Goal: Task Accomplishment & Management: Manage account settings

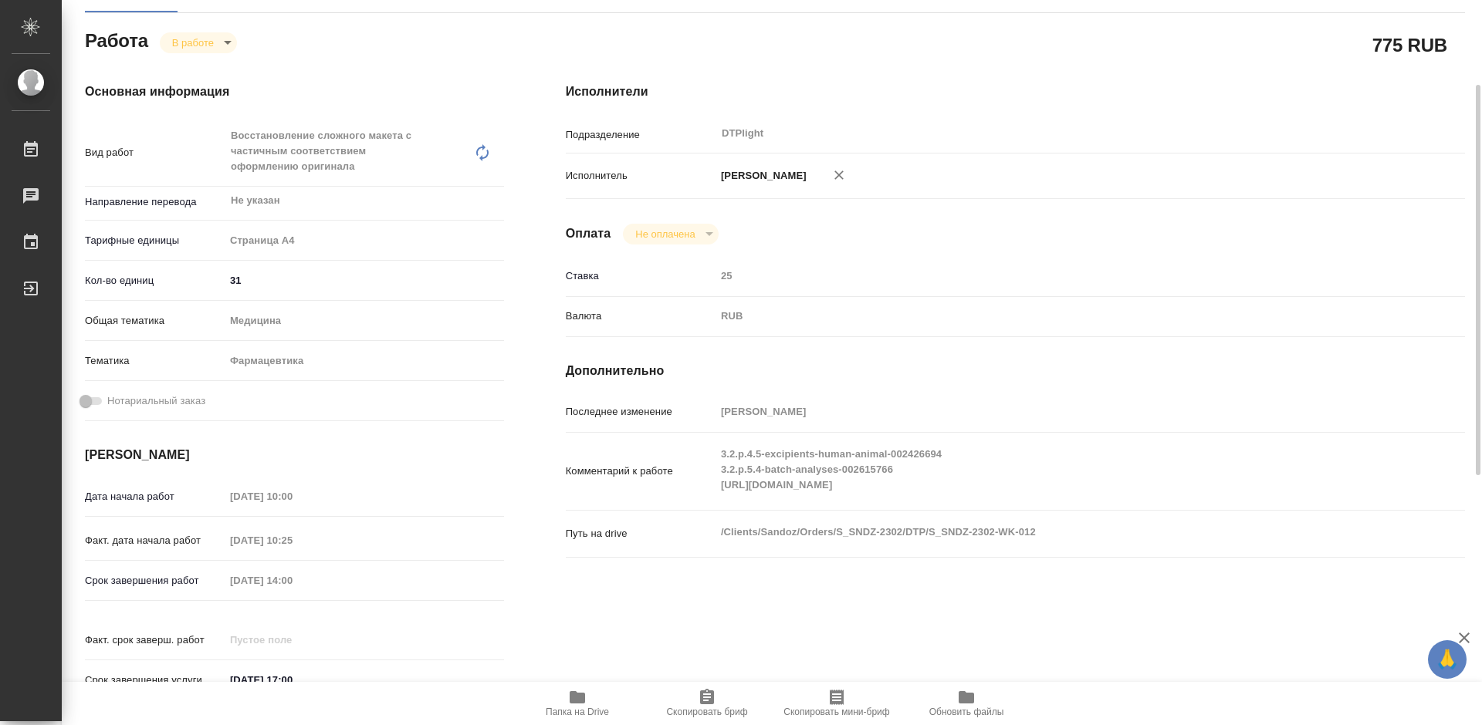
scroll to position [82, 0]
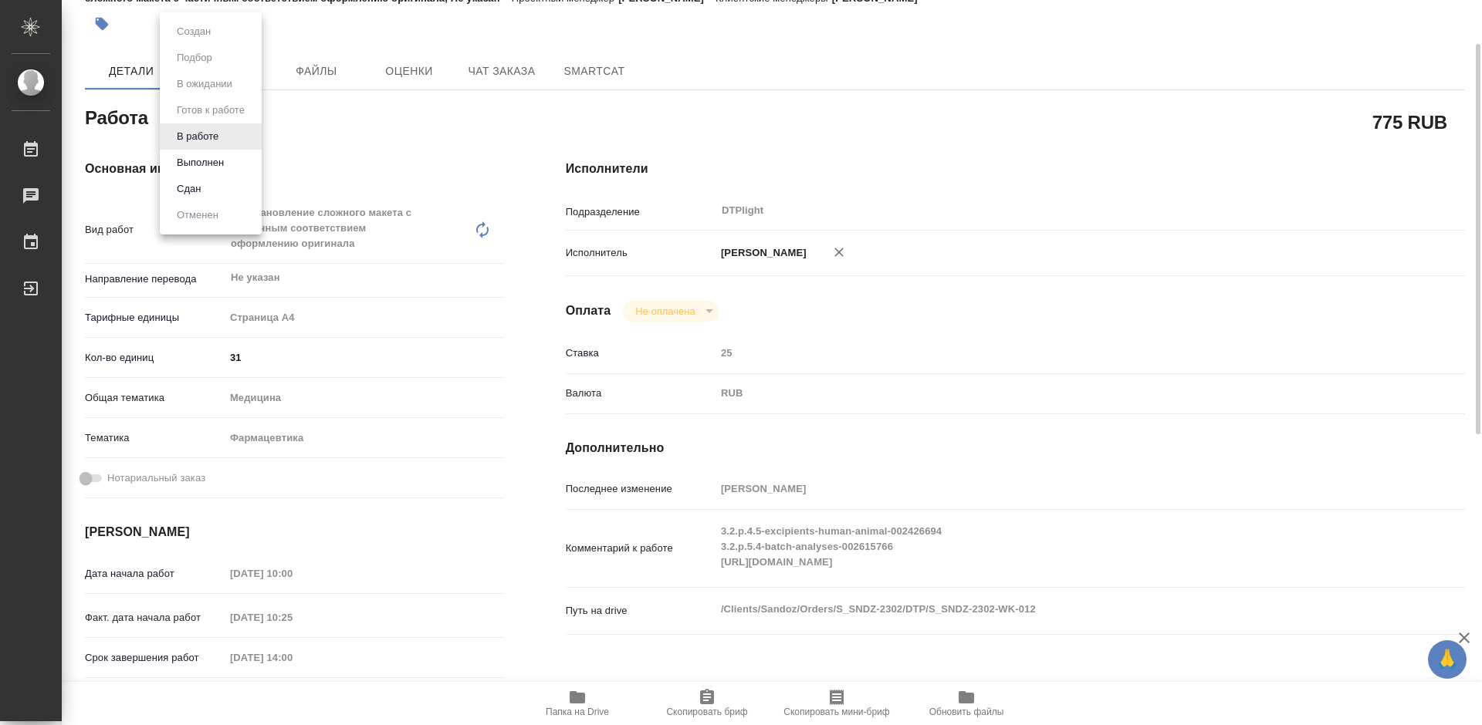
click at [215, 123] on body "🙏 .cls-1 fill:#fff; AWATERA Tretyakova Mariya Работы 0 Чаты График Выйти S_SNDZ…" at bounding box center [741, 362] width 1482 height 725
click at [215, 161] on button "Выполнен" at bounding box center [200, 162] width 56 height 17
type textarea "x"
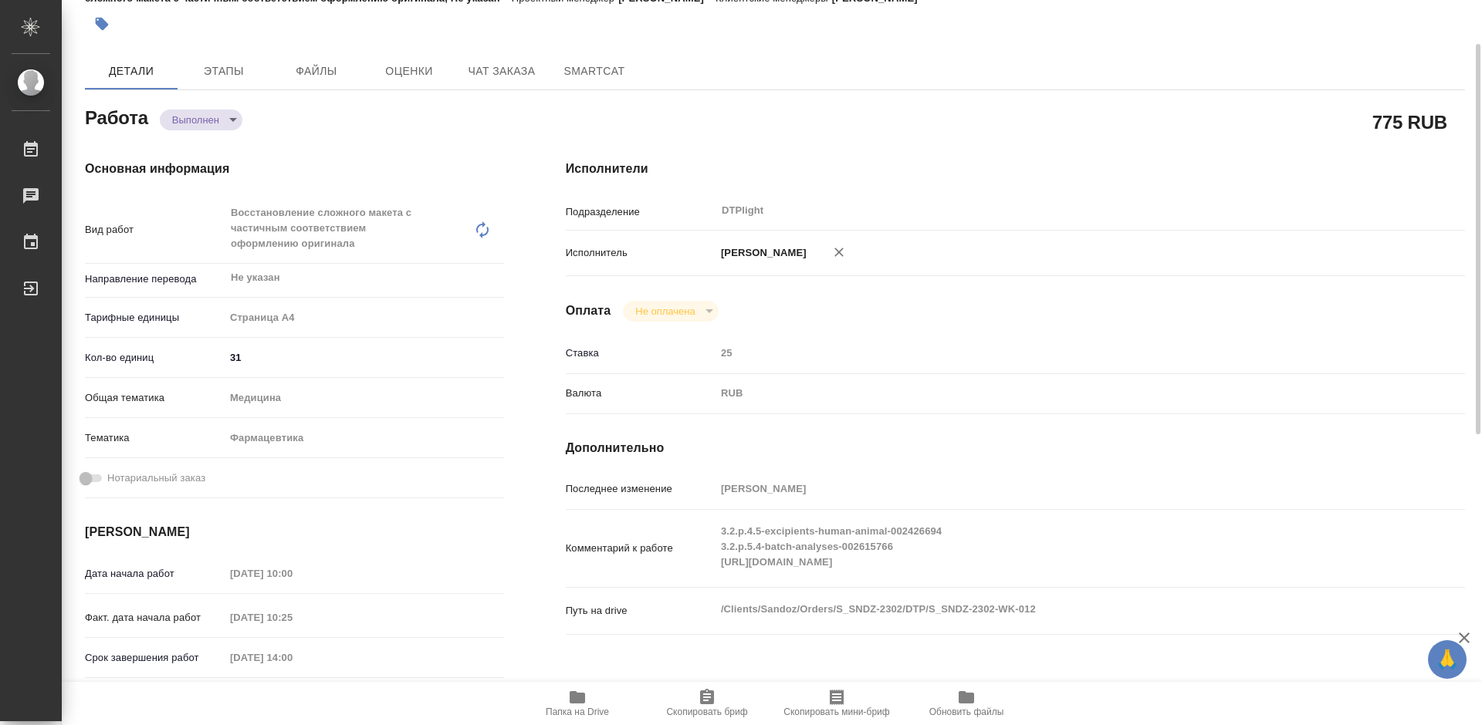
type textarea "x"
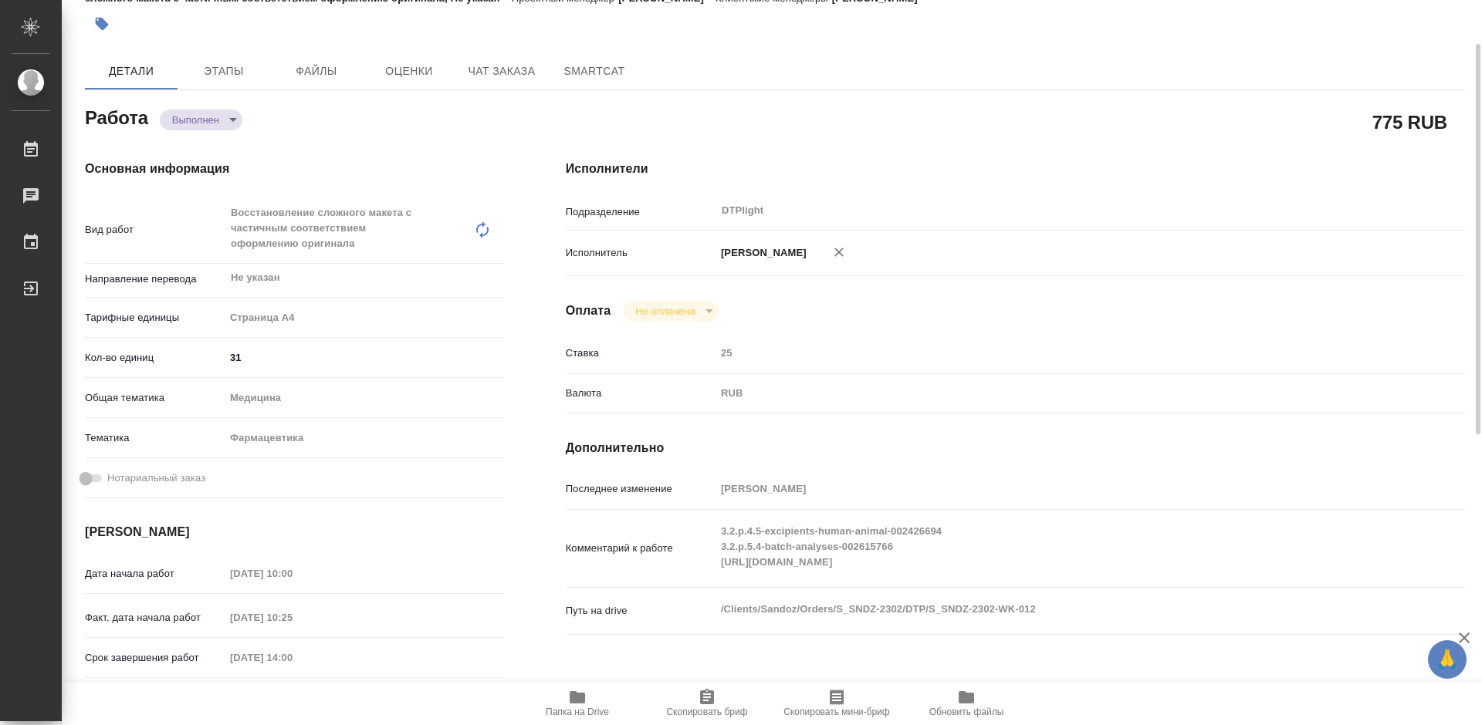
type textarea "x"
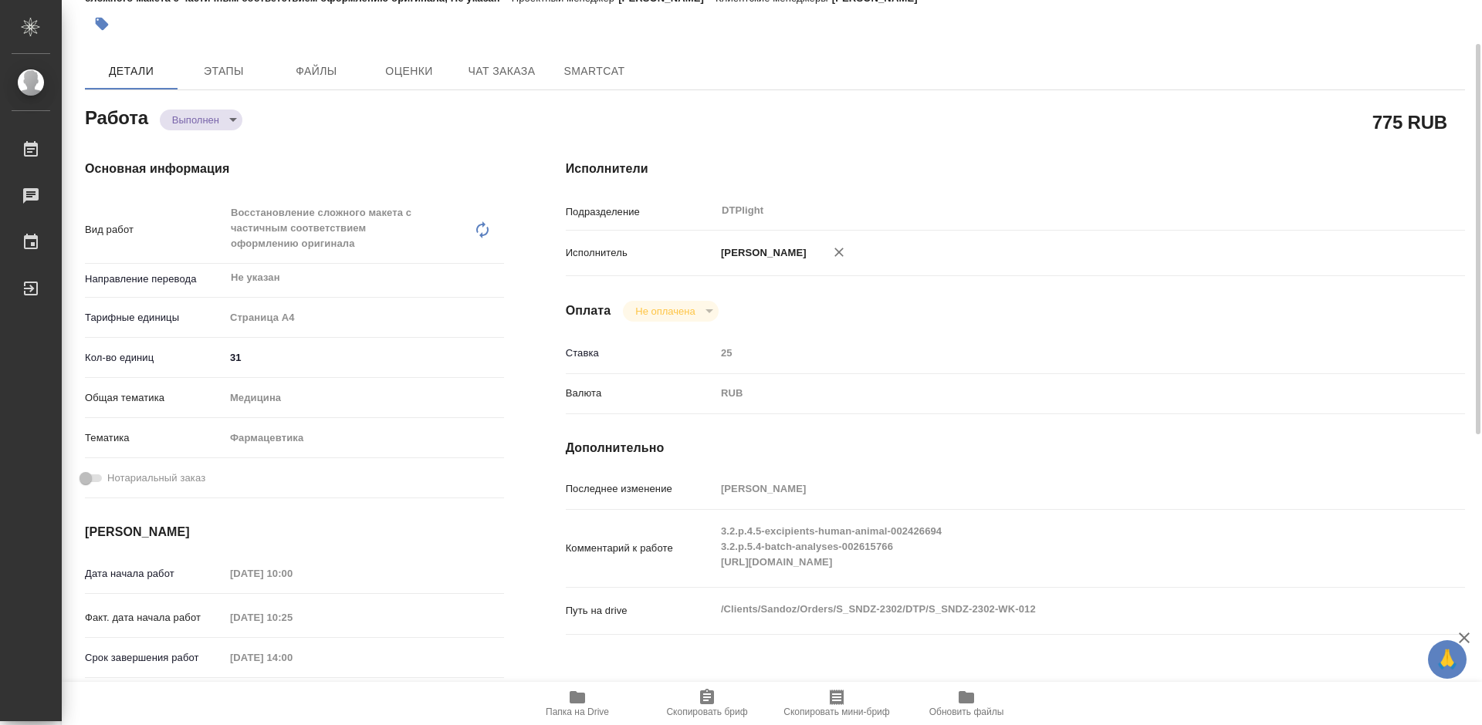
type textarea "x"
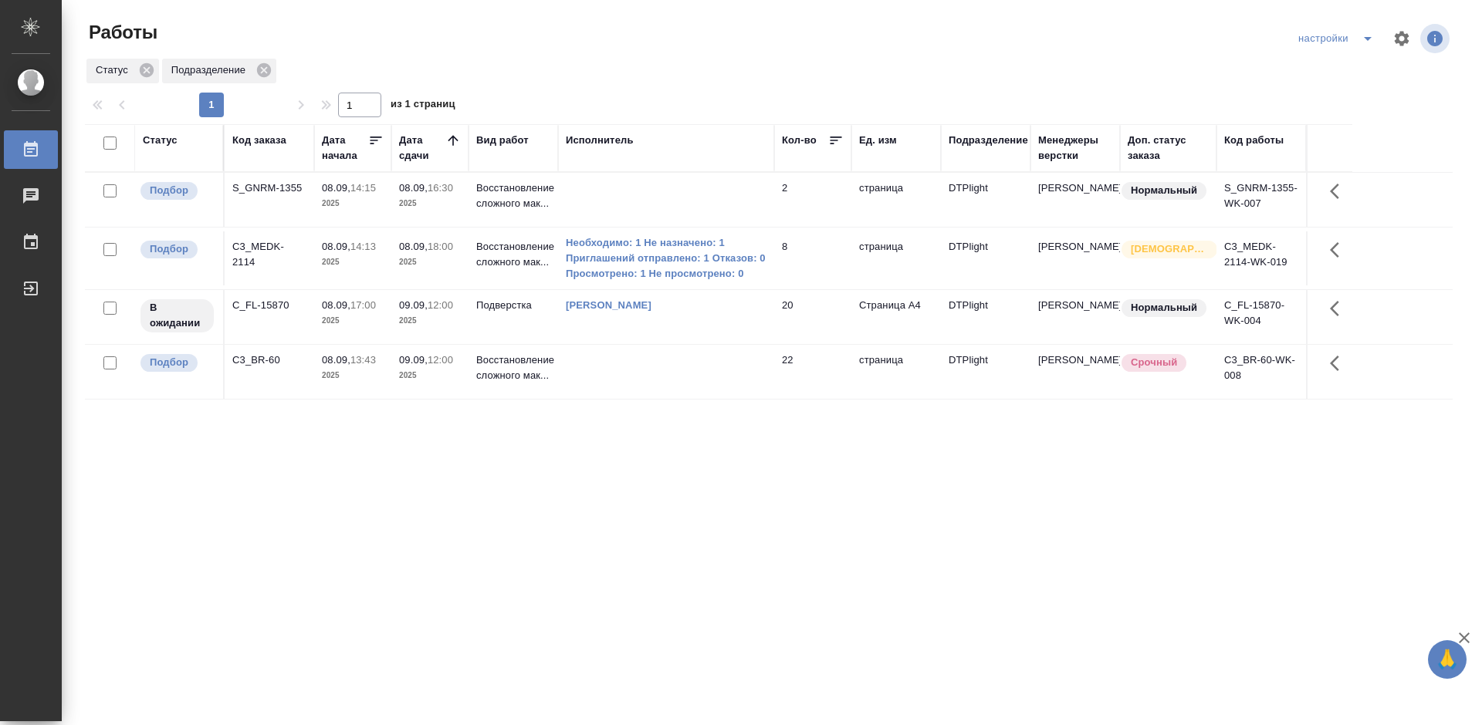
click at [622, 452] on div "Статус Код заказа Дата начала Дата сдачи Вид работ Исполнитель Кол-во Ед. изм П…" at bounding box center [769, 402] width 1368 height 556
click at [360, 421] on div "Статус Код заказа Дата начала Дата сдачи Вид работ Исполнитель Кол-во Ед. изм П…" at bounding box center [769, 402] width 1368 height 556
click at [259, 357] on div "C3_BR-60" at bounding box center [269, 360] width 74 height 15
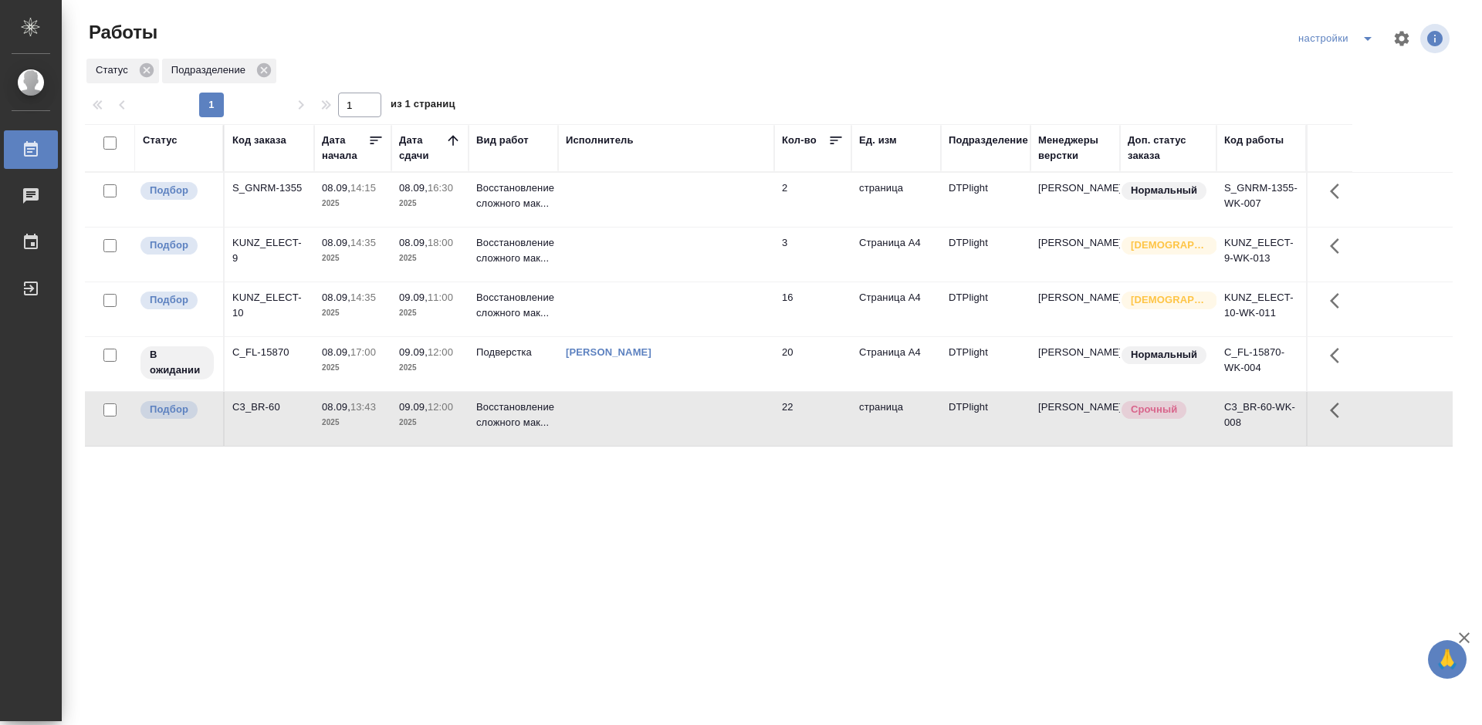
click at [530, 190] on p "Восстановление сложного мак..." at bounding box center [513, 196] width 74 height 31
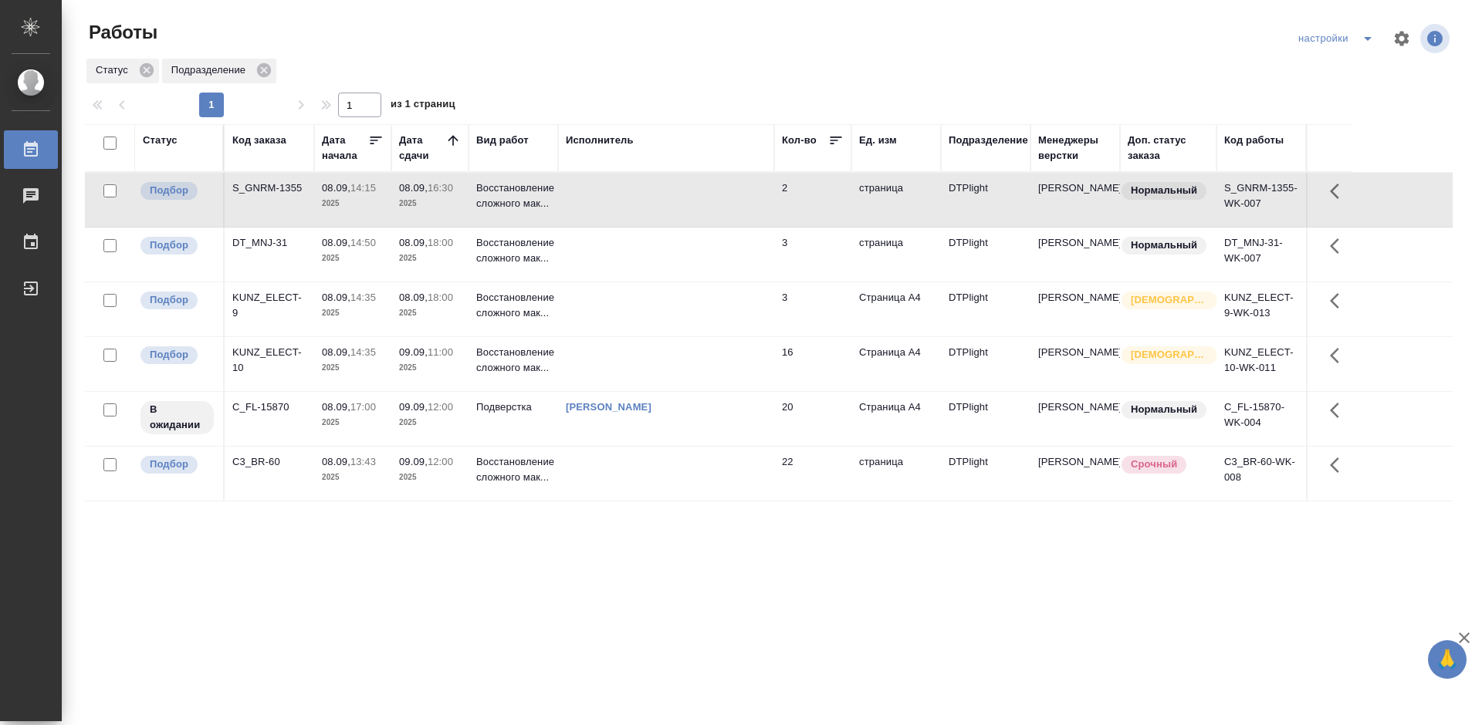
click at [315, 156] on th "Дата начала" at bounding box center [352, 148] width 77 height 48
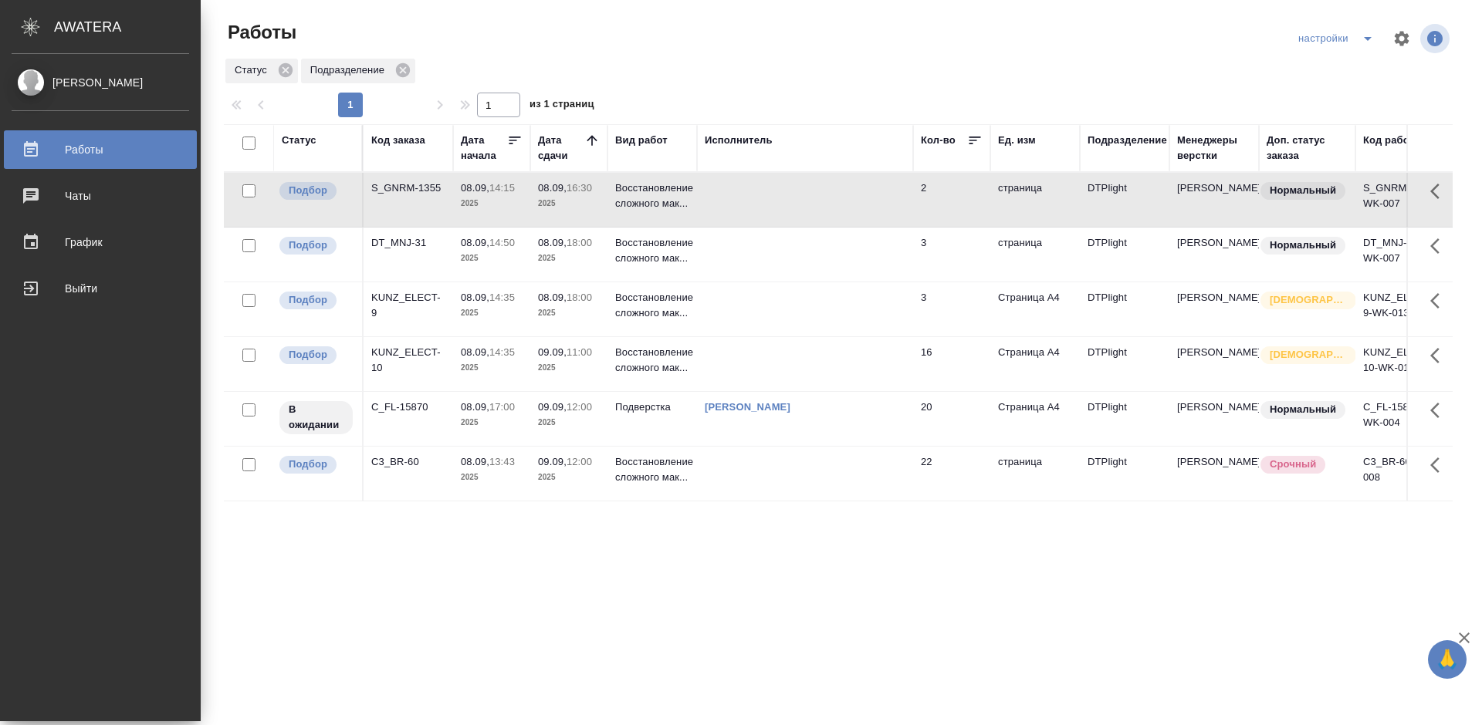
click at [31, 46] on div ".cls-1 fill:#fff; AWATERA" at bounding box center [100, 27] width 201 height 54
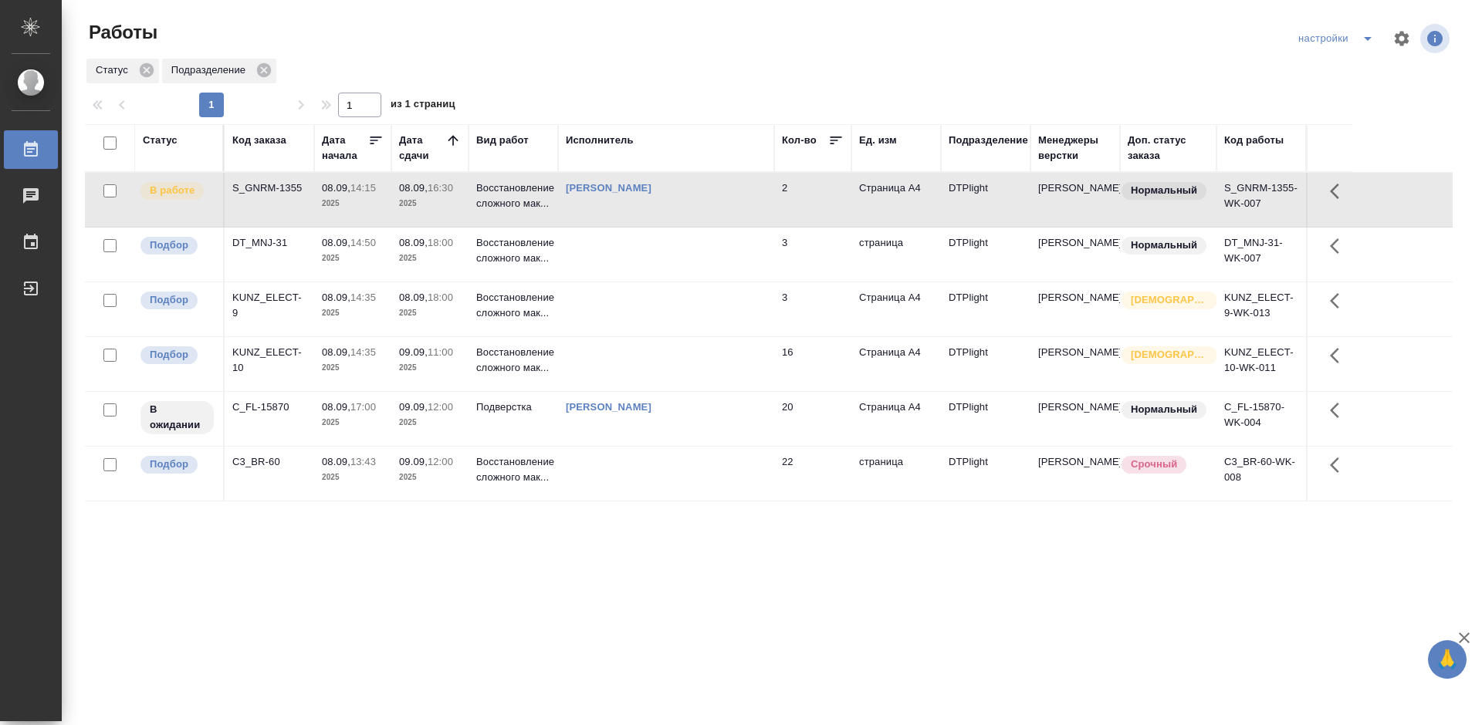
click at [282, 348] on div "KUNZ_ELECT-10" at bounding box center [269, 360] width 74 height 31
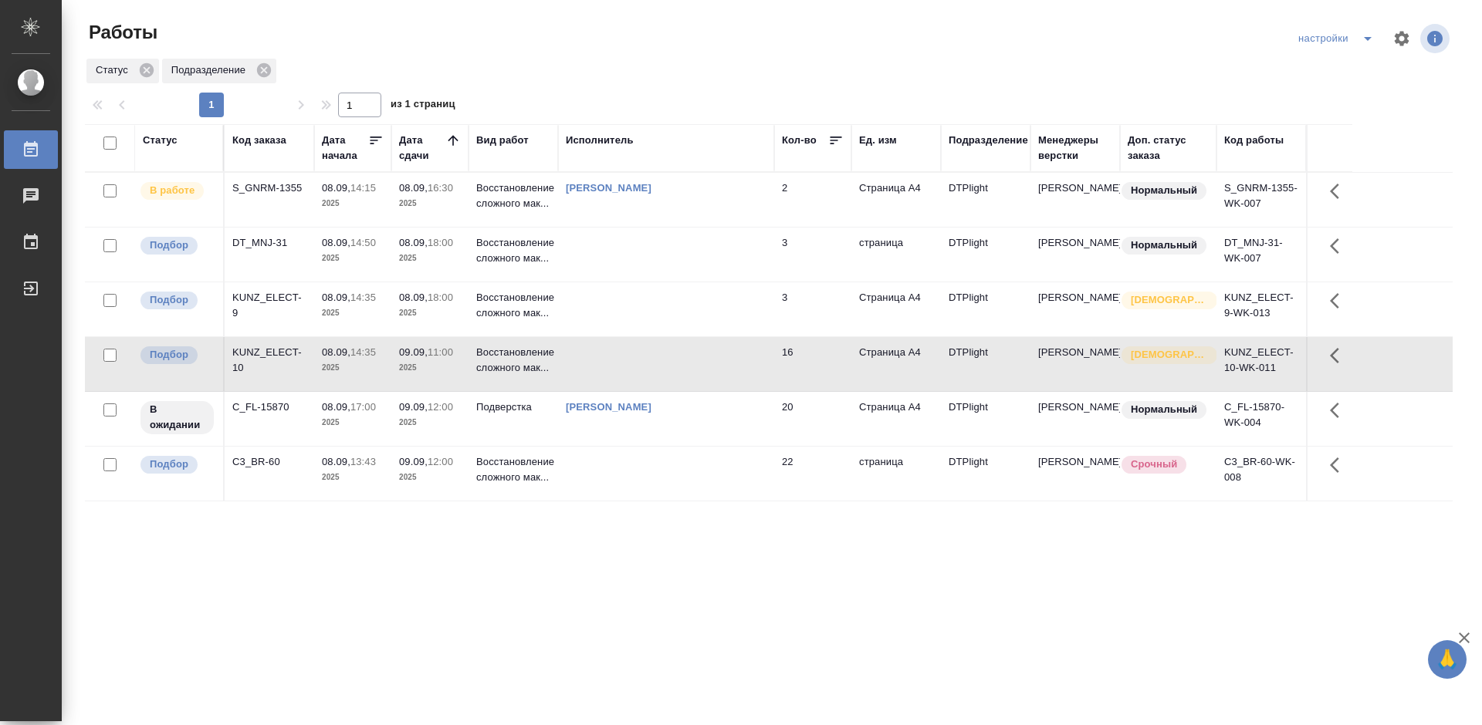
click at [282, 348] on div "KUNZ_ELECT-10" at bounding box center [269, 360] width 74 height 31
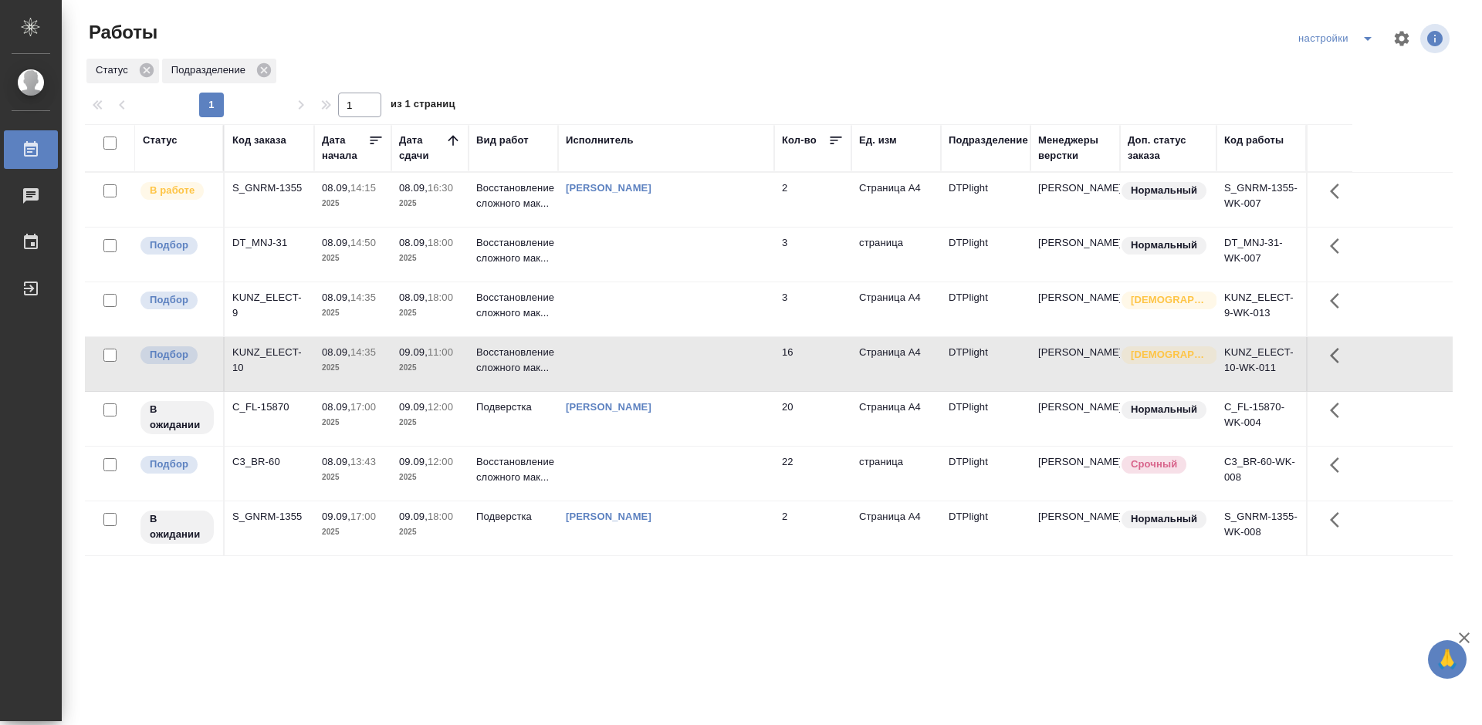
click at [275, 186] on div "S_GNRM-1355" at bounding box center [269, 188] width 74 height 15
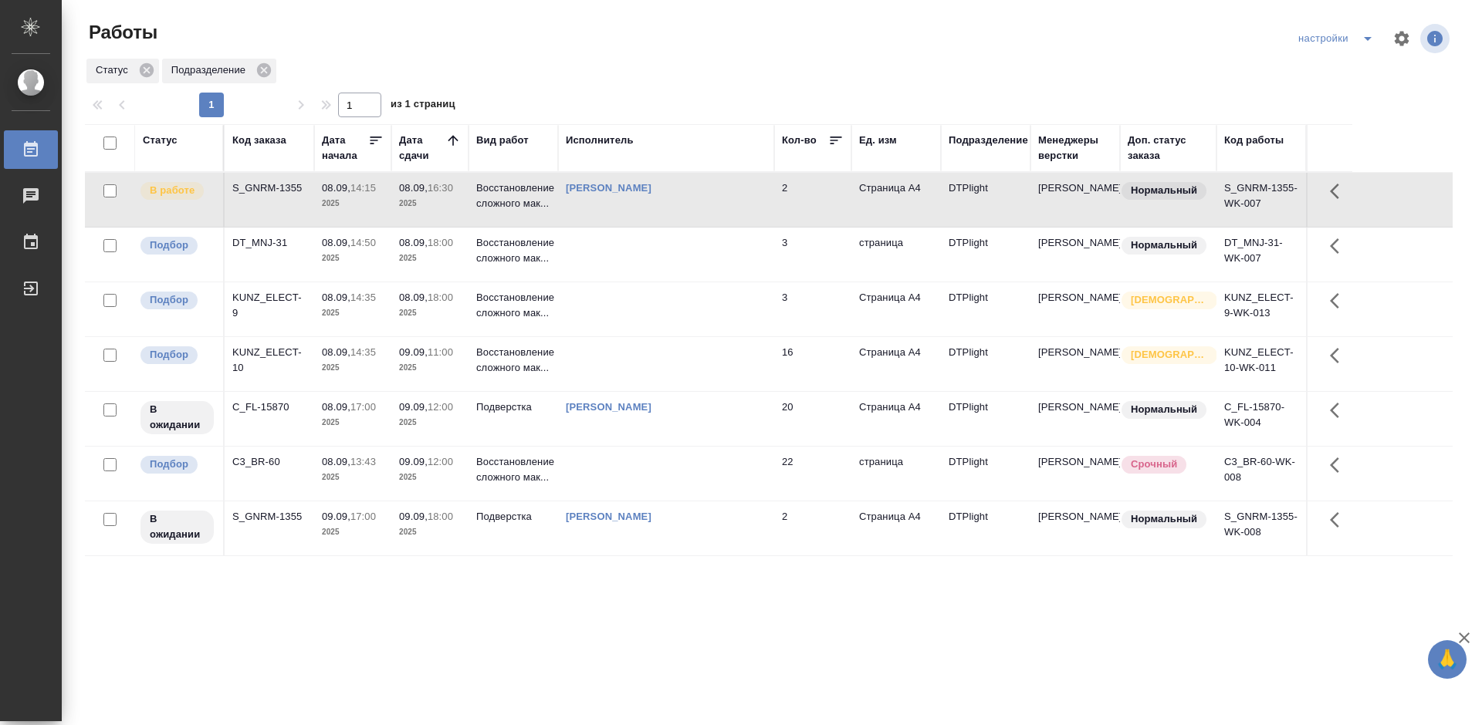
click at [275, 186] on div "S_GNRM-1355" at bounding box center [269, 188] width 74 height 15
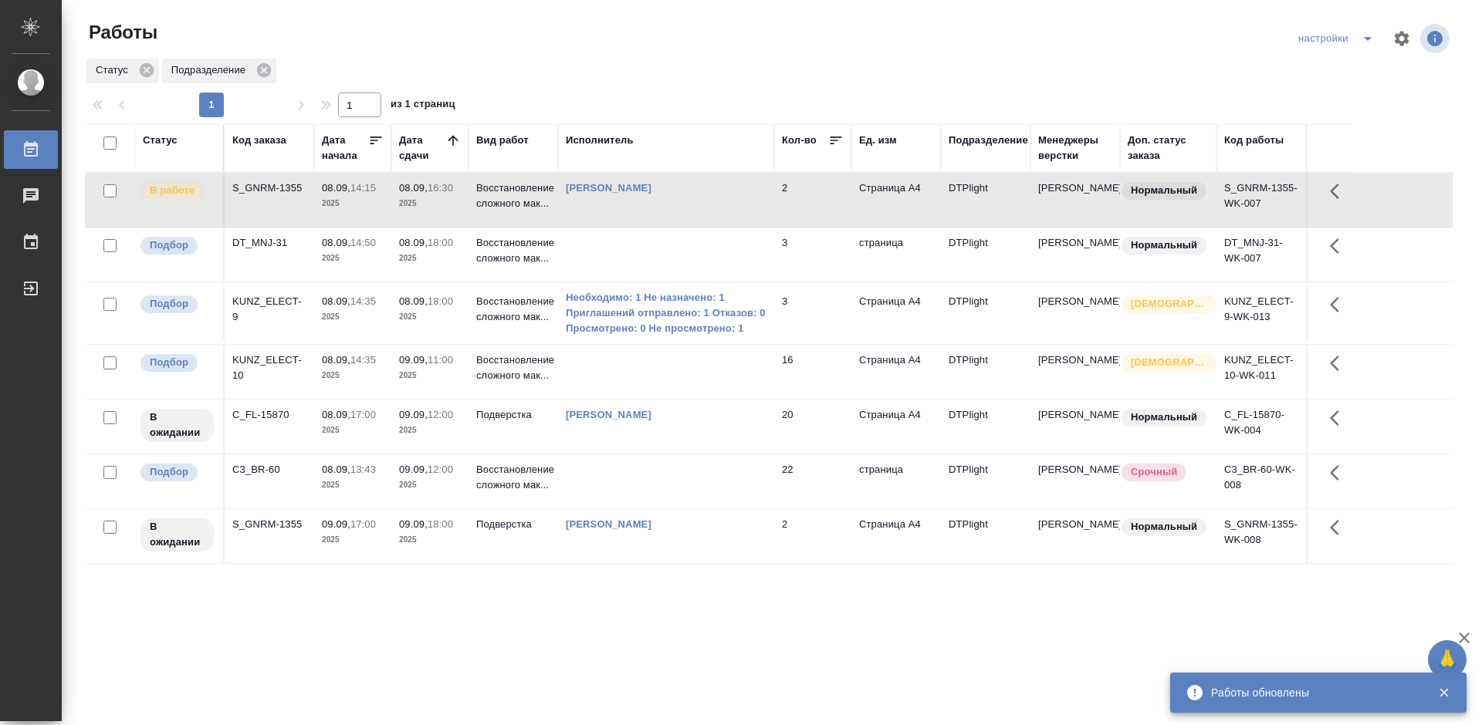
click at [286, 361] on div "KUNZ_ELECT-10" at bounding box center [269, 368] width 74 height 31
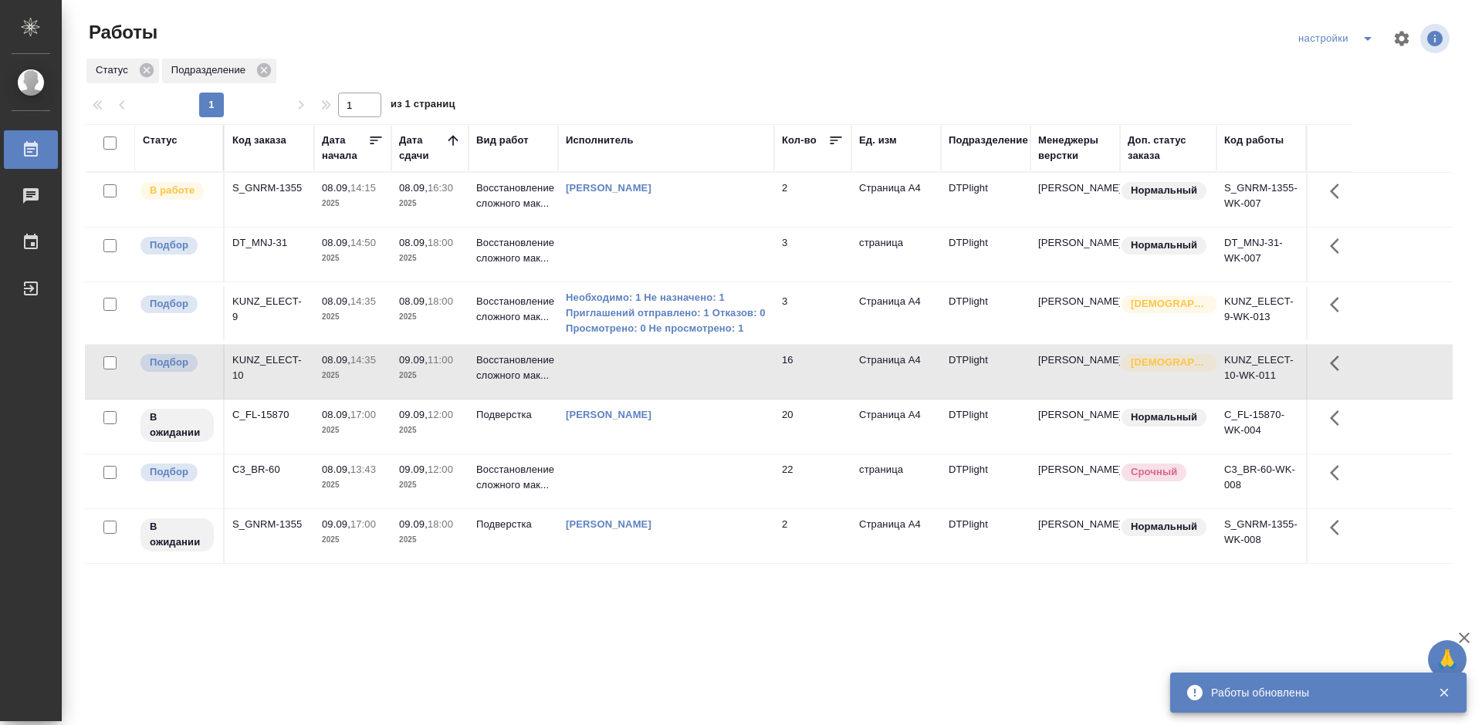
click at [286, 361] on div "KUNZ_ELECT-10" at bounding box center [269, 368] width 74 height 31
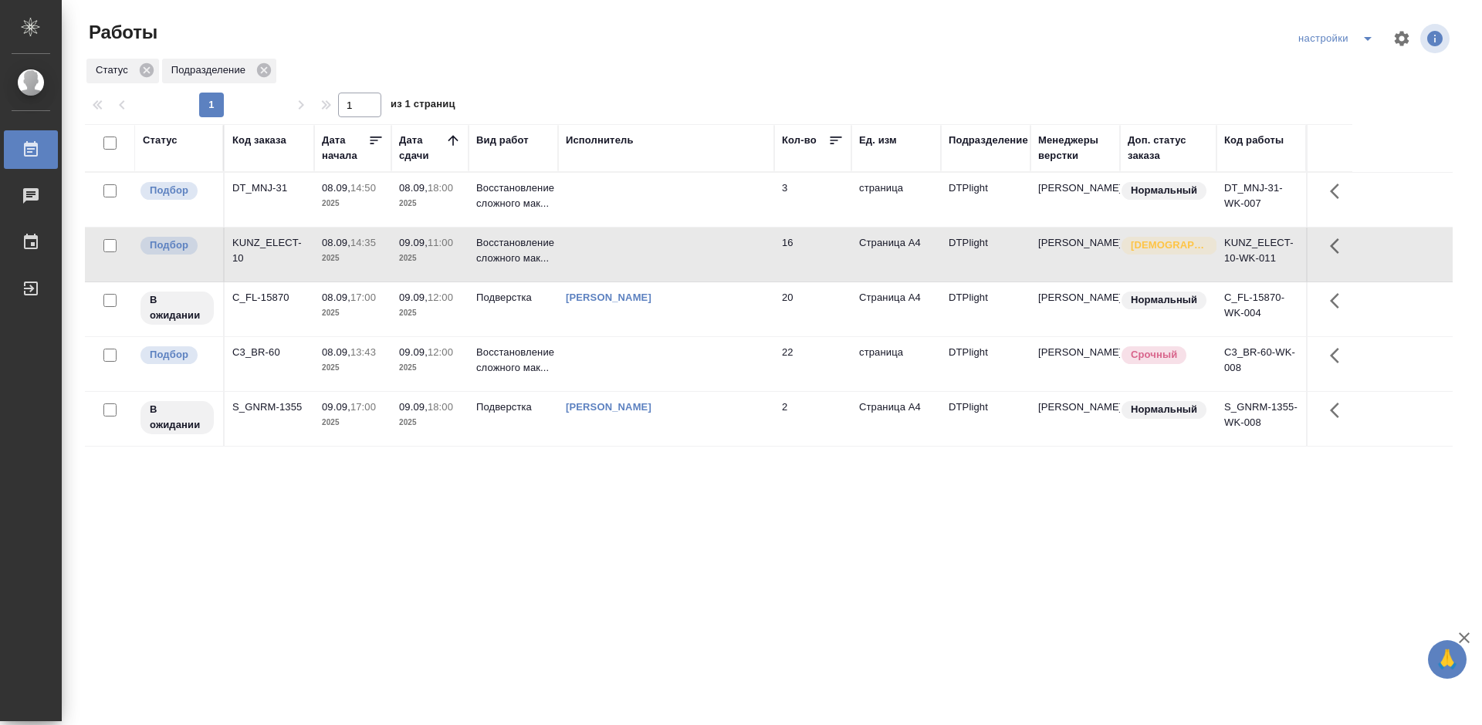
click at [264, 354] on div "C3_BR-60" at bounding box center [269, 352] width 74 height 15
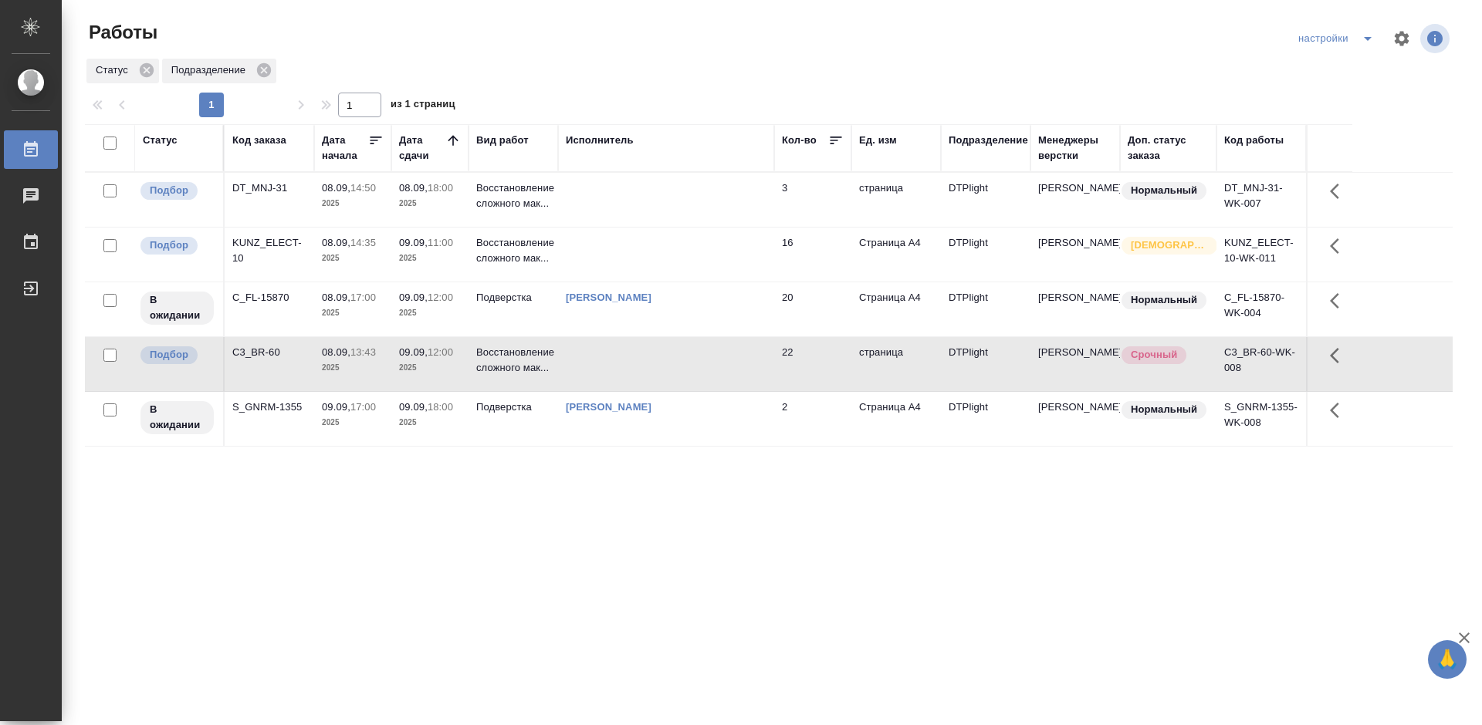
click at [264, 354] on div "C3_BR-60" at bounding box center [269, 352] width 74 height 15
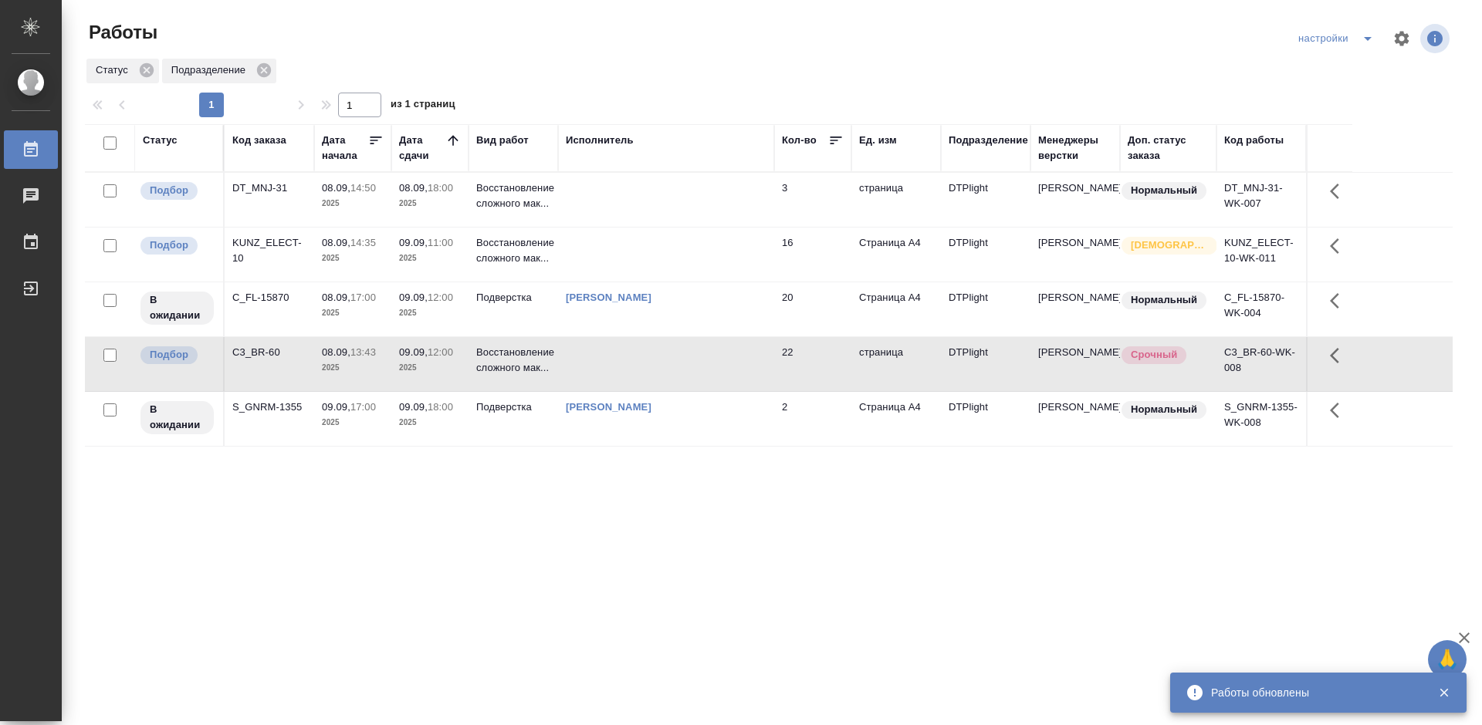
click at [252, 242] on div "KUNZ_ELECT-10" at bounding box center [269, 250] width 74 height 31
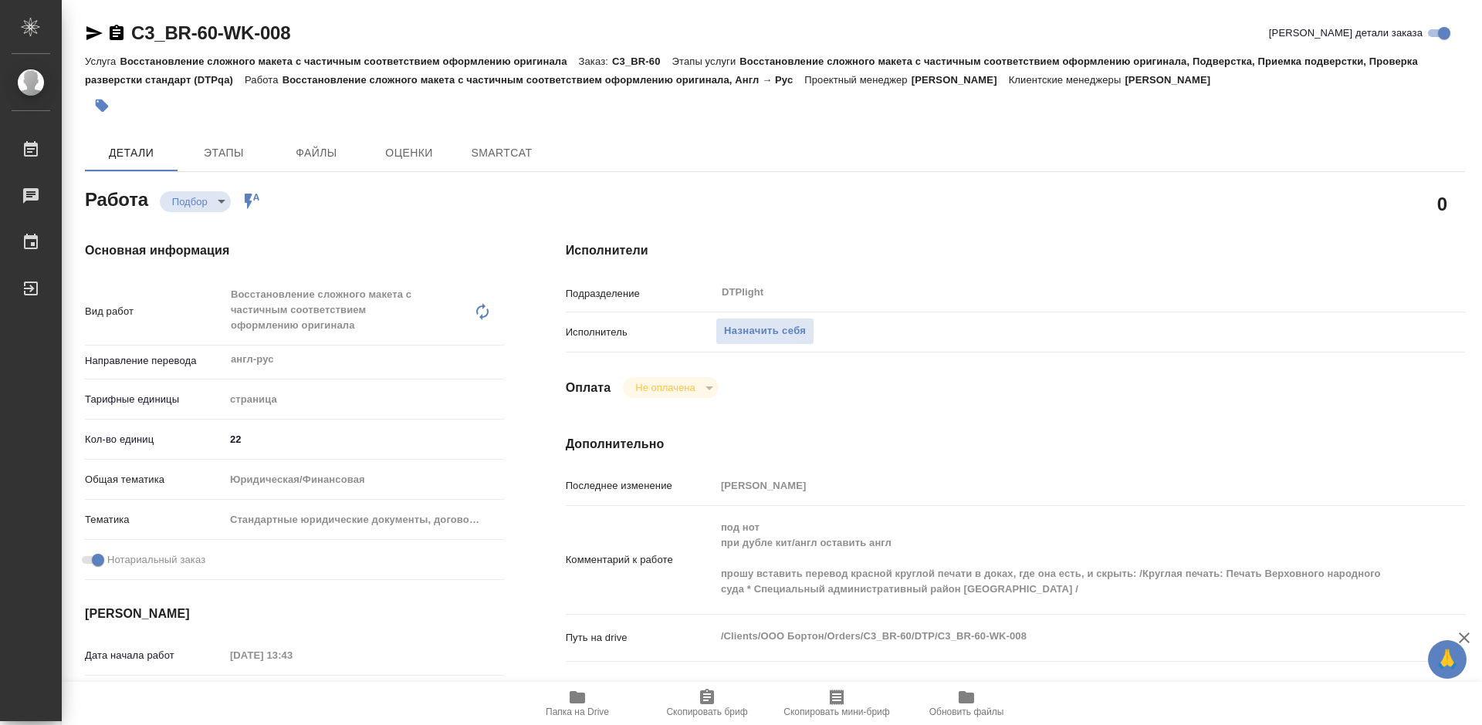
type textarea "x"
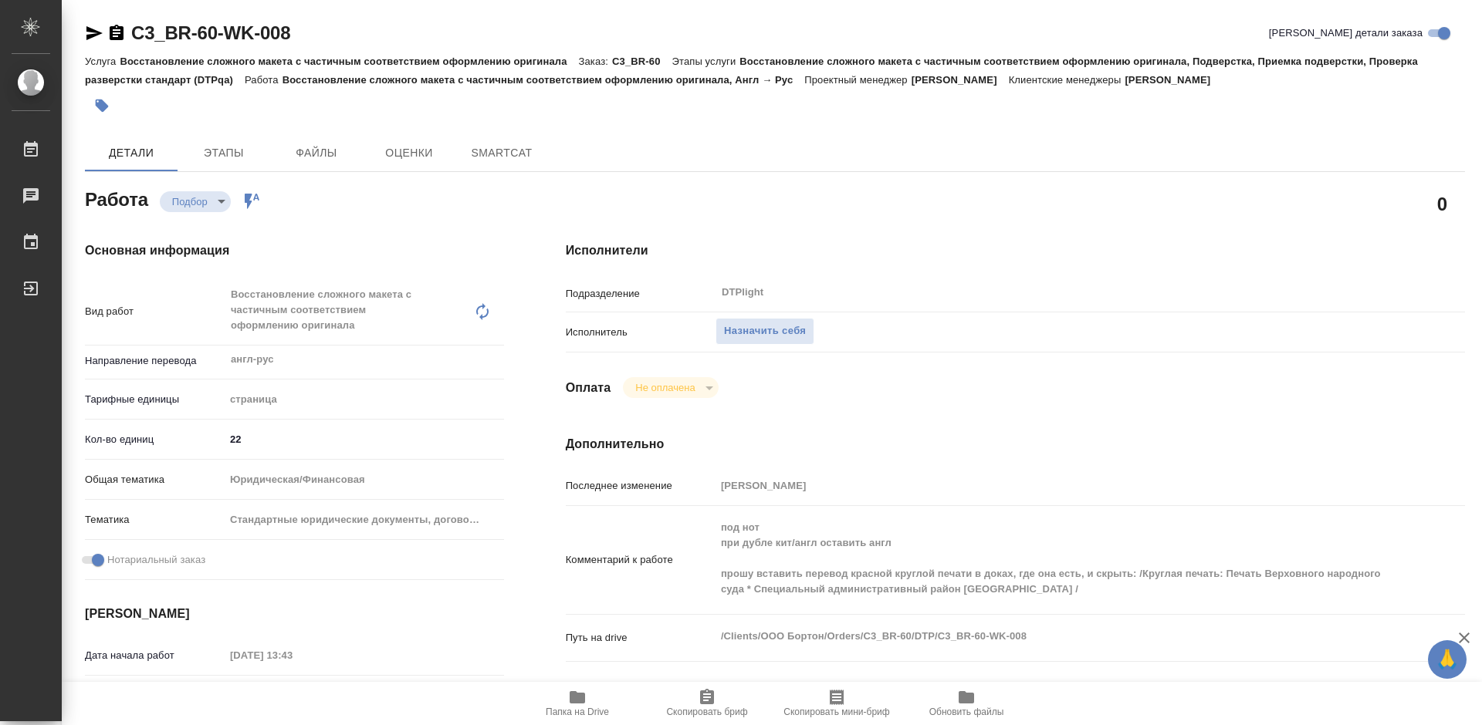
type textarea "x"
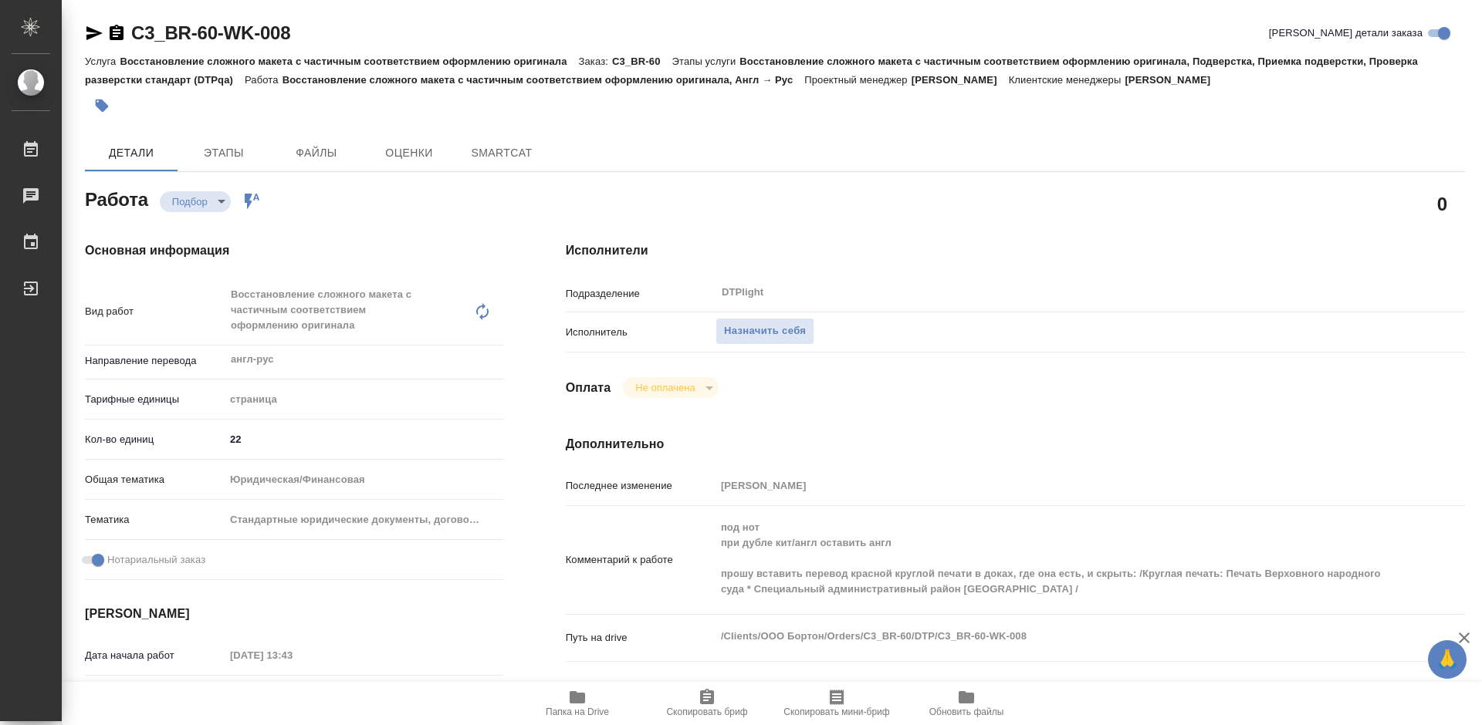
type textarea "x"
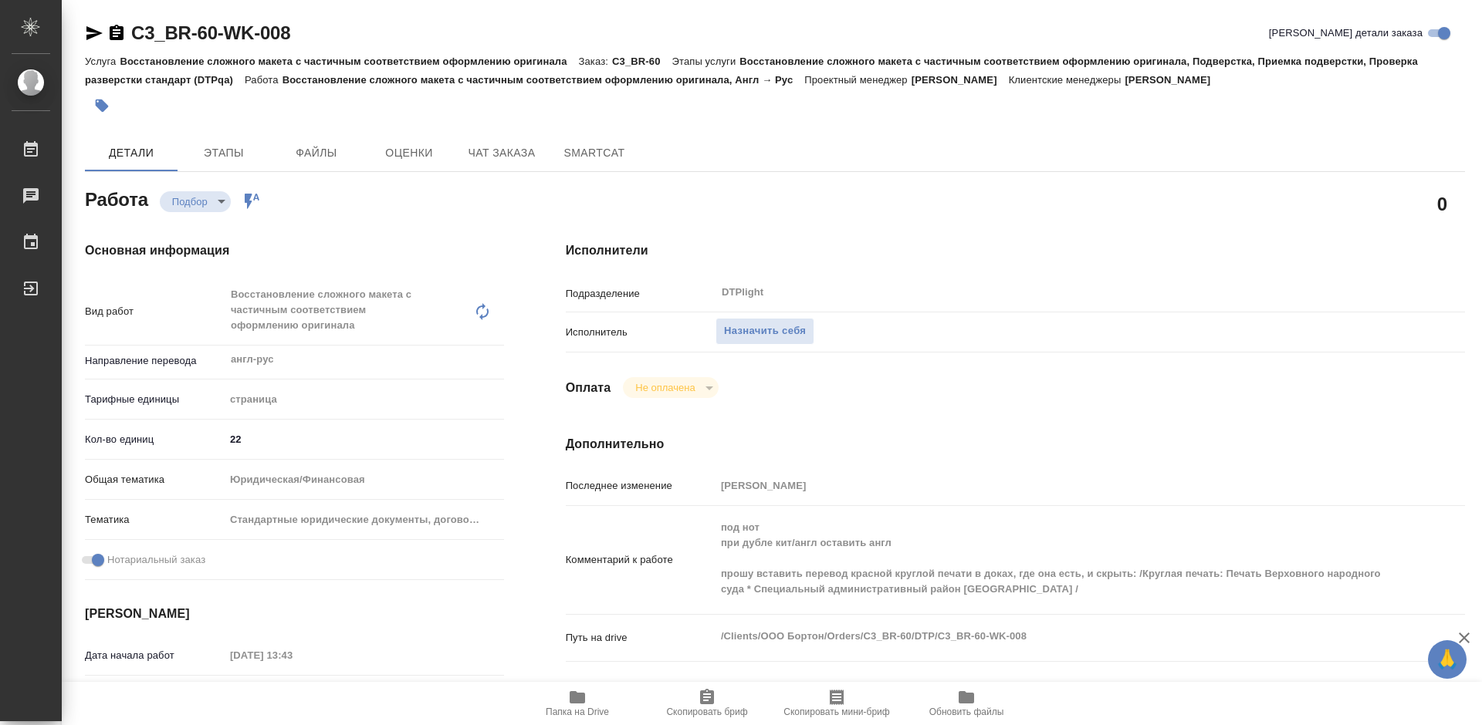
type textarea "x"
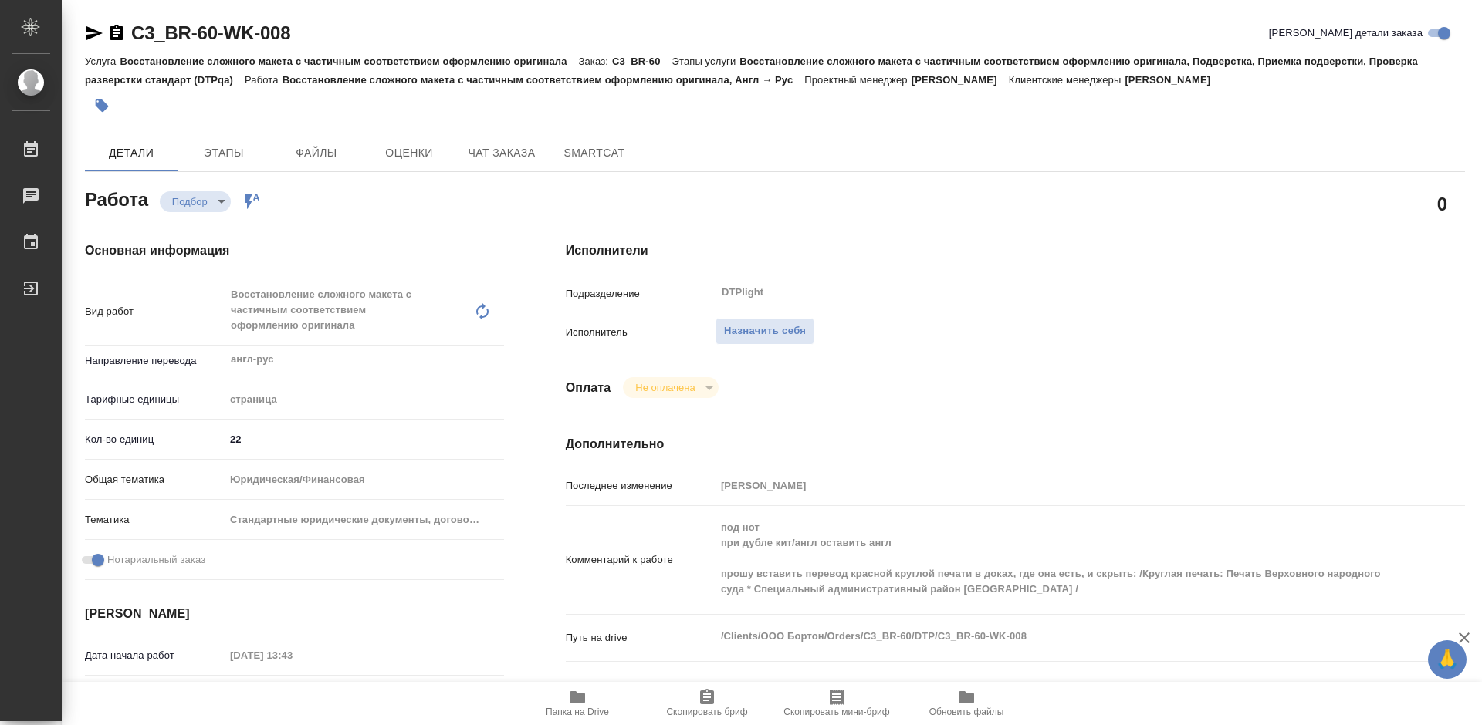
type textarea "x"
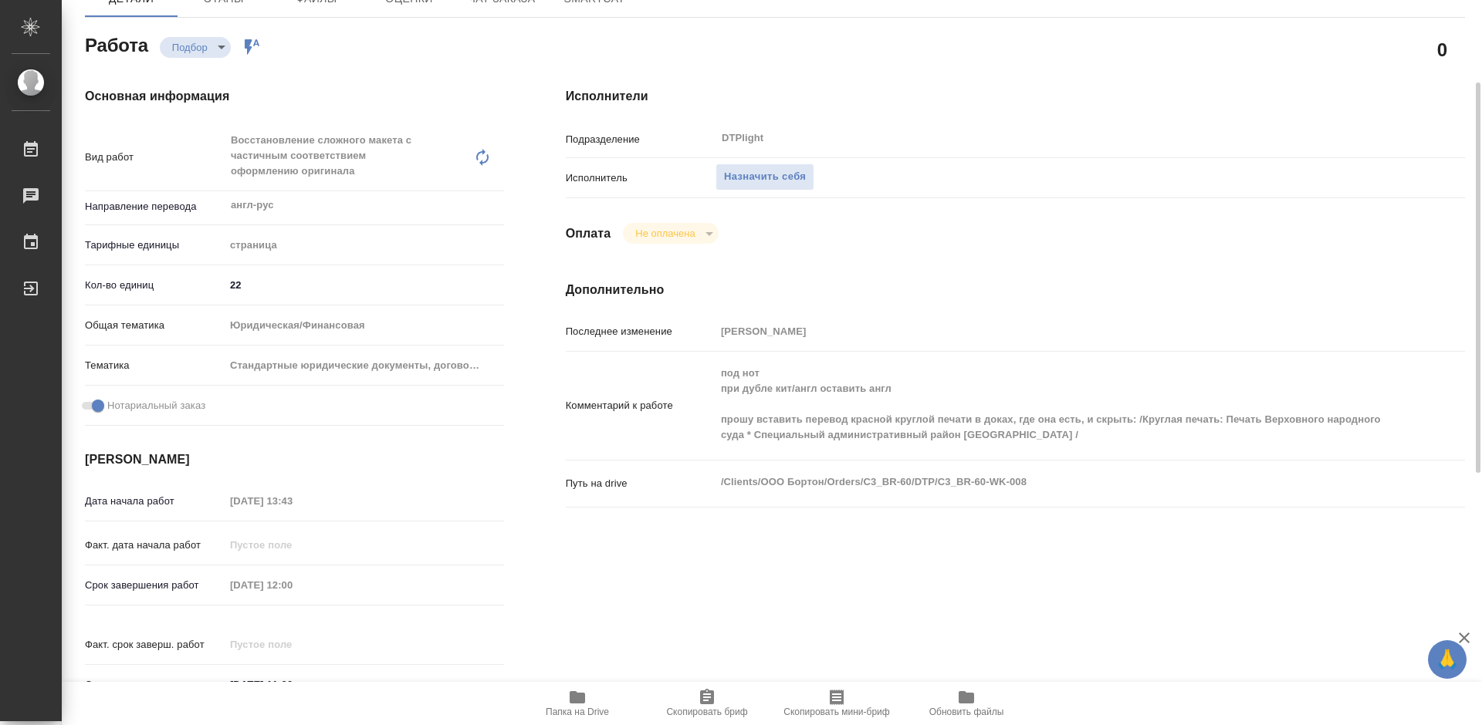
scroll to position [232, 0]
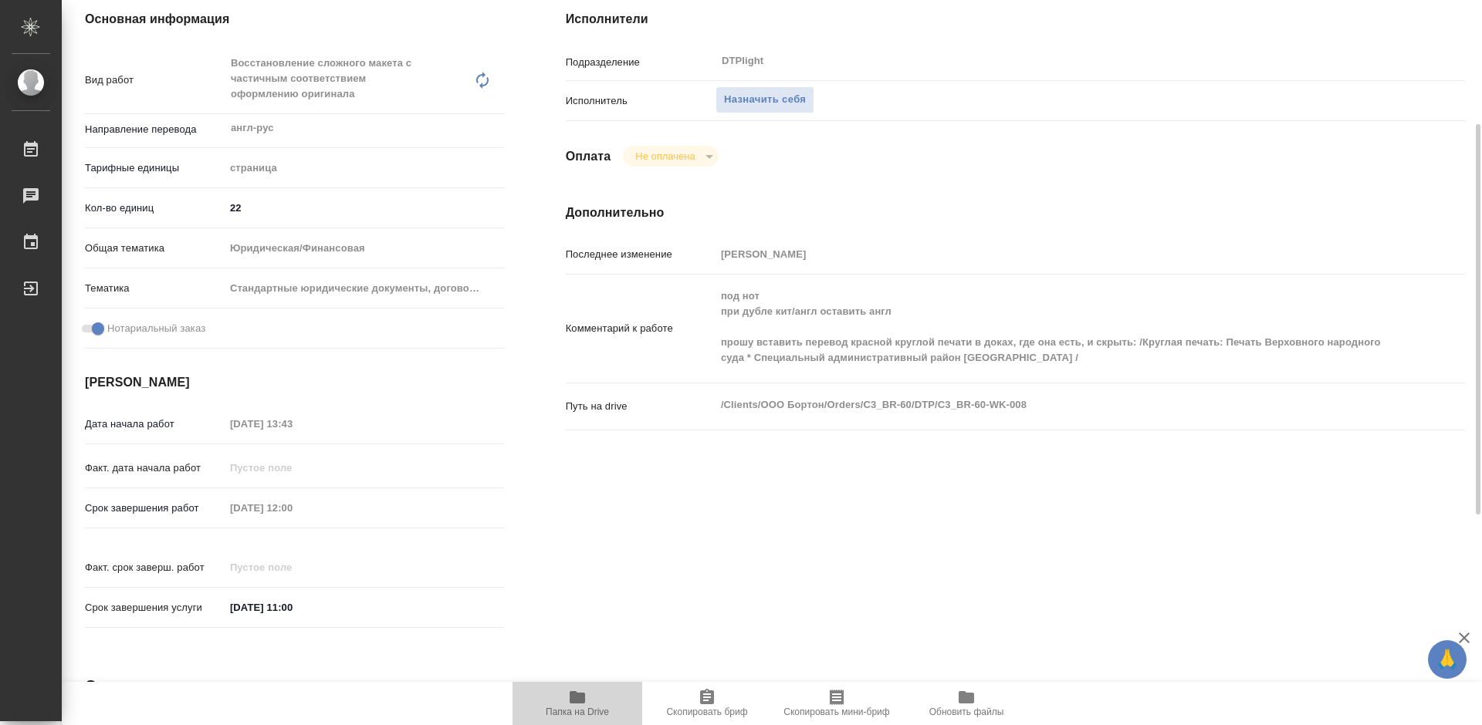
click at [573, 706] on icon "button" at bounding box center [577, 697] width 19 height 19
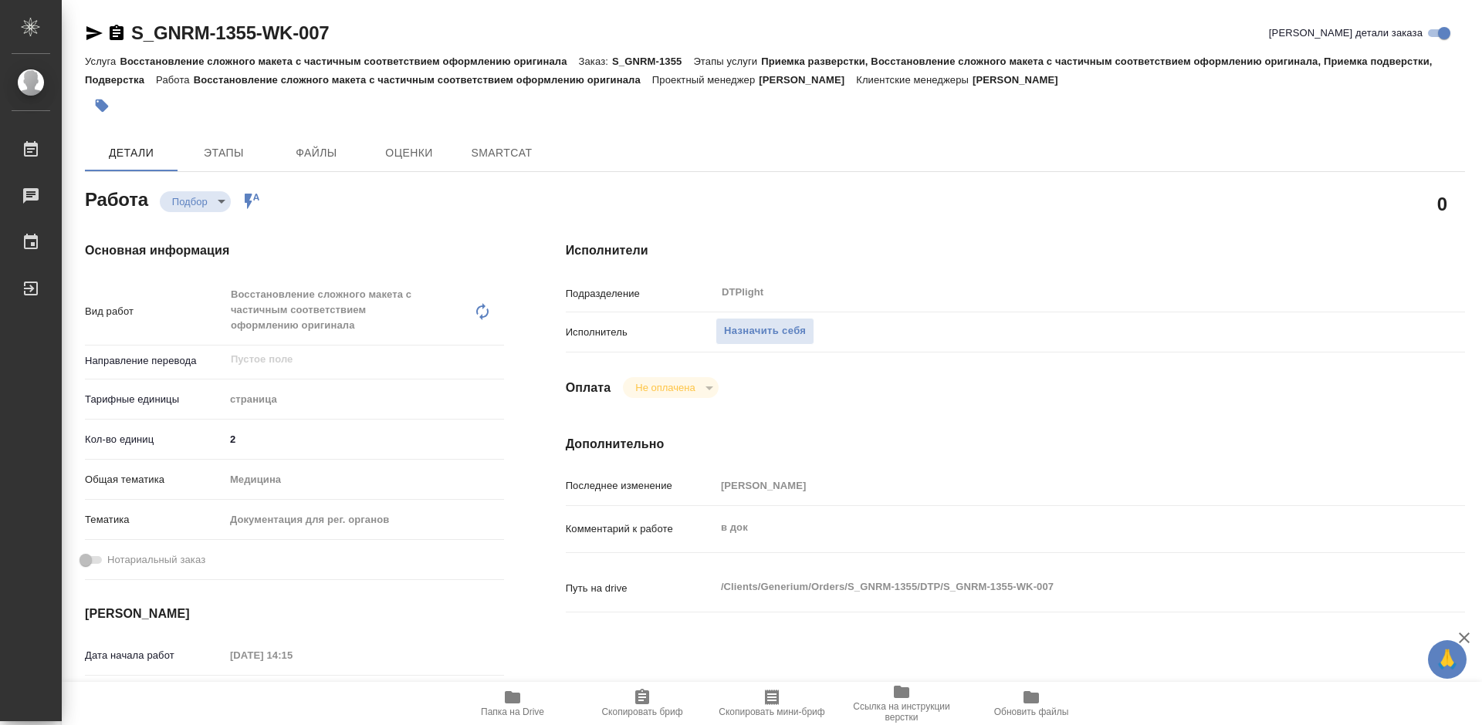
type textarea "x"
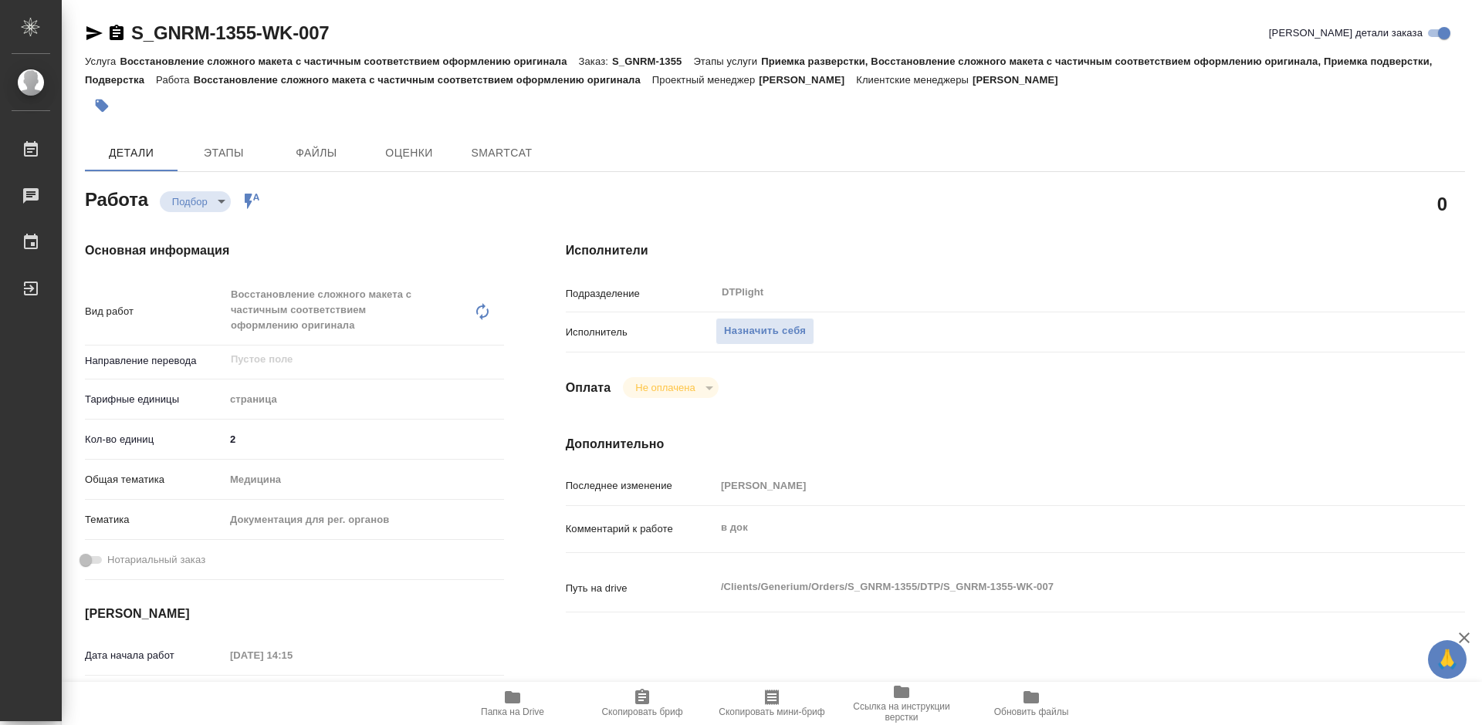
type textarea "x"
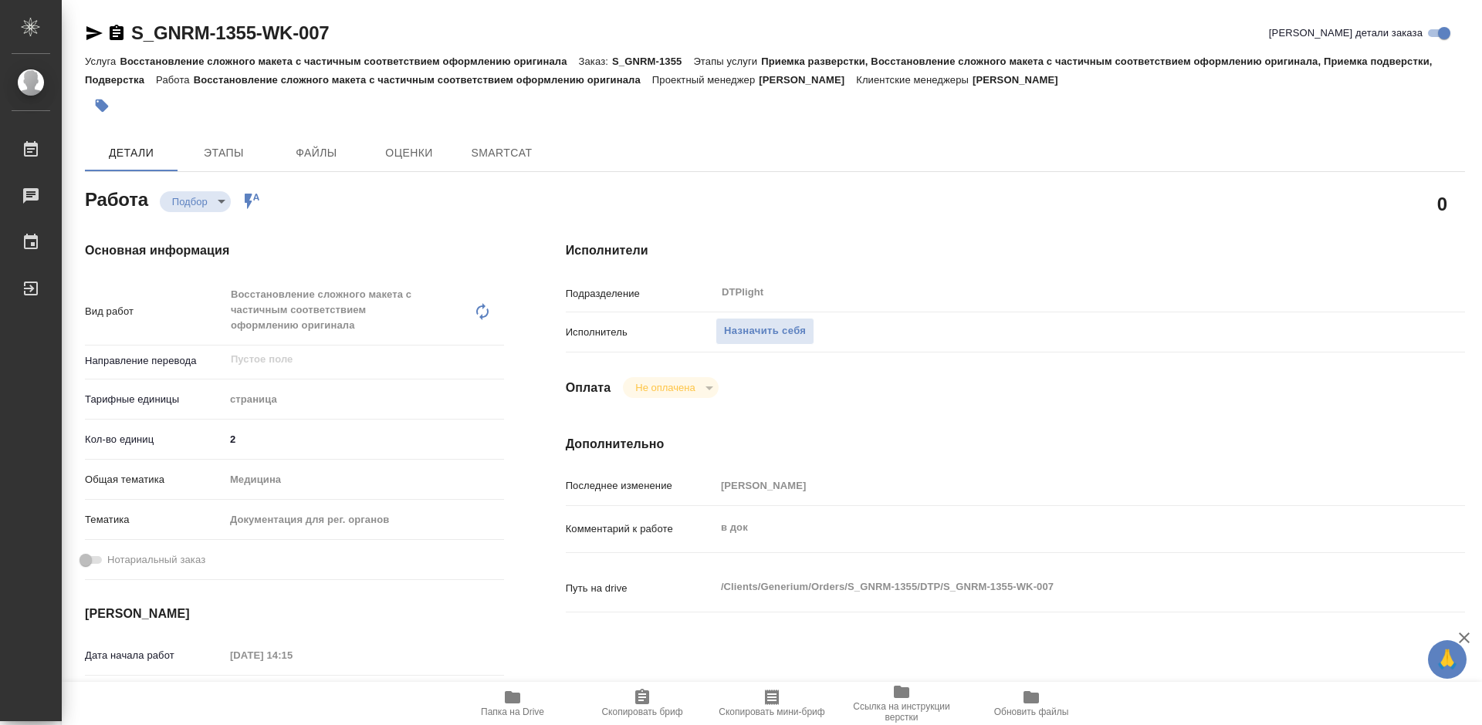
type textarea "x"
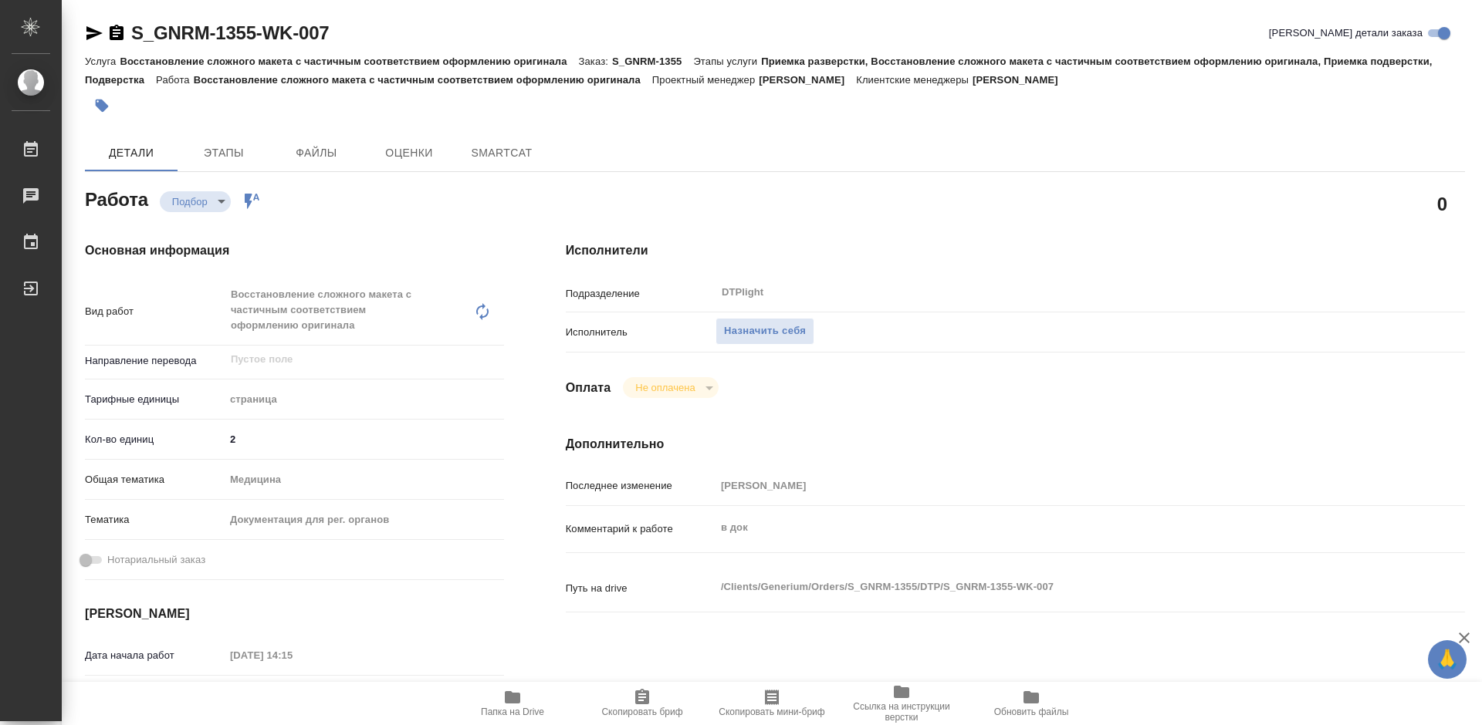
type textarea "x"
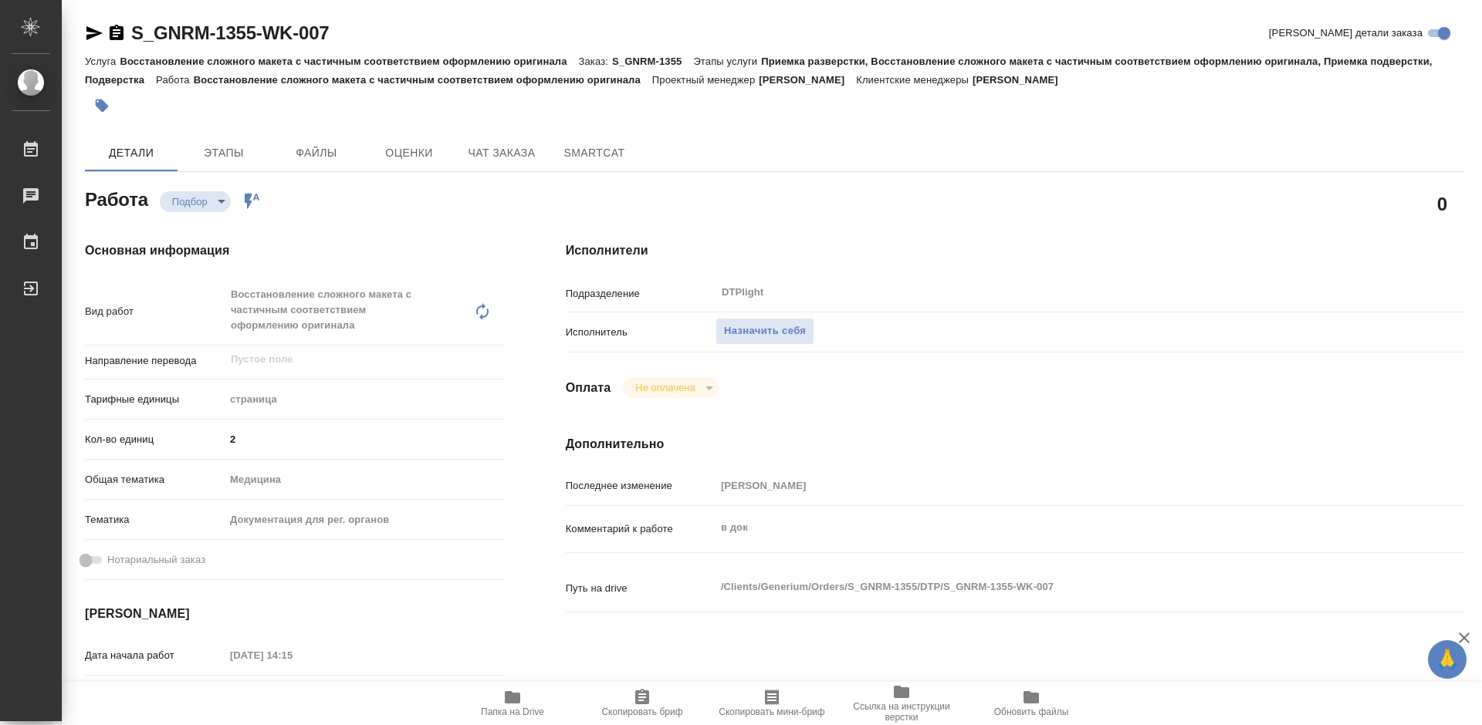
click at [511, 711] on span "Папка на Drive" at bounding box center [512, 712] width 63 height 11
type textarea "x"
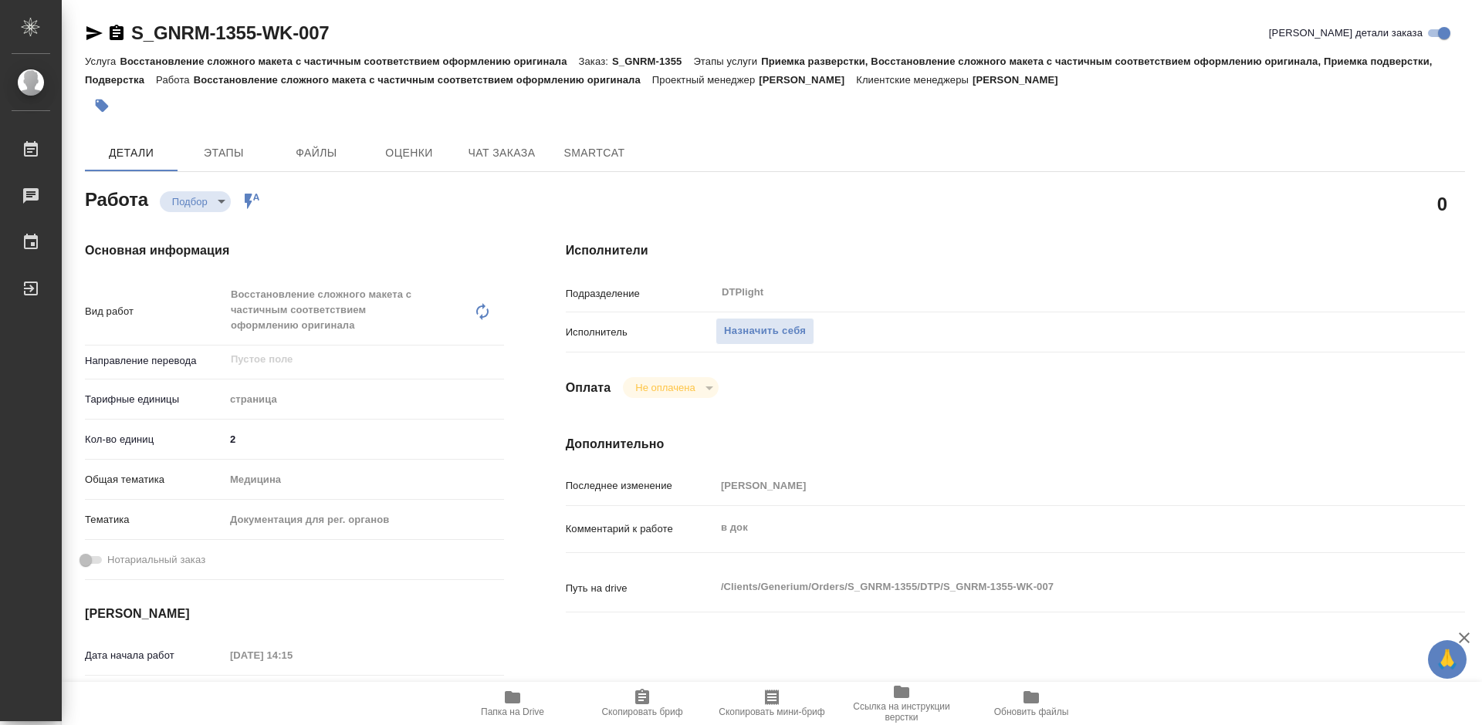
type textarea "x"
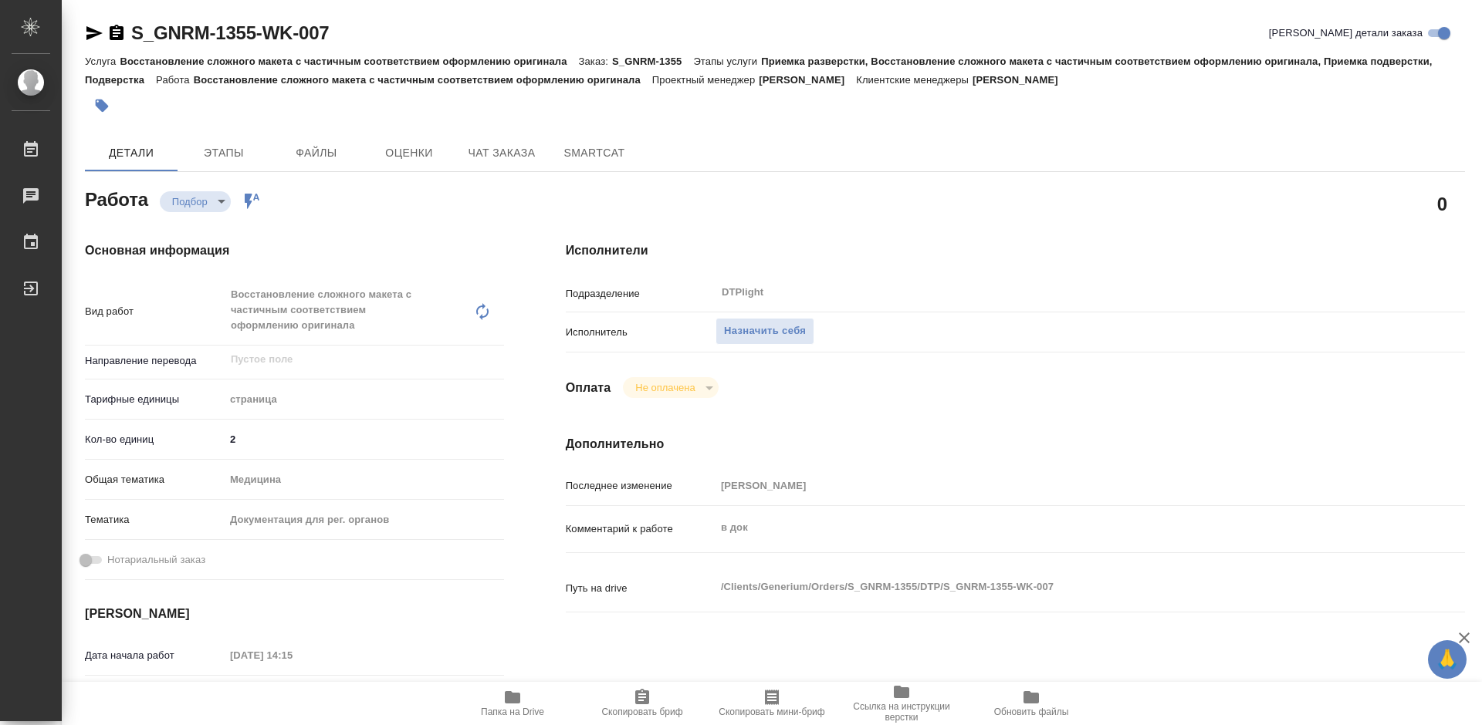
type textarea "x"
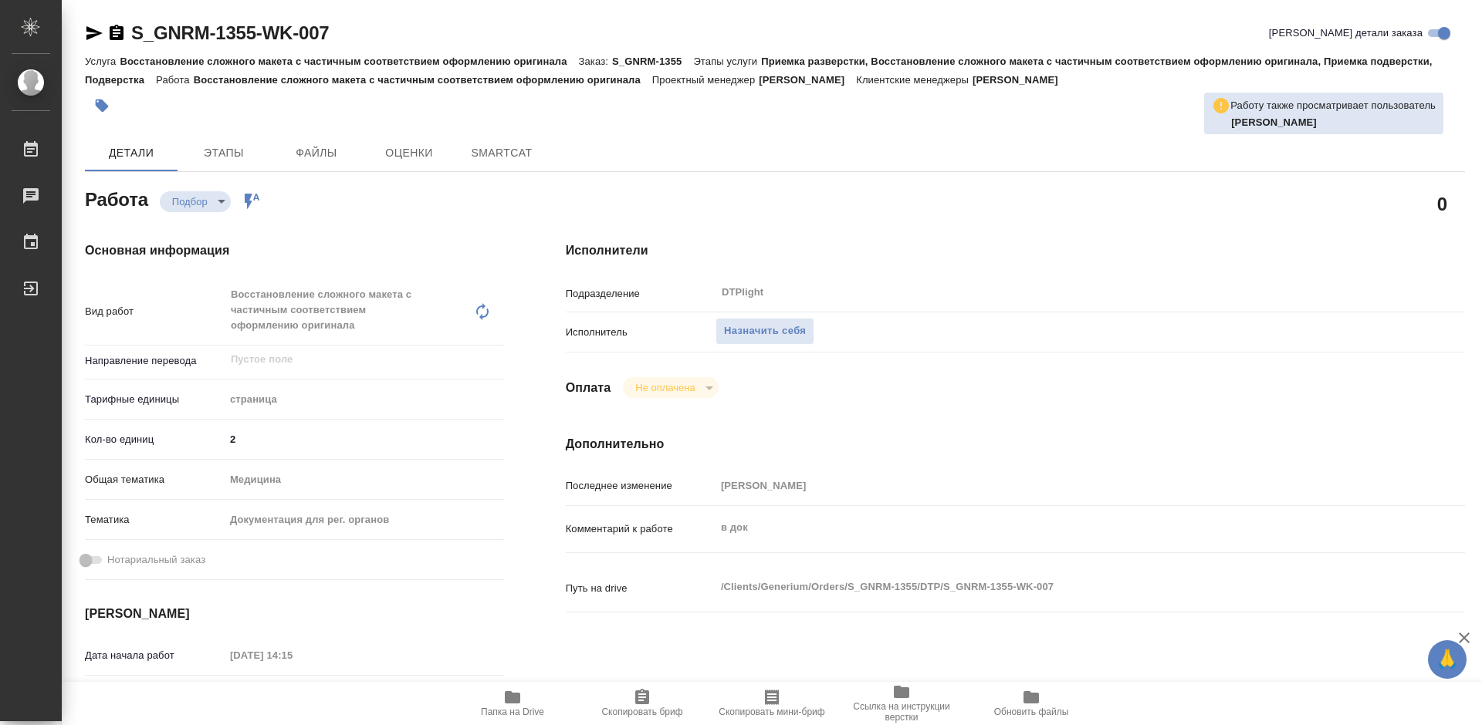
type textarea "x"
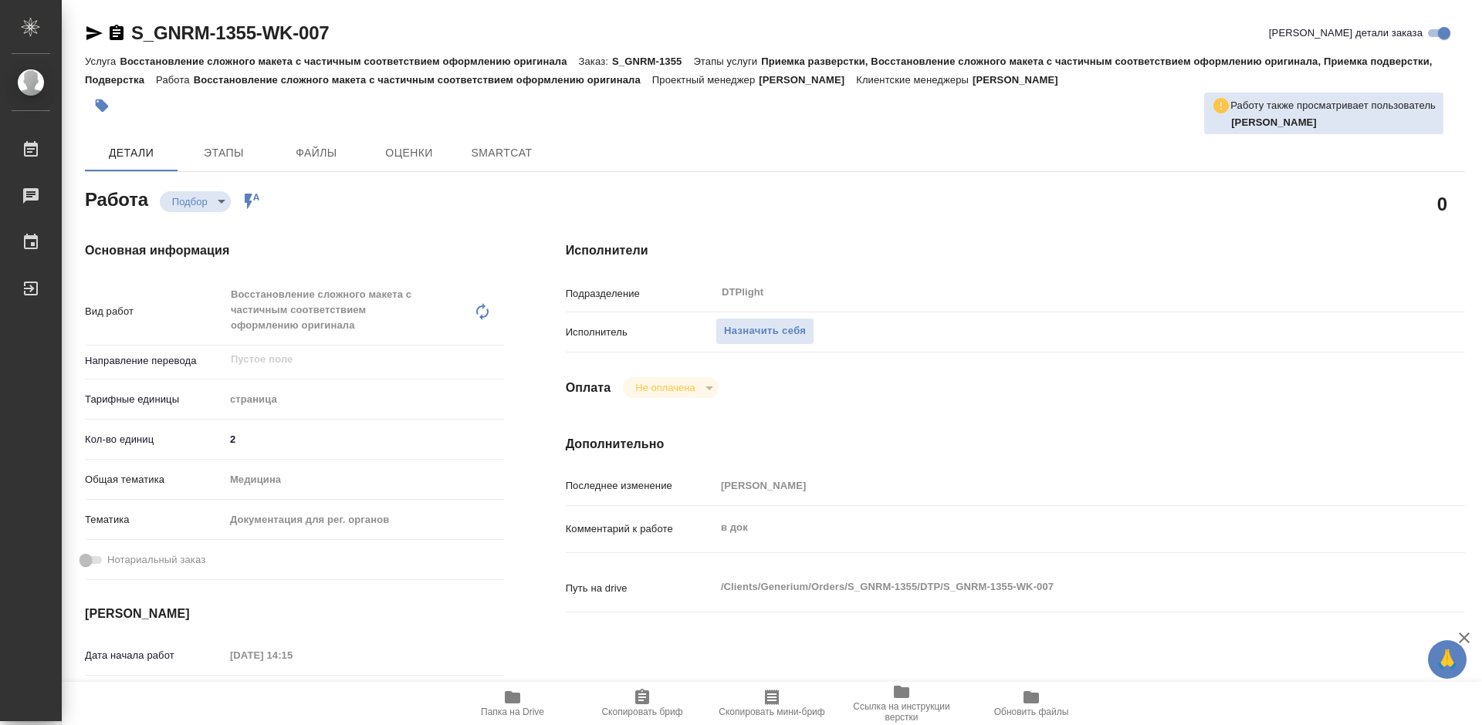
type textarea "x"
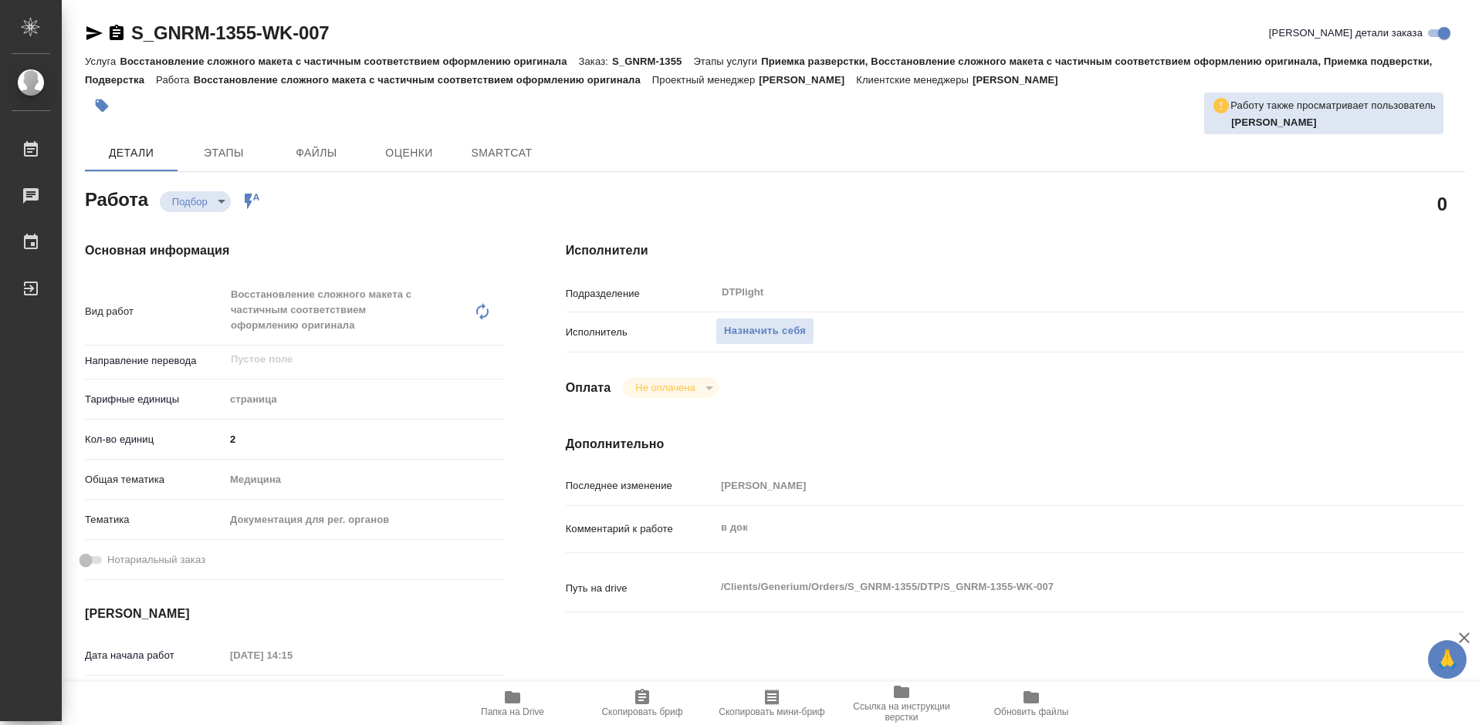
type textarea "x"
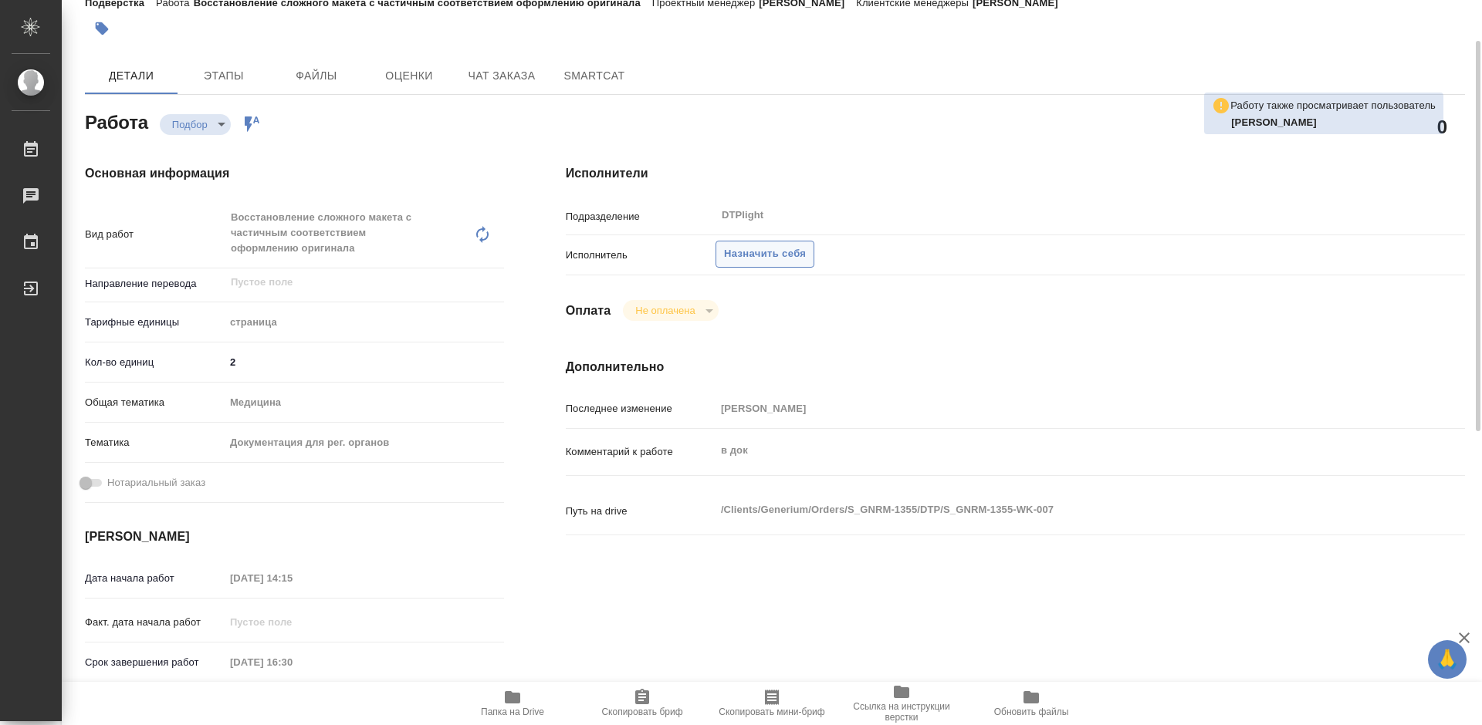
type textarea "x"
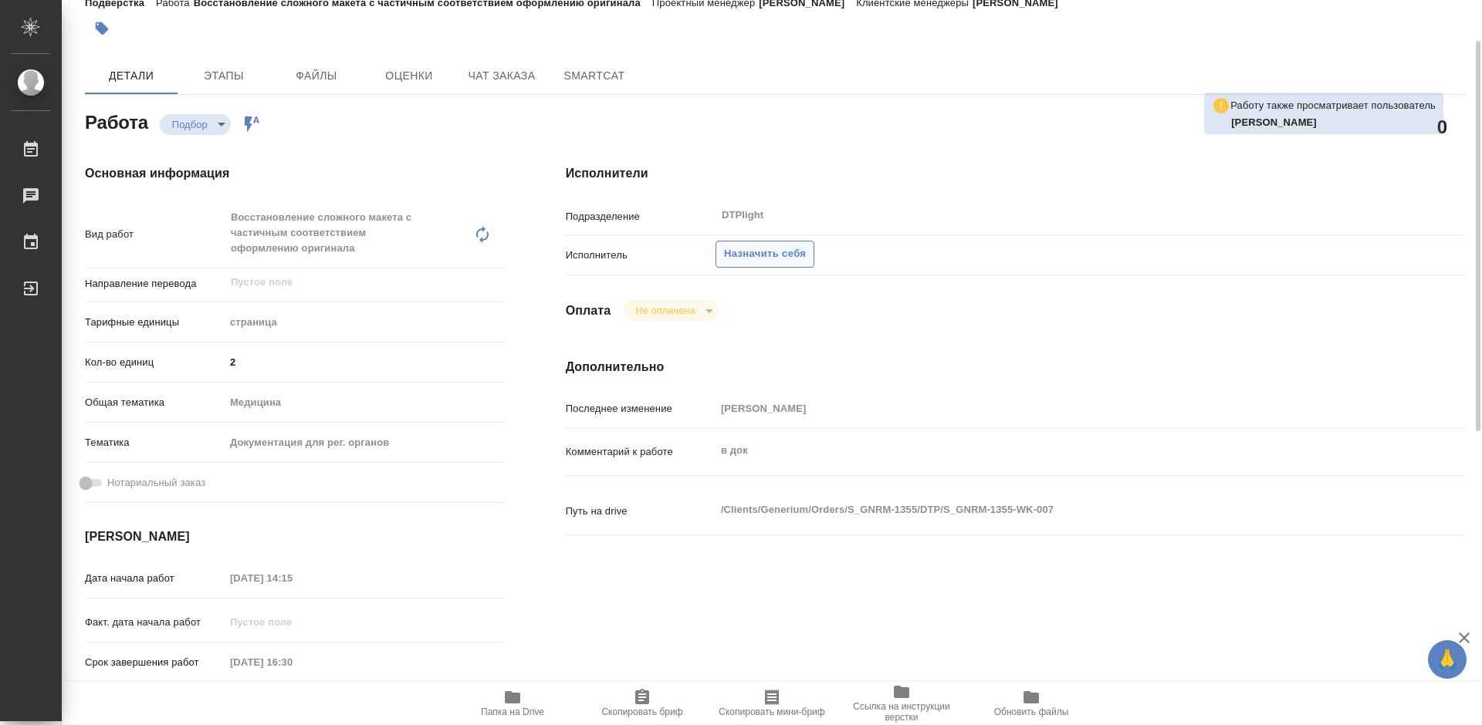
click at [771, 249] on span "Назначить себя" at bounding box center [765, 254] width 82 height 18
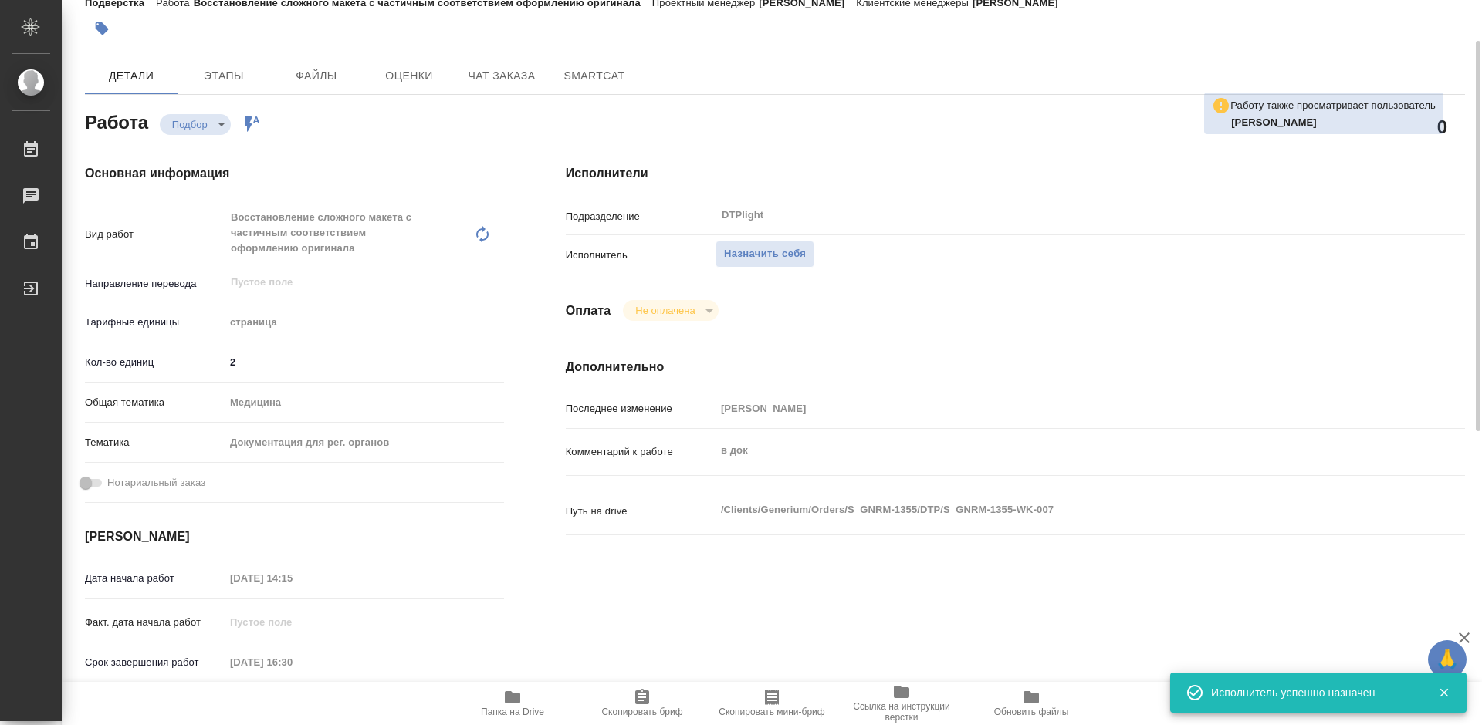
type textarea "x"
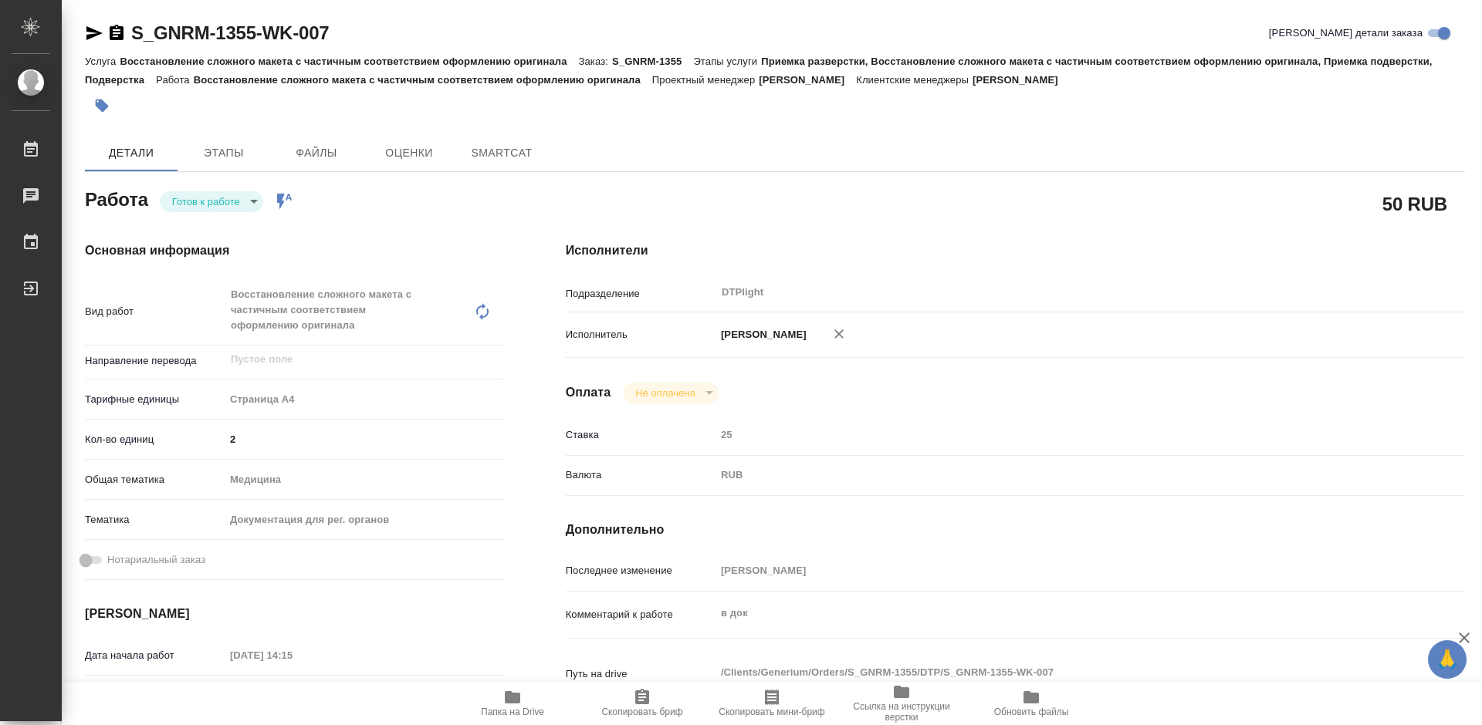
type textarea "x"
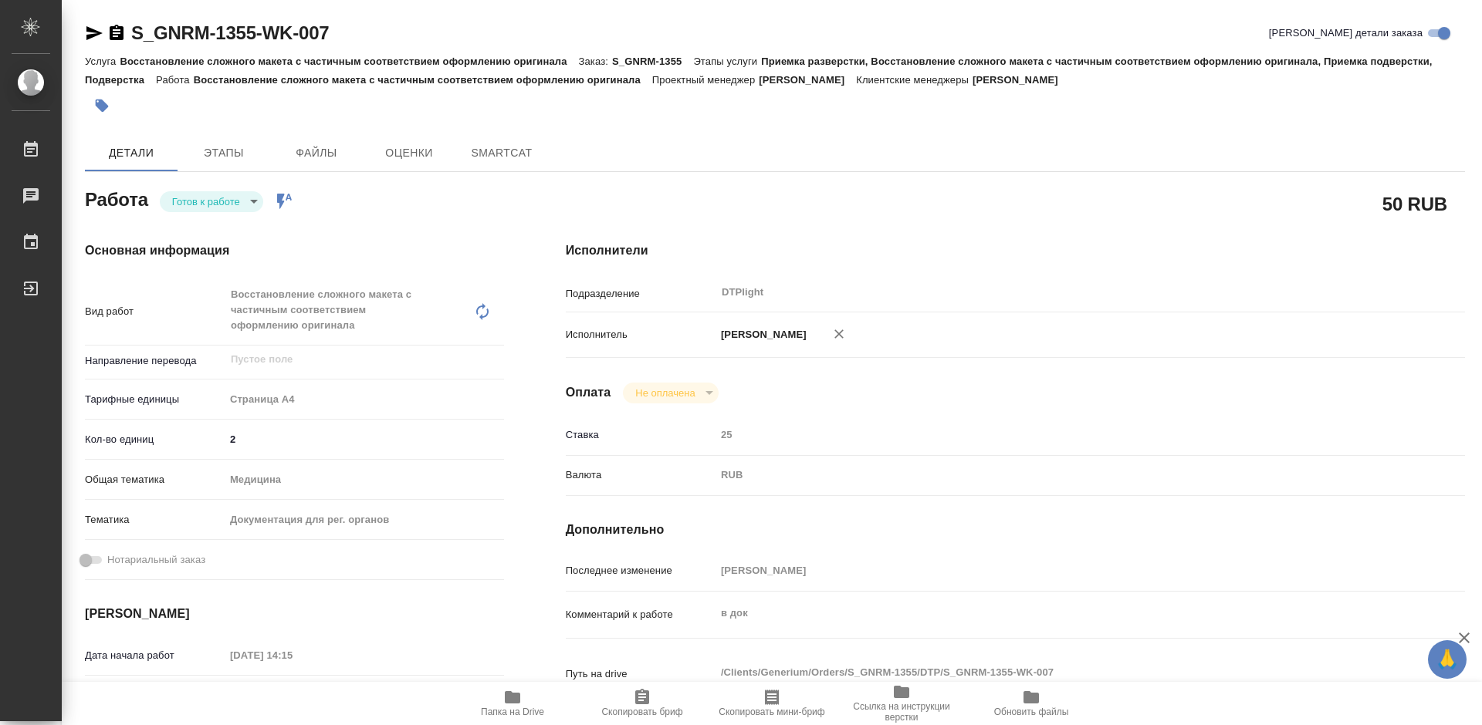
type textarea "x"
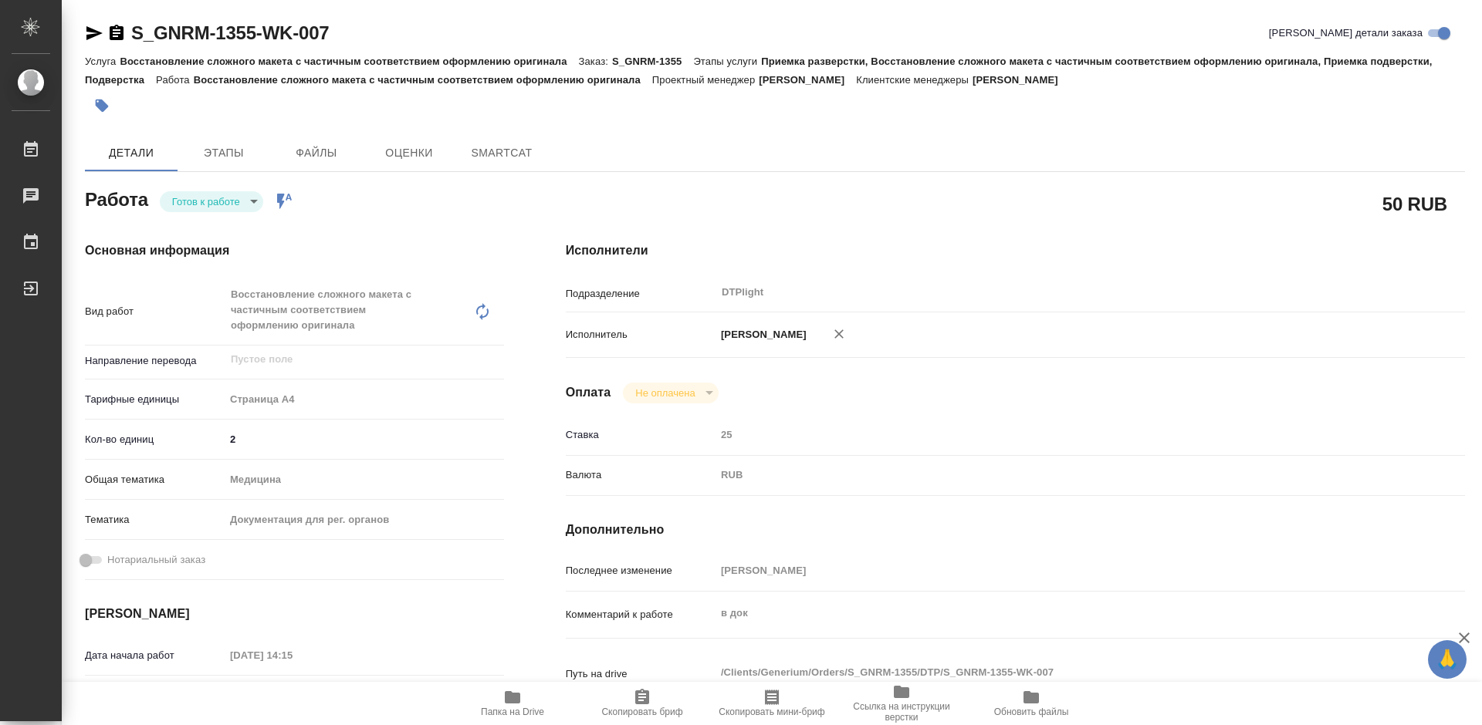
type textarea "x"
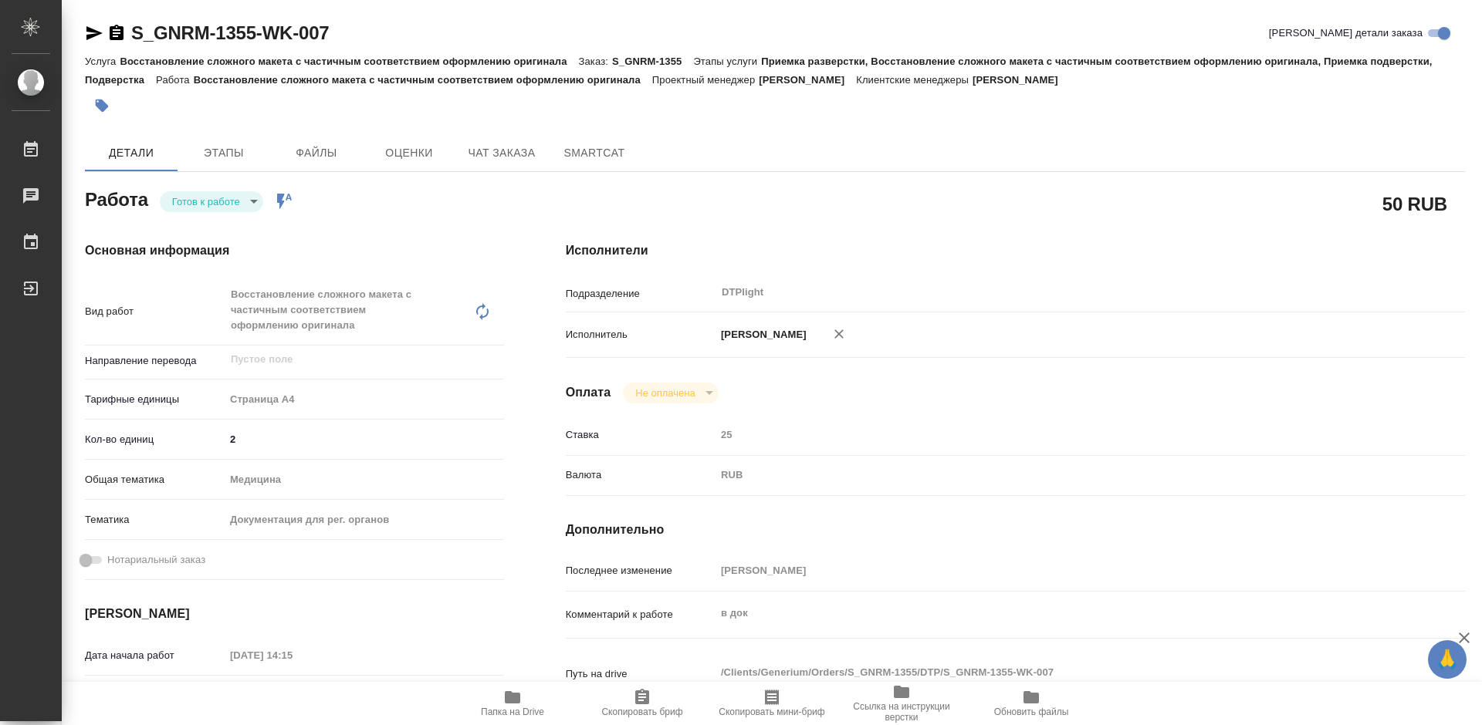
type textarea "x"
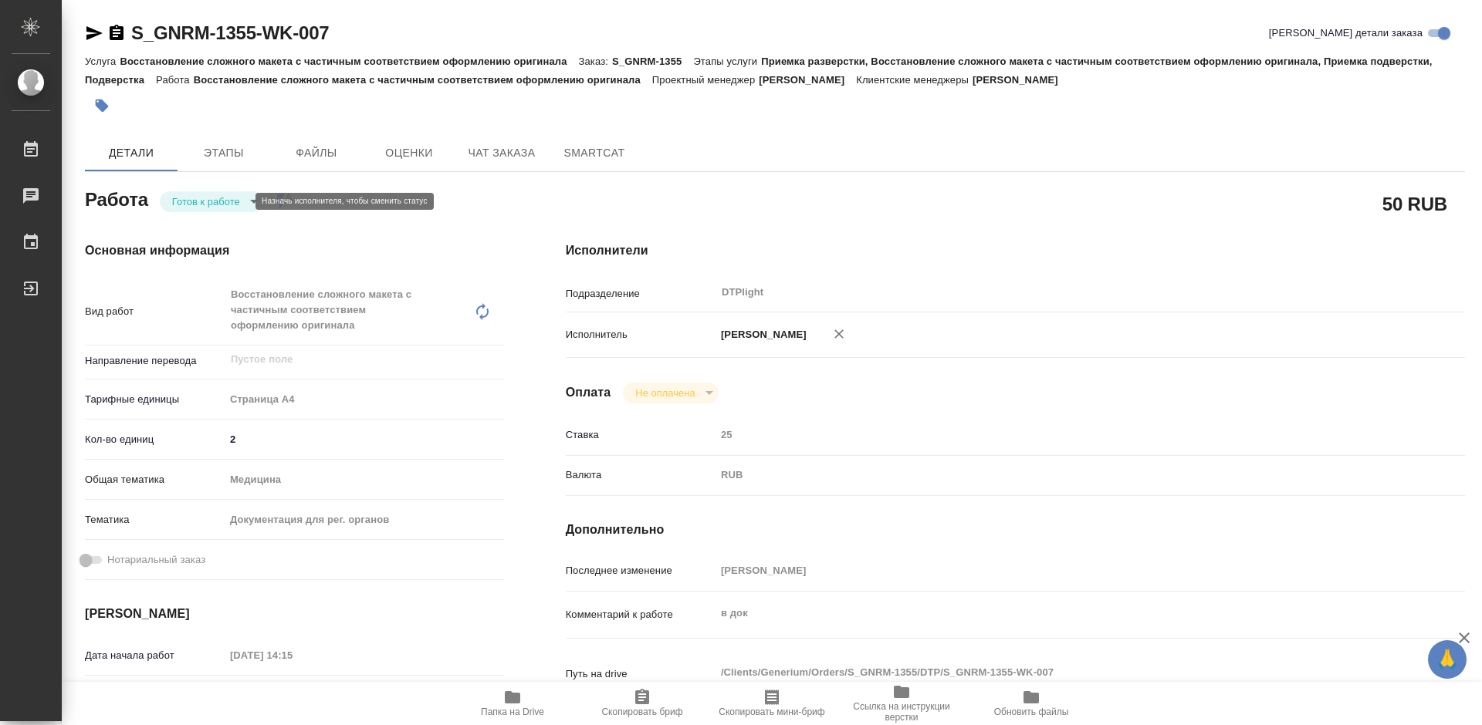
click at [208, 201] on body "🙏 .cls-1 fill:#fff; AWATERA Tretyakova Mariya Работы Чаты График Выйти S_GNRM-1…" at bounding box center [741, 362] width 1482 height 725
type textarea "x"
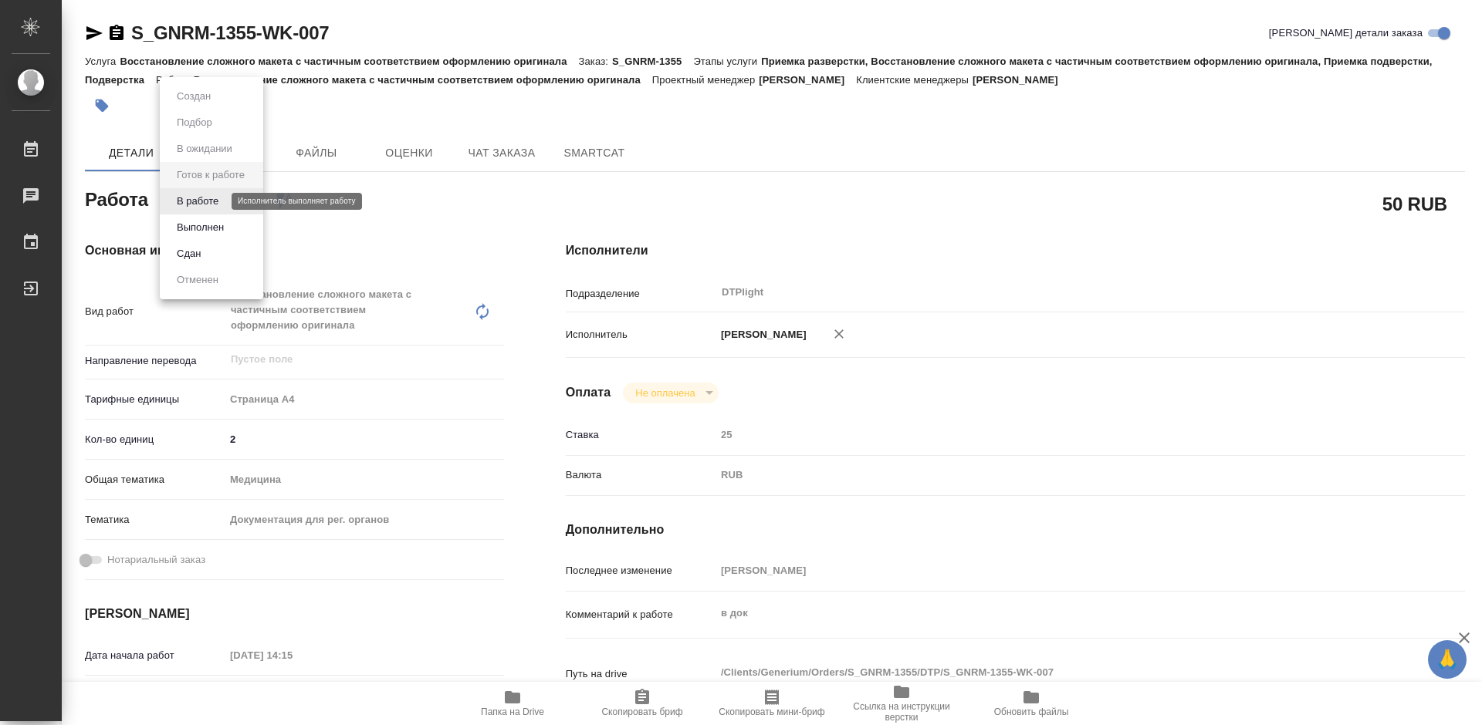
type textarea "x"
click at [236, 205] on li "В работе" at bounding box center [211, 201] width 103 height 26
type textarea "x"
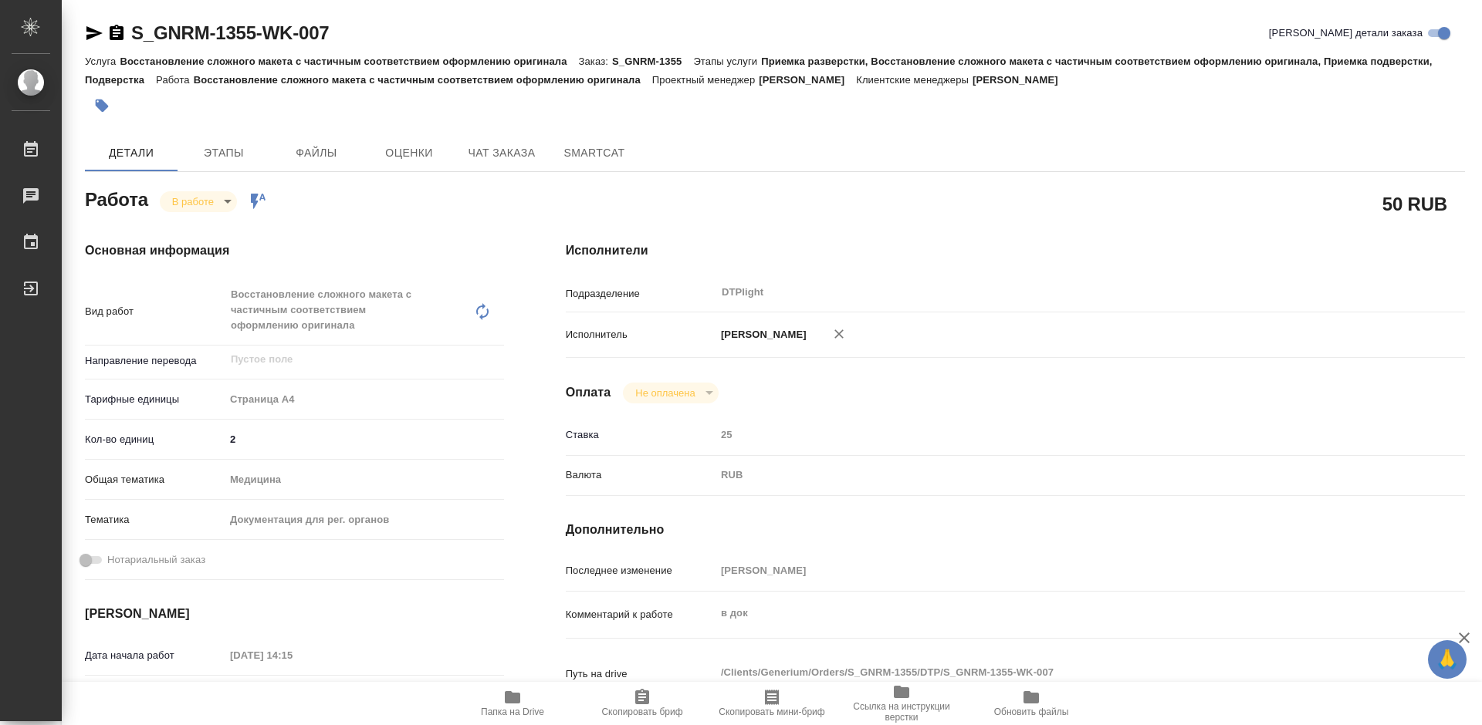
type textarea "x"
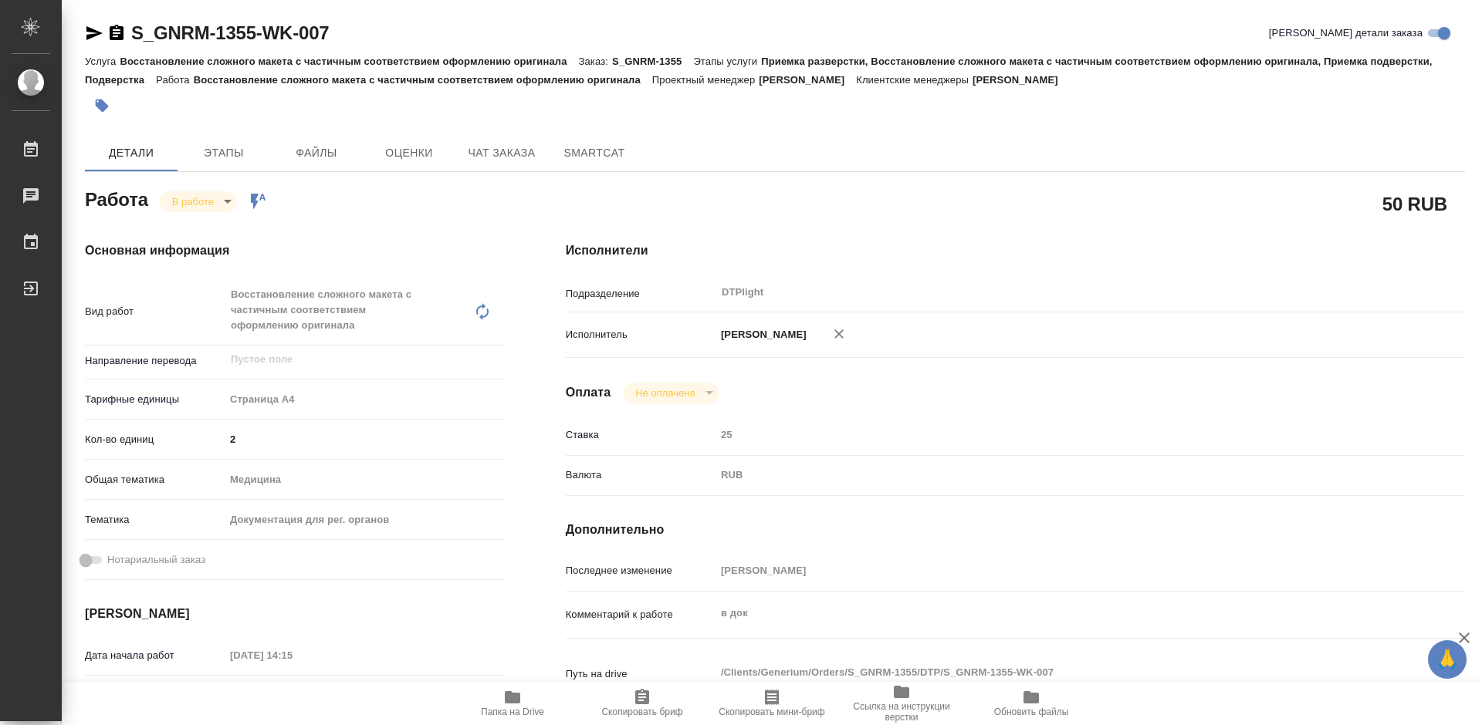
type textarea "x"
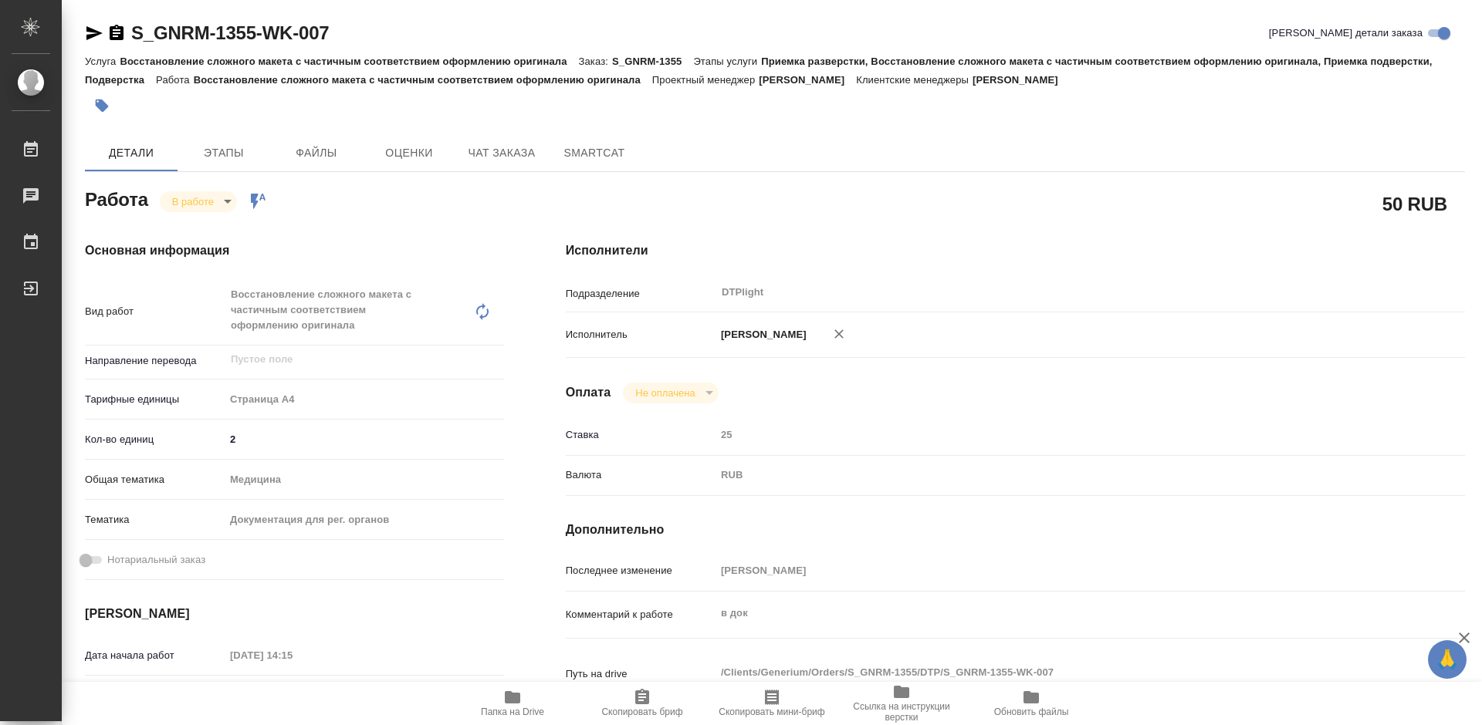
type textarea "x"
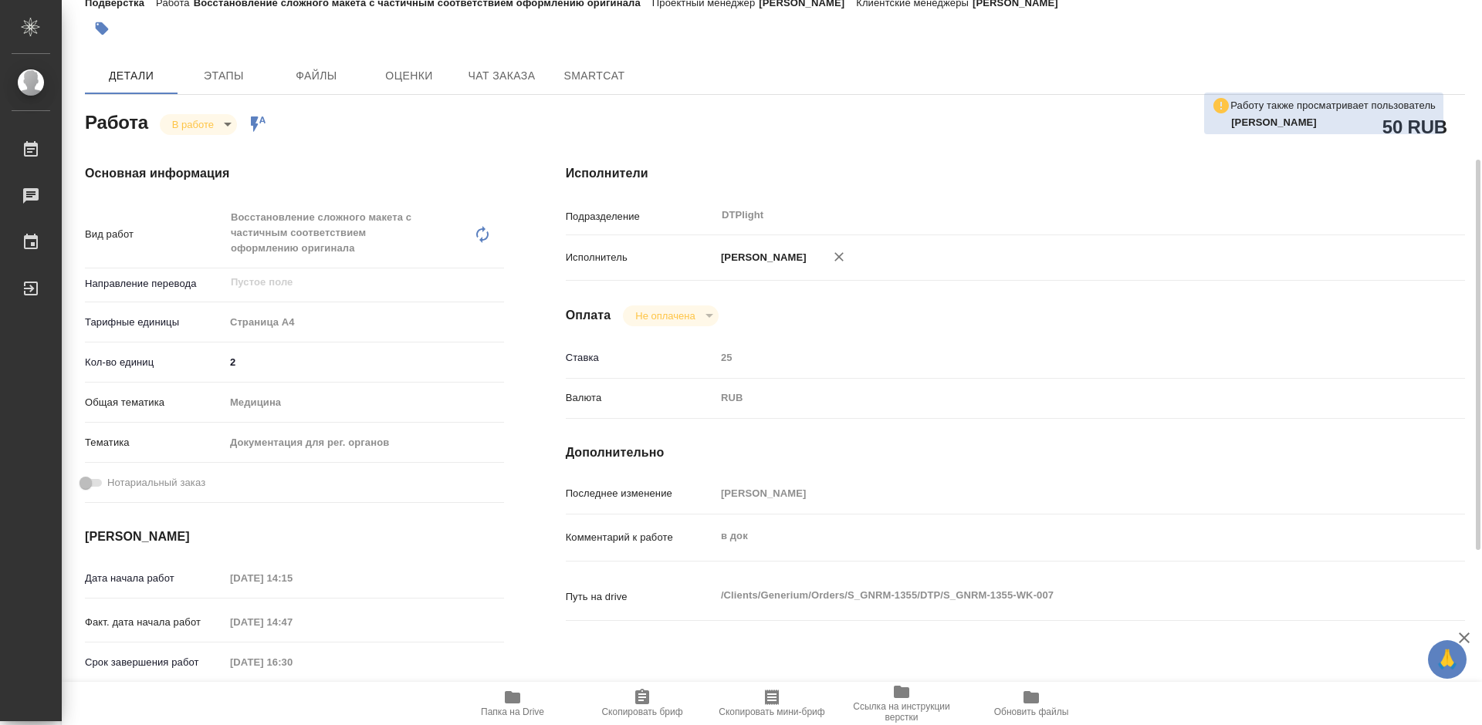
scroll to position [154, 0]
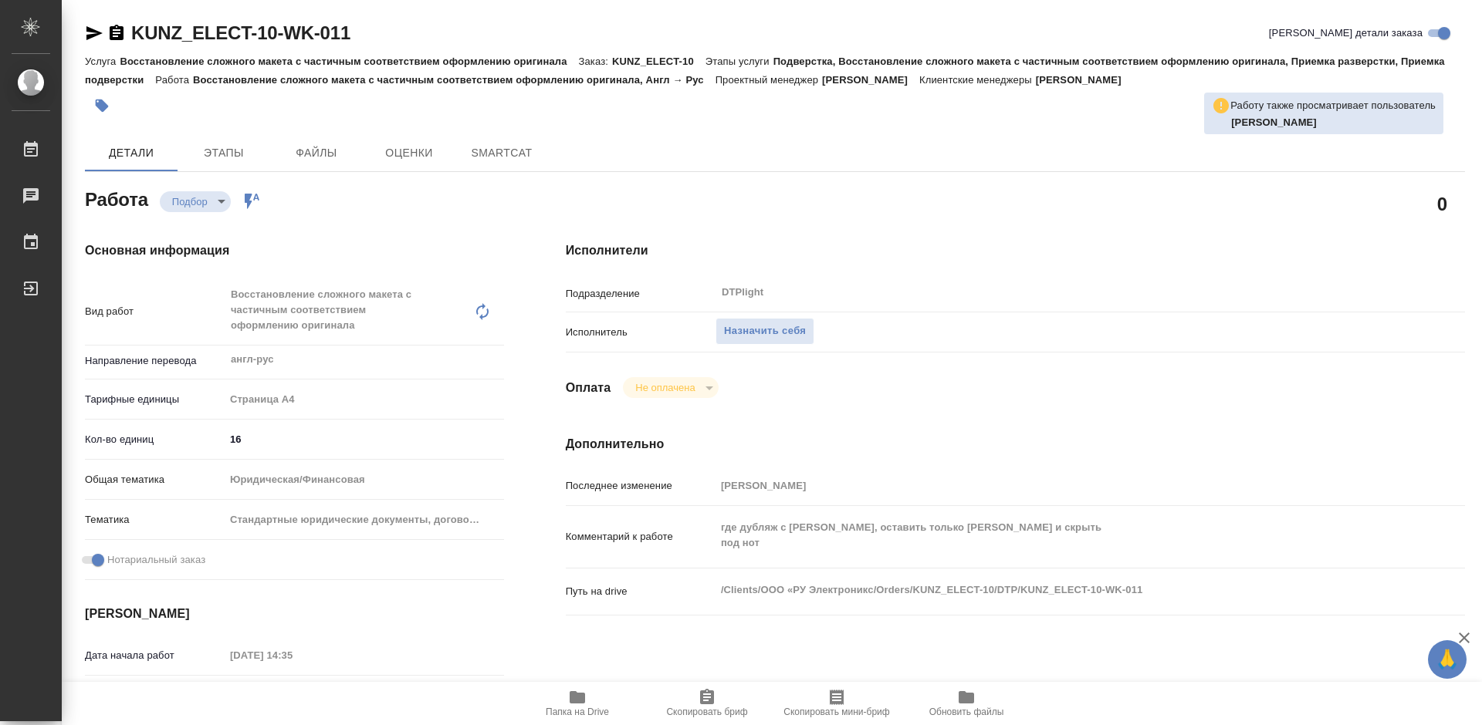
type textarea "x"
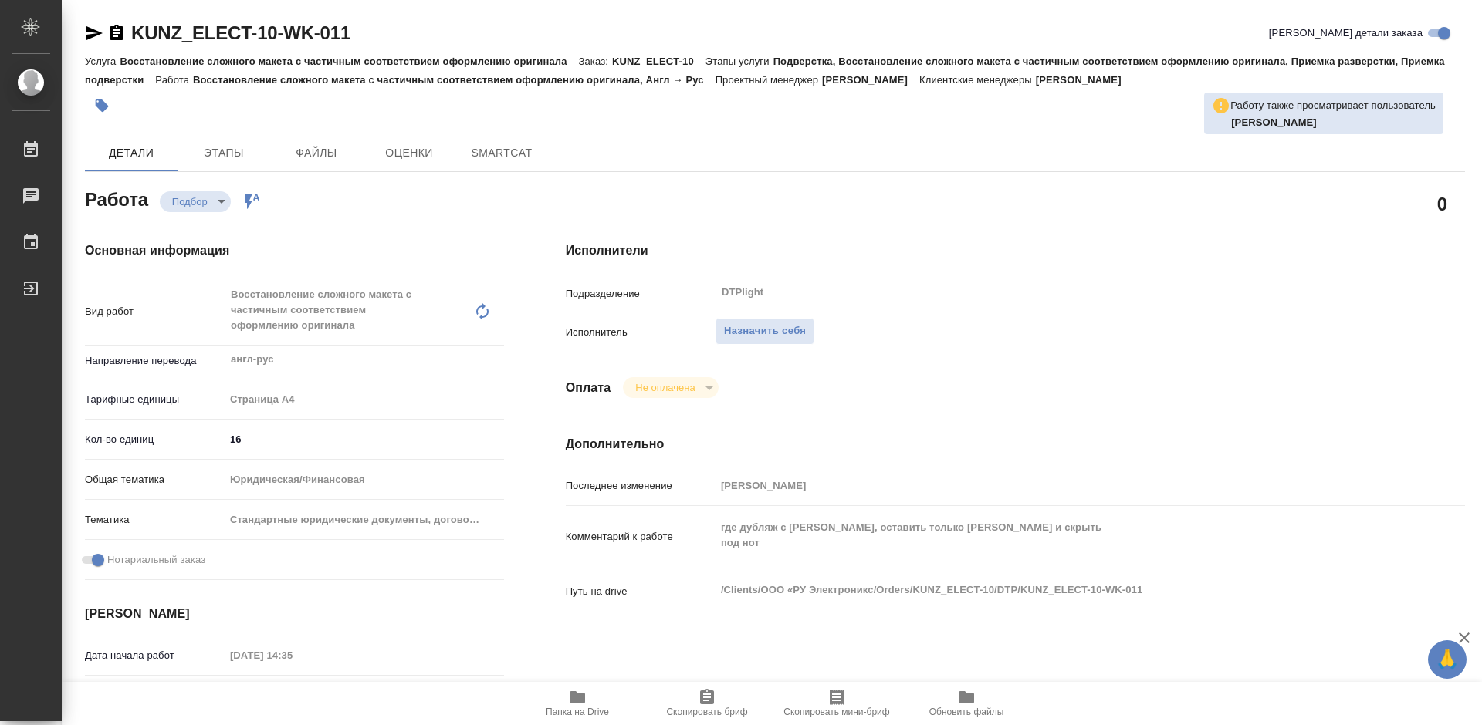
type textarea "x"
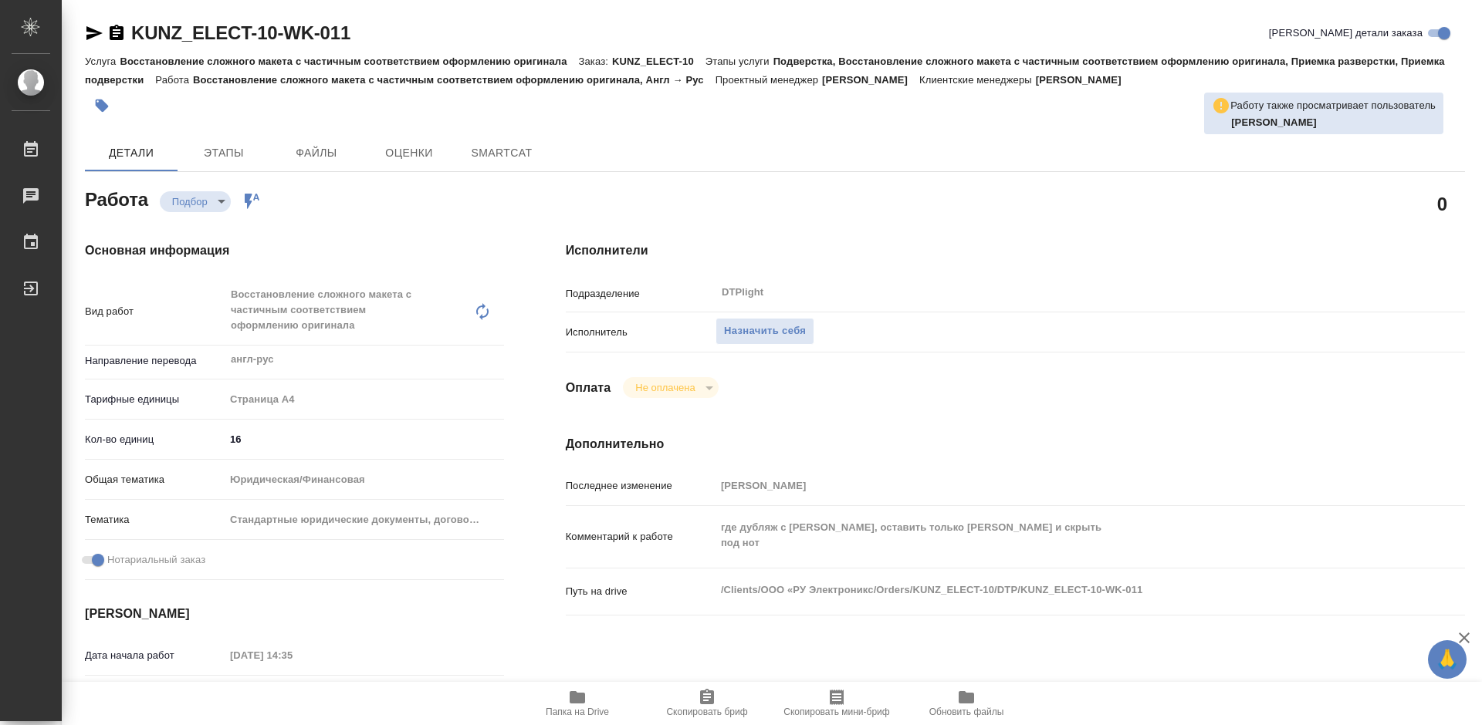
type textarea "x"
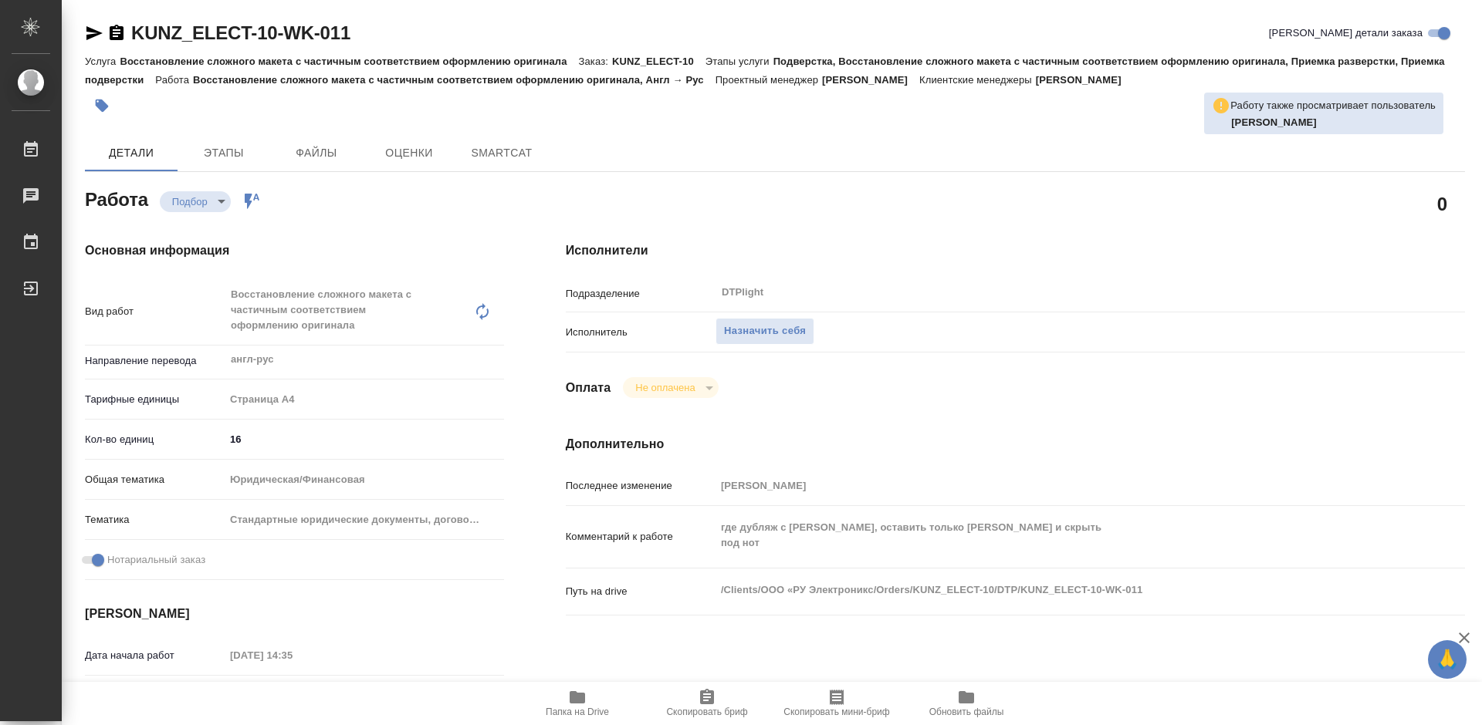
type textarea "x"
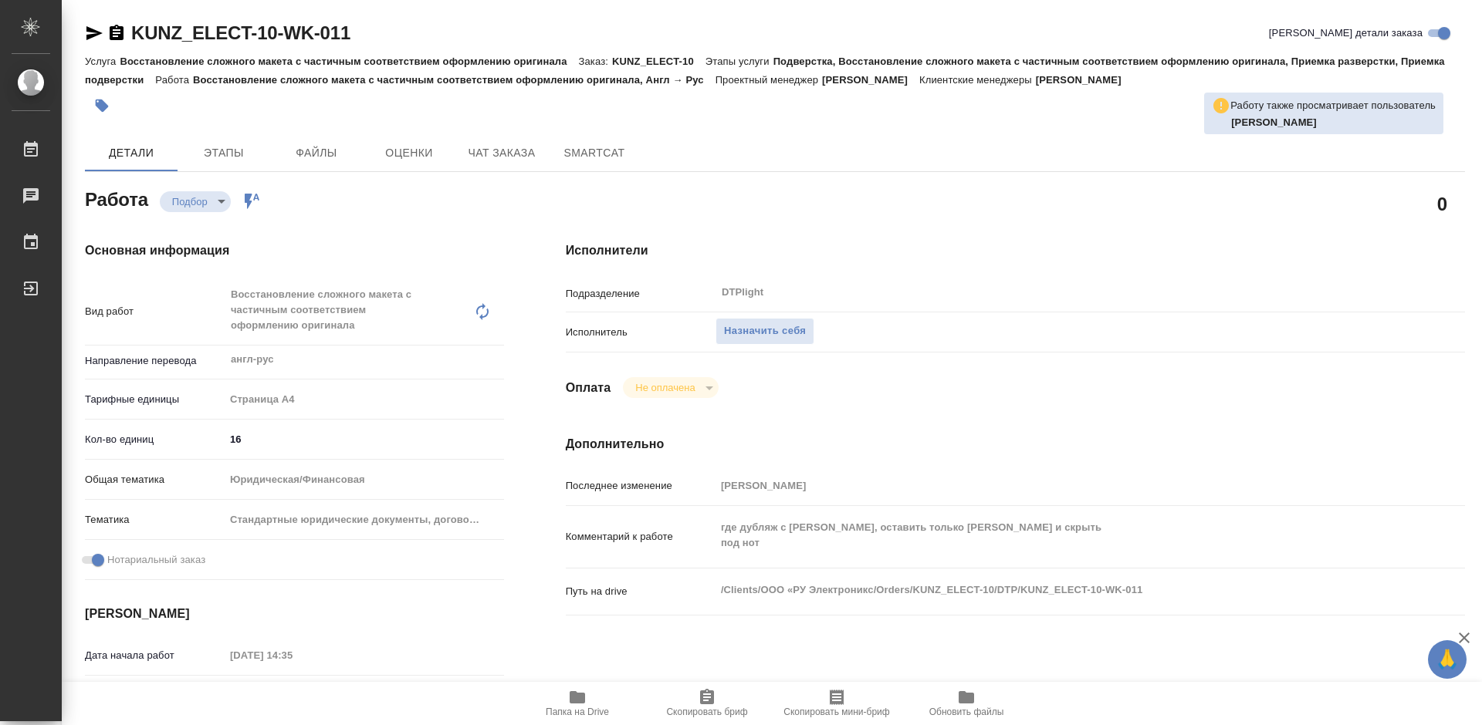
type textarea "x"
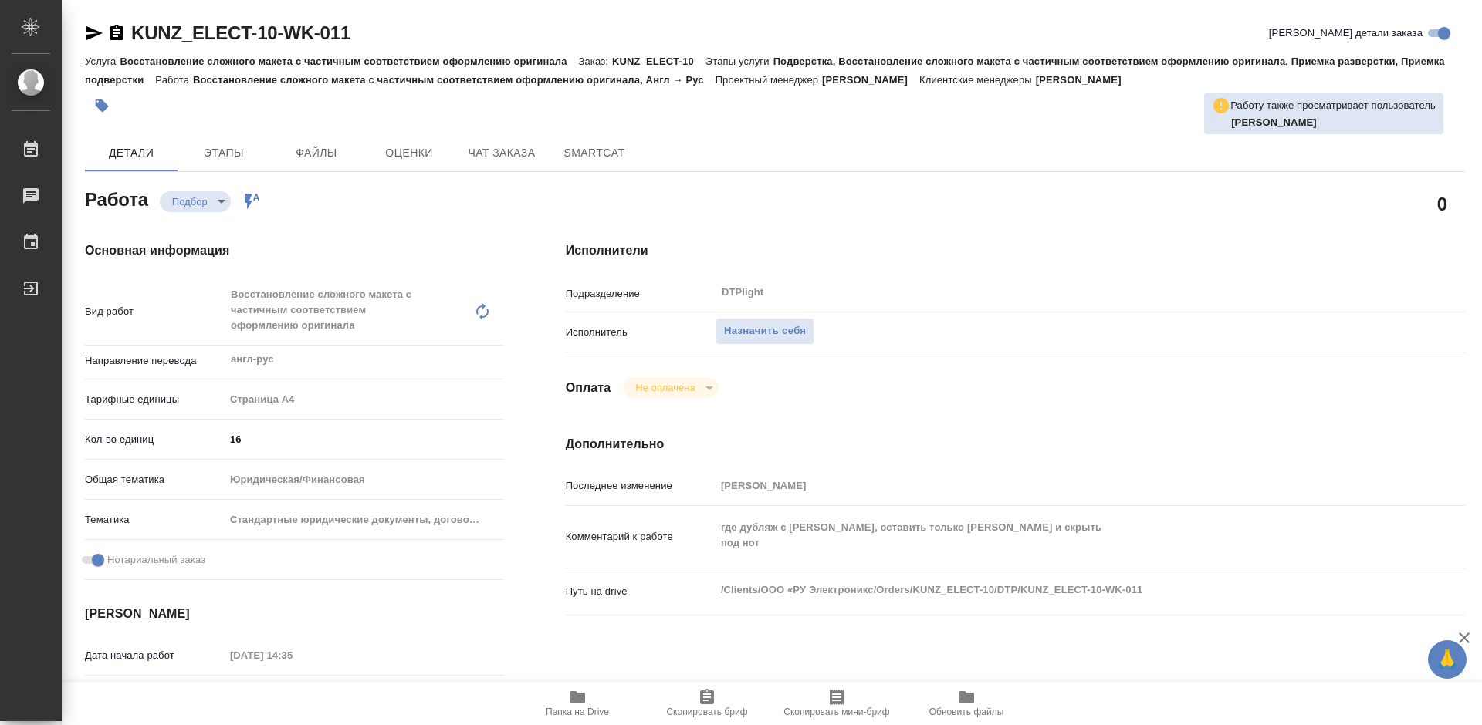
scroll to position [154, 0]
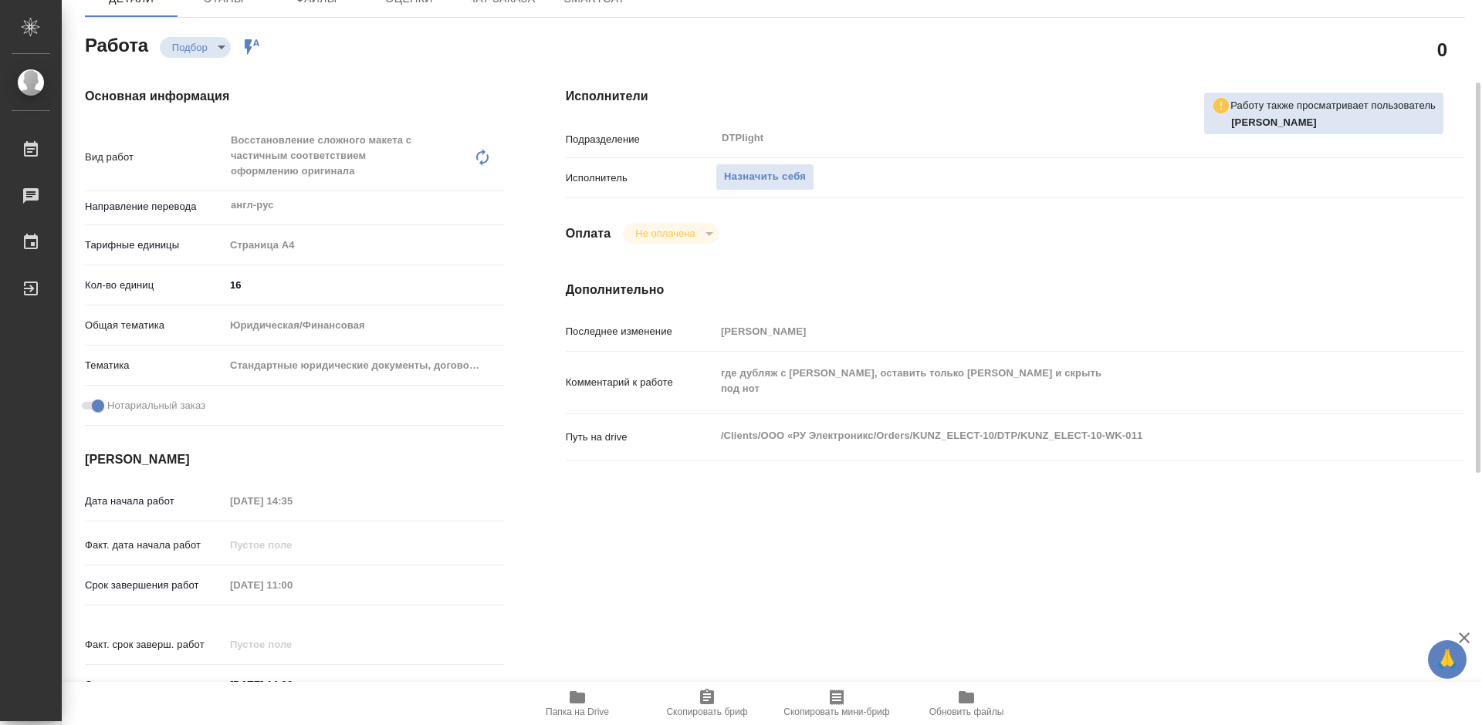
type textarea "x"
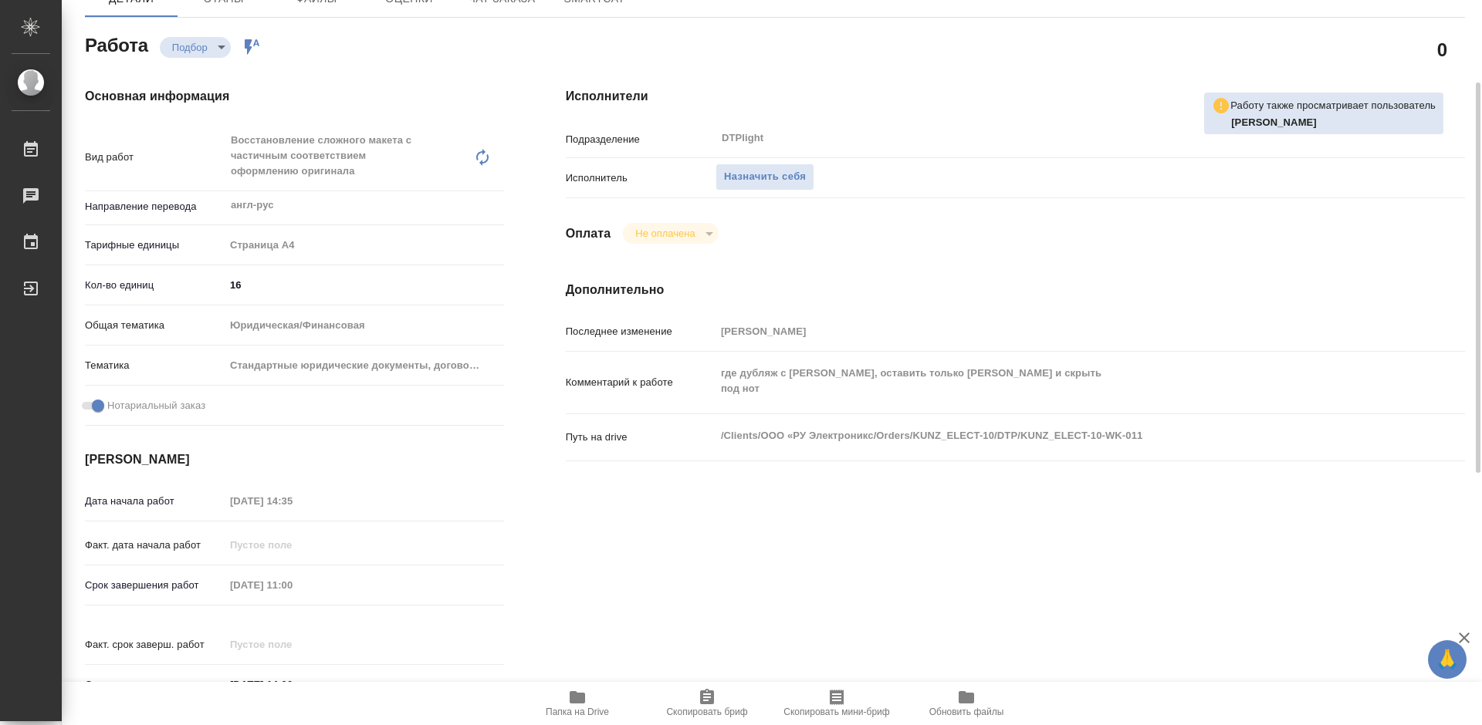
click at [590, 697] on span "Папка на Drive" at bounding box center [577, 702] width 111 height 29
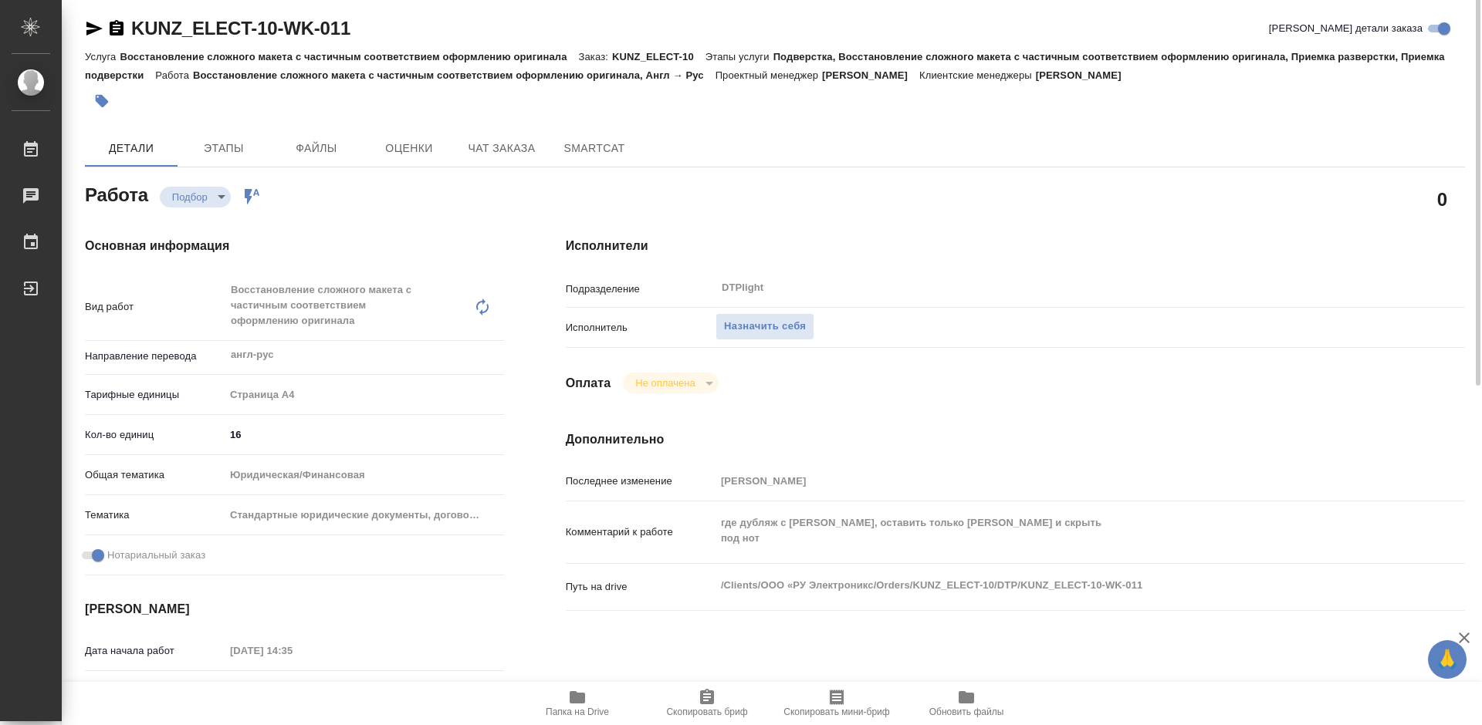
scroll to position [0, 0]
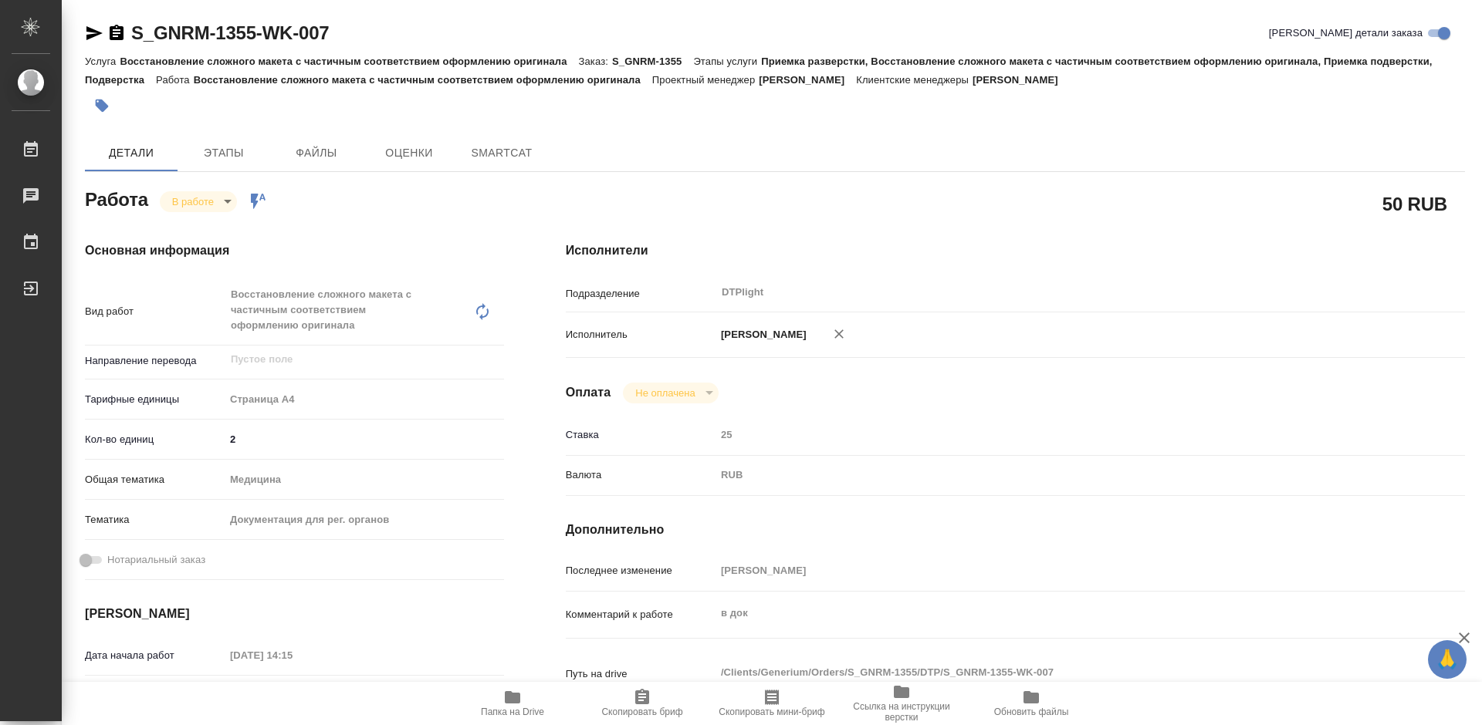
type textarea "x"
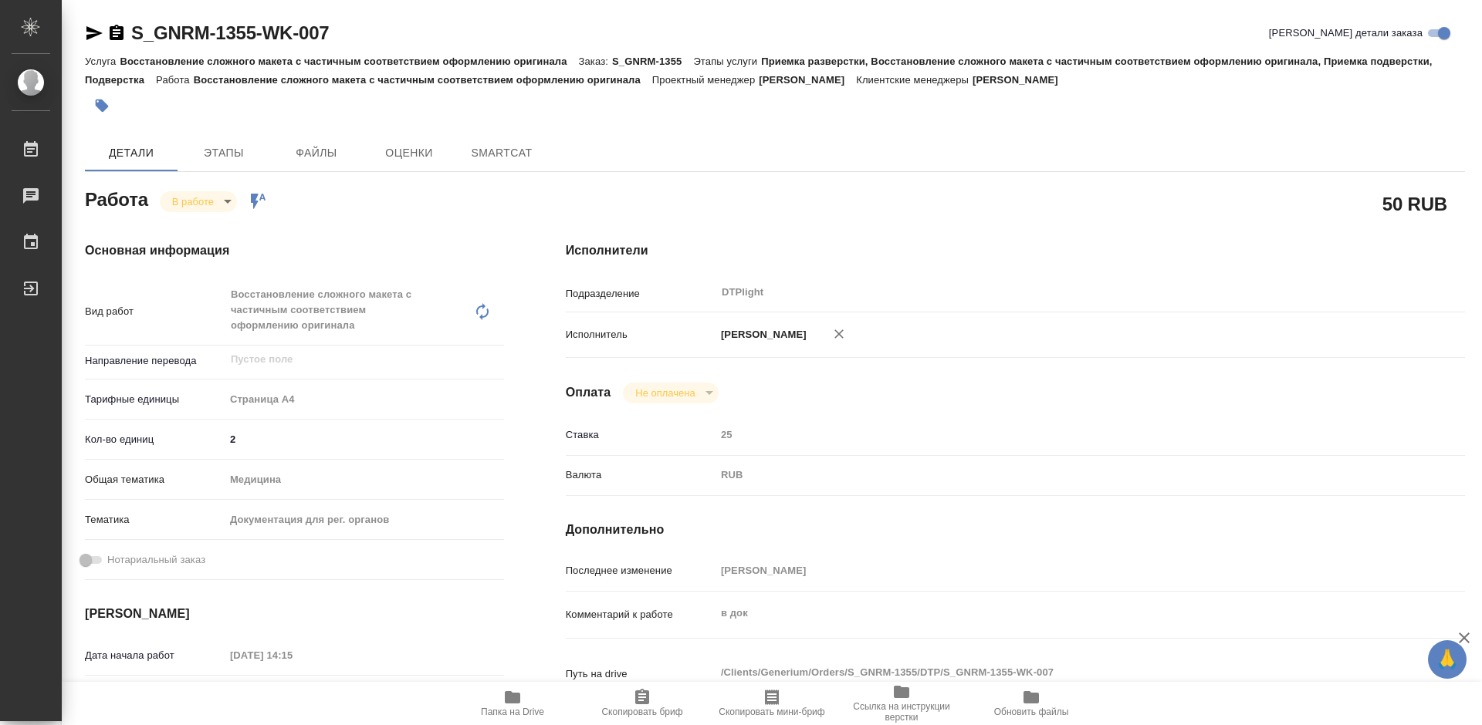
type textarea "x"
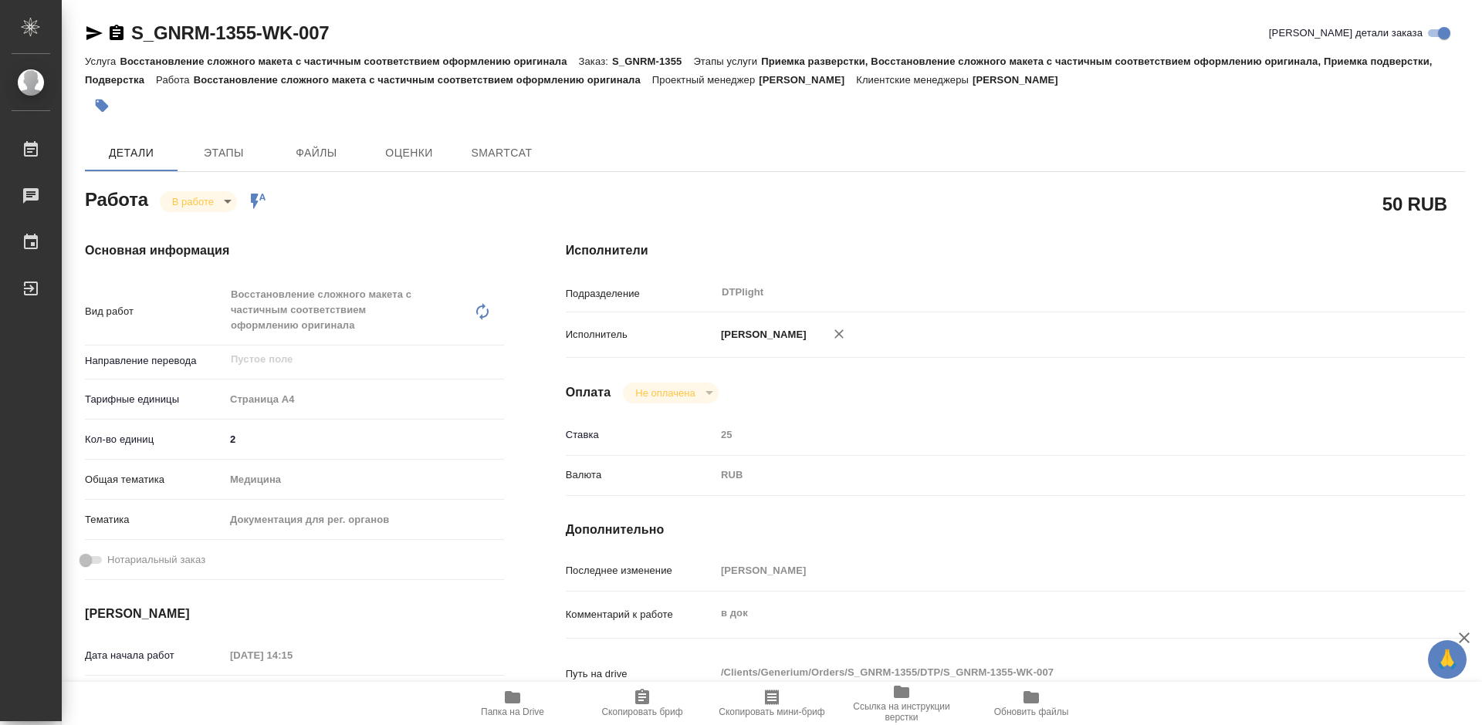
type textarea "x"
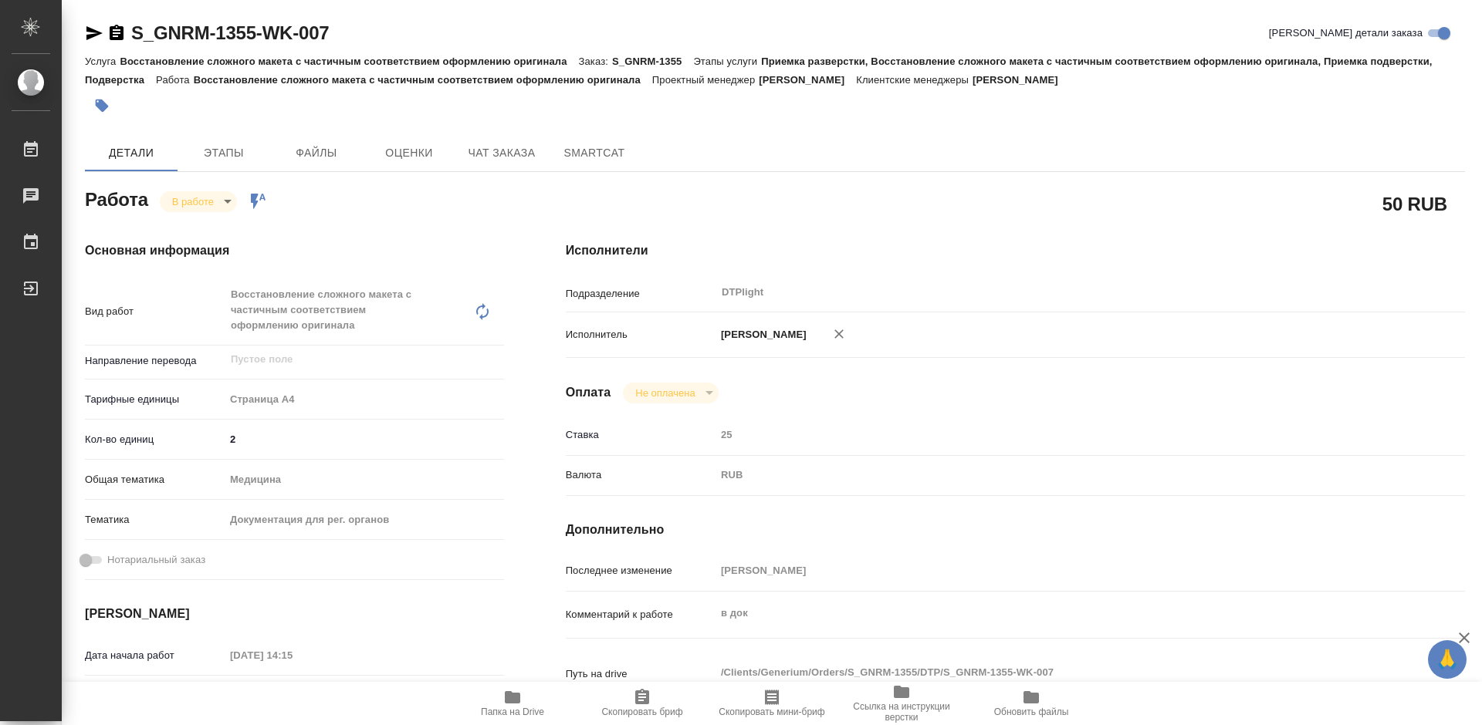
type textarea "x"
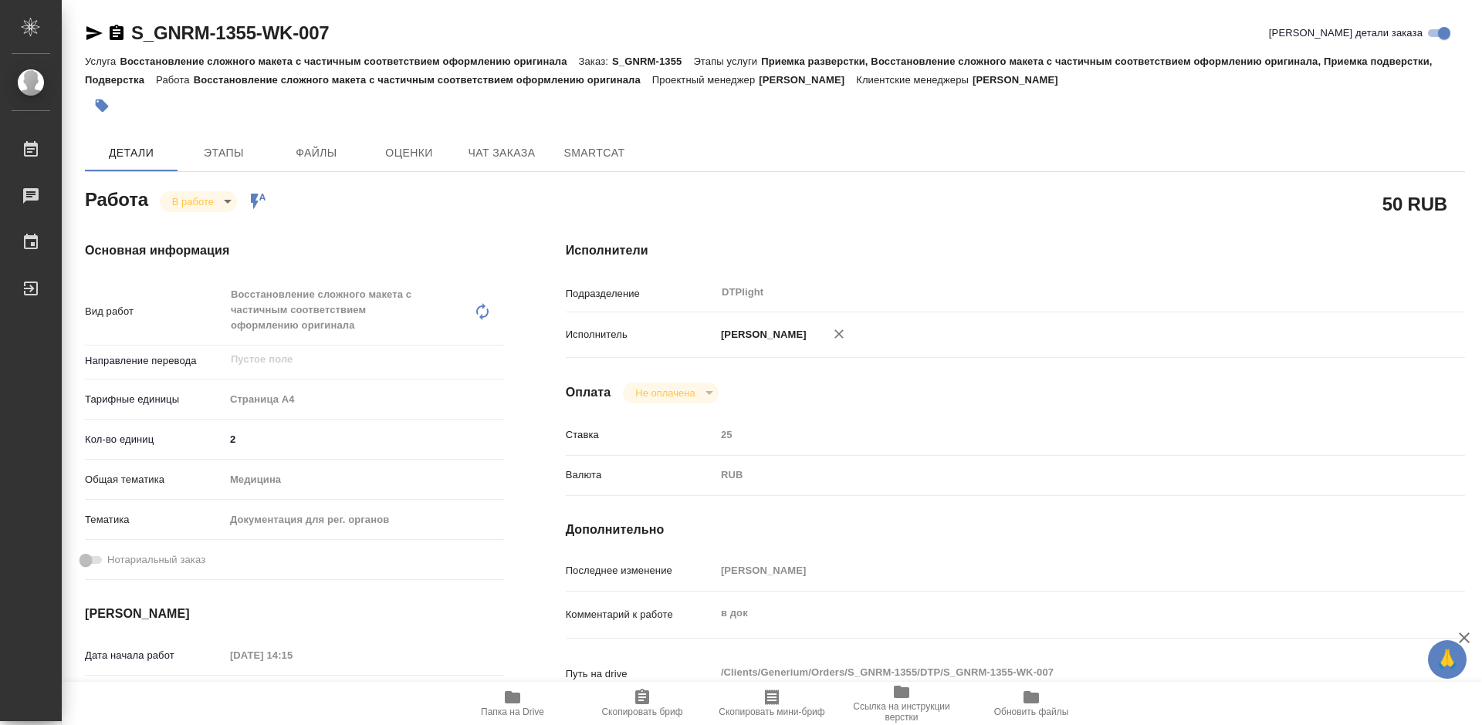
type textarea "x"
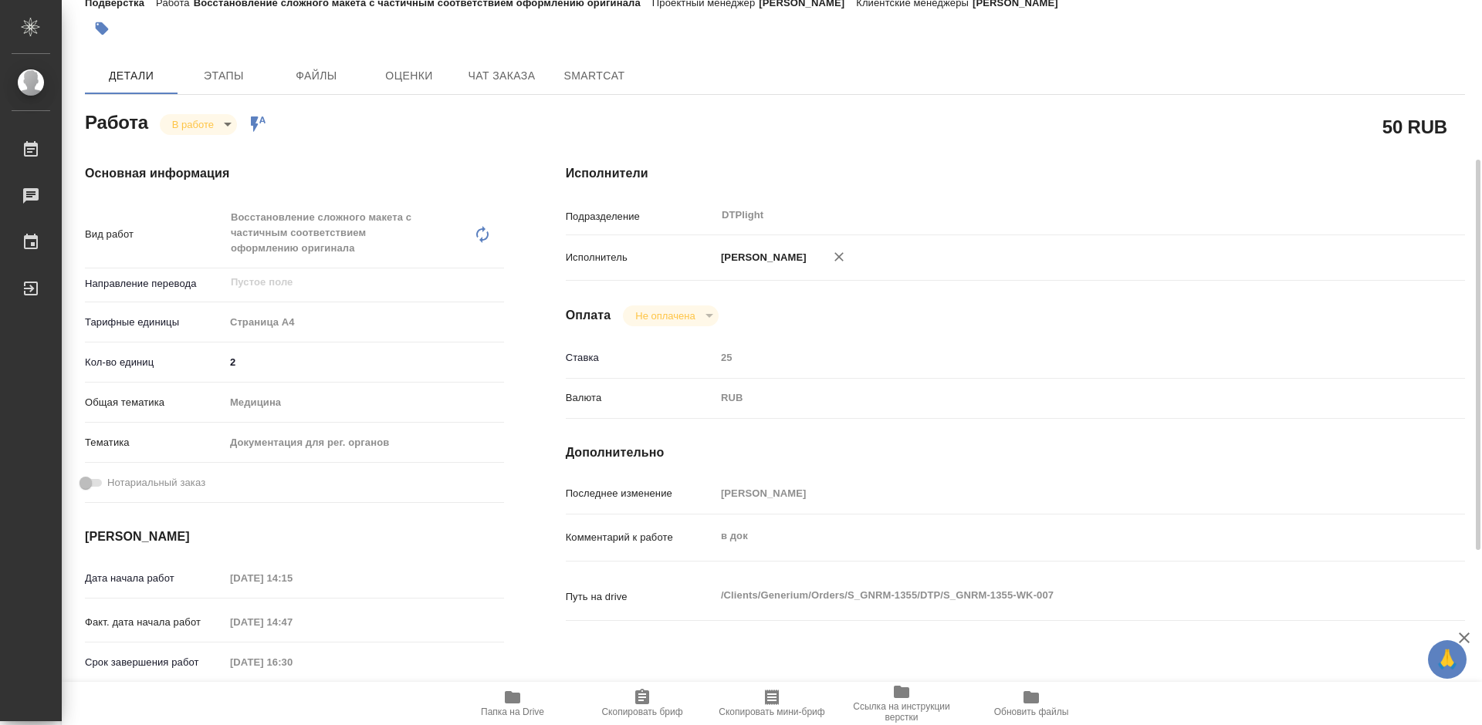
scroll to position [232, 0]
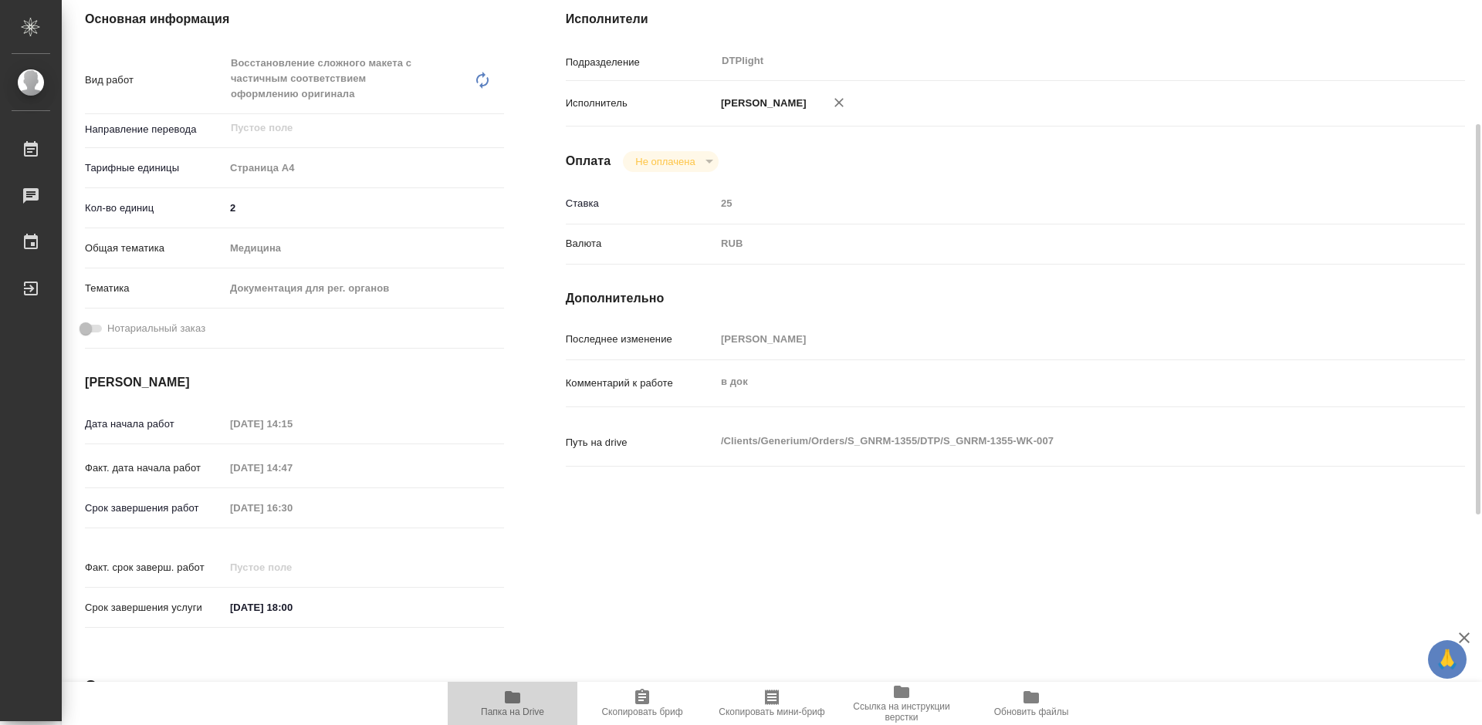
click at [506, 699] on icon "button" at bounding box center [512, 698] width 15 height 12
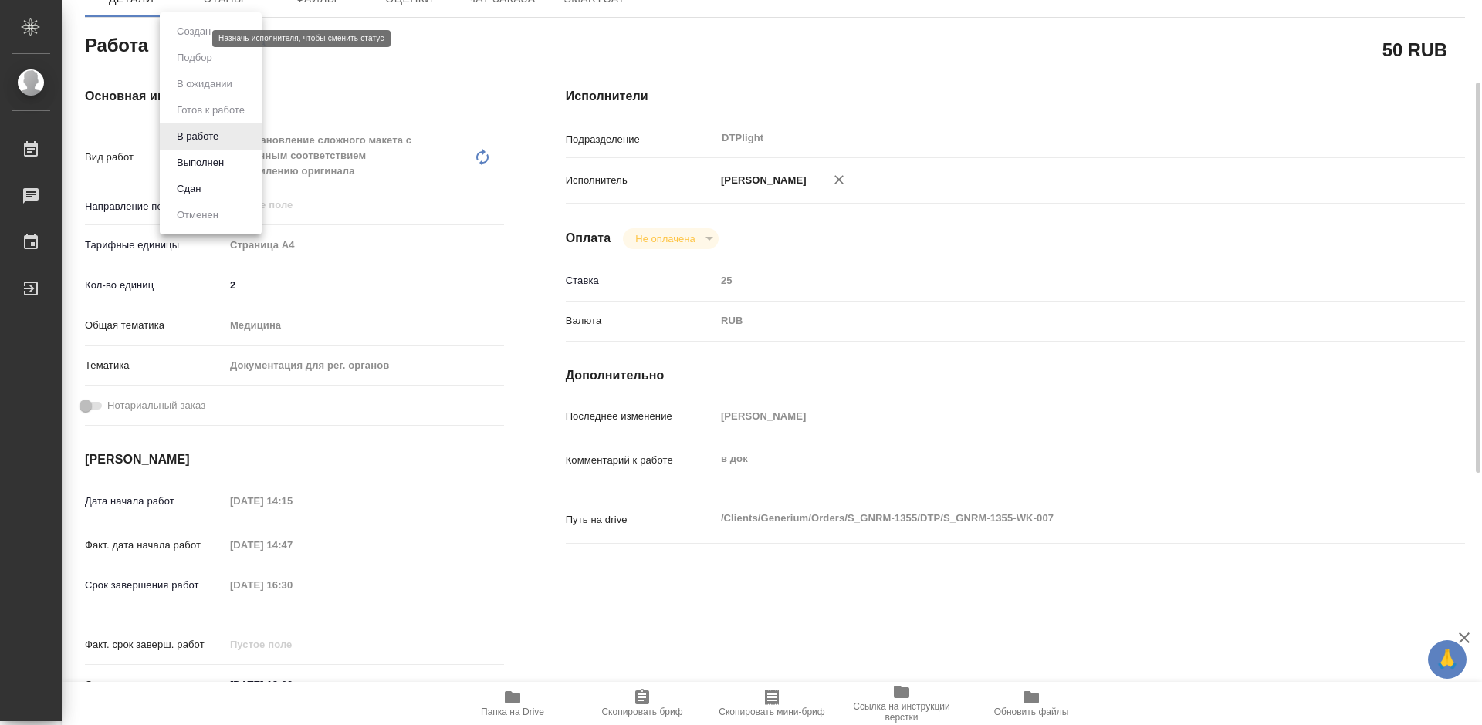
click at [181, 40] on body "🙏 .cls-1 fill:#fff; AWATERA Tretyakova Mariya Работы 0 Чаты График Выйти S_GNRM…" at bounding box center [741, 362] width 1482 height 725
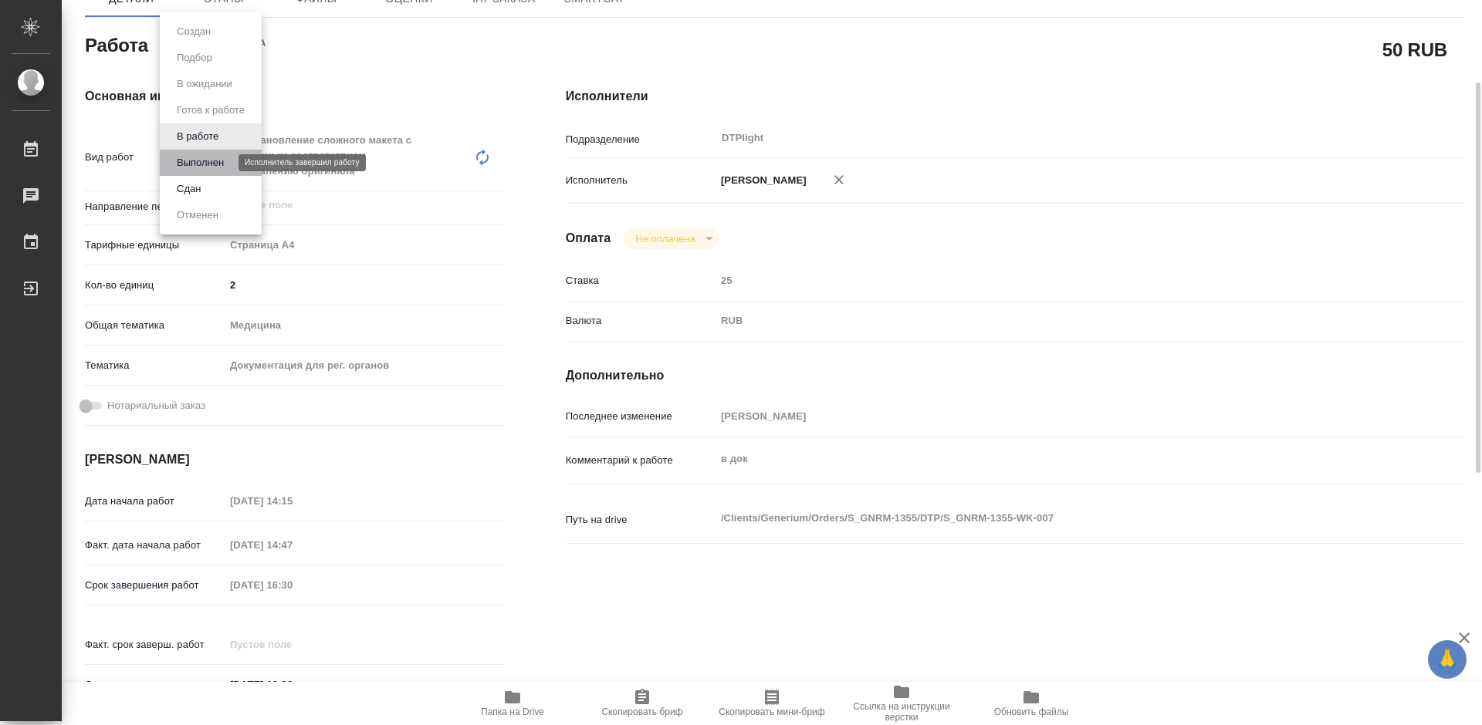
drag, startPoint x: 211, startPoint y: 161, endPoint x: 247, endPoint y: 117, distance: 56.4
click at [211, 161] on button "Выполнен" at bounding box center [200, 162] width 56 height 17
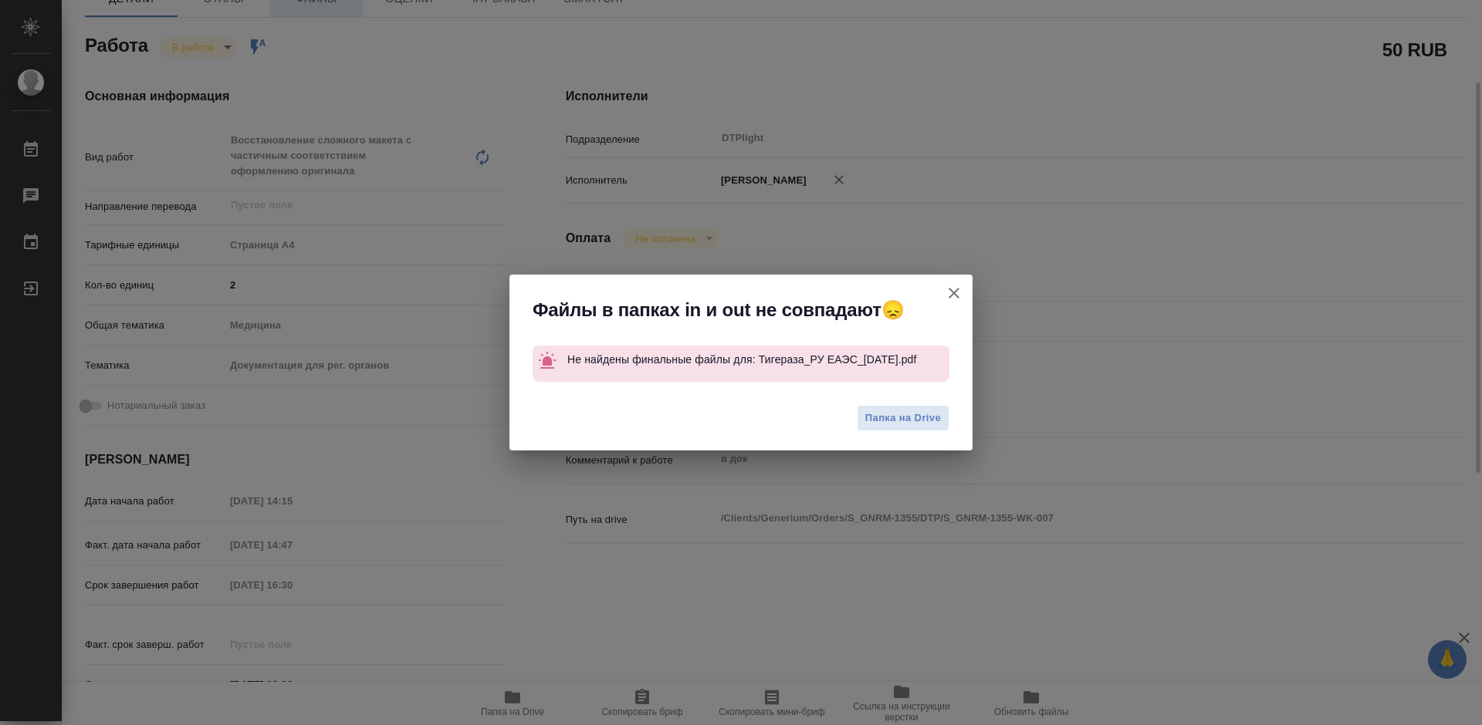
type textarea "x"
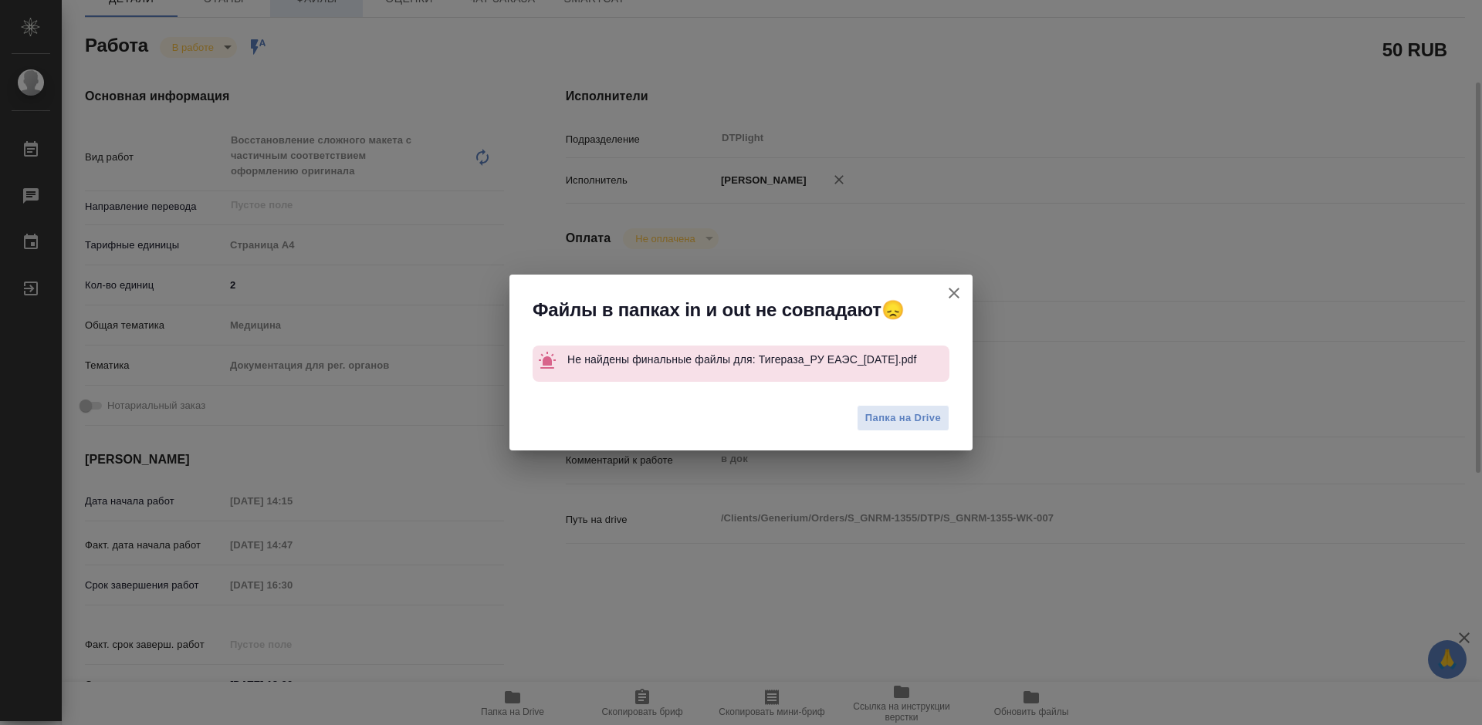
type textarea "x"
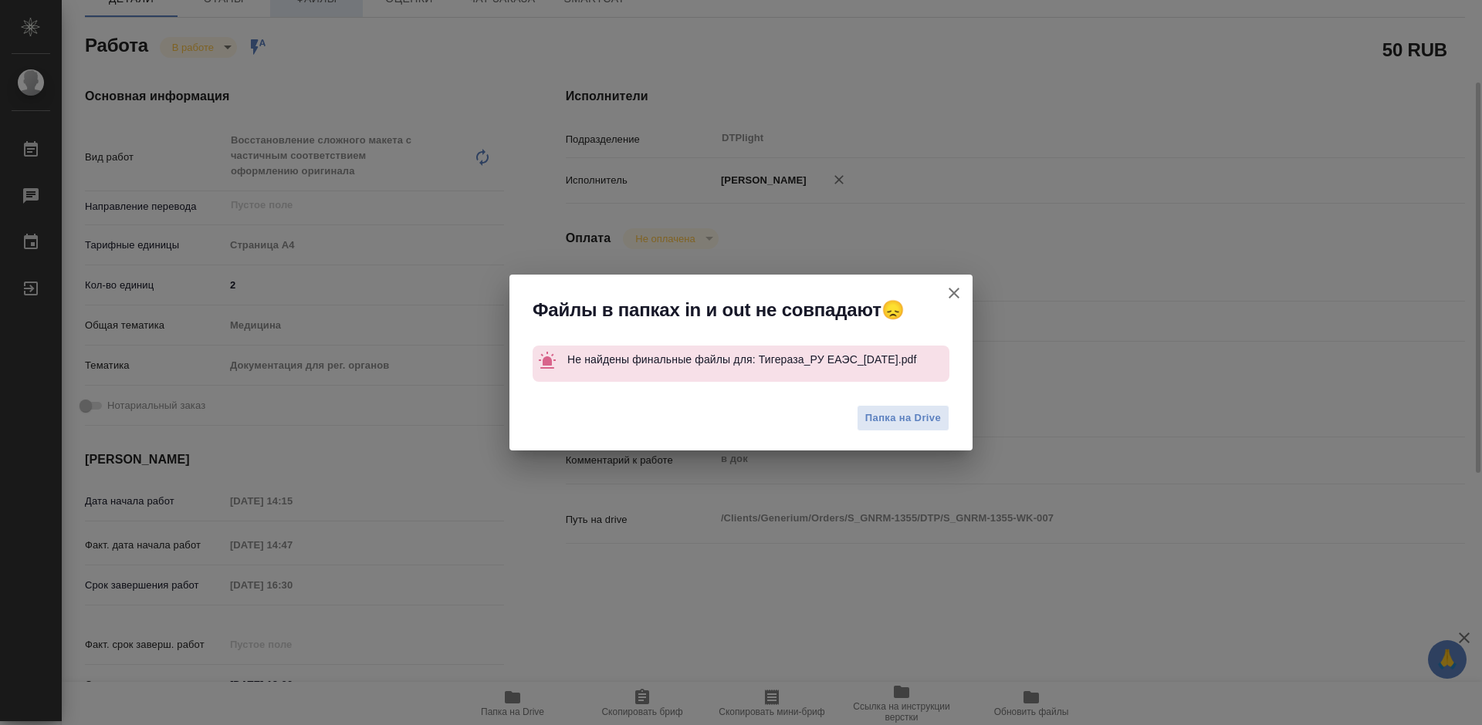
type textarea "x"
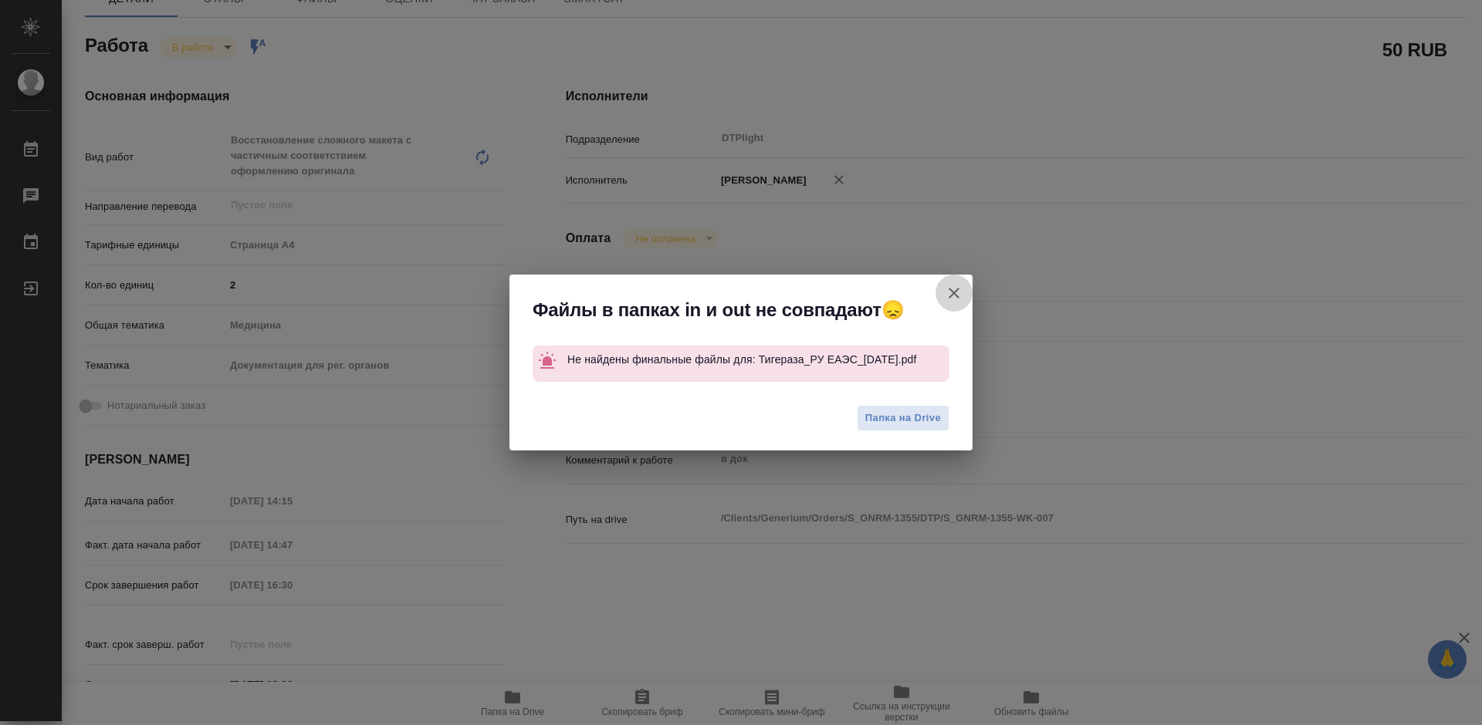
click at [959, 296] on icon "button" at bounding box center [954, 293] width 19 height 19
type textarea "x"
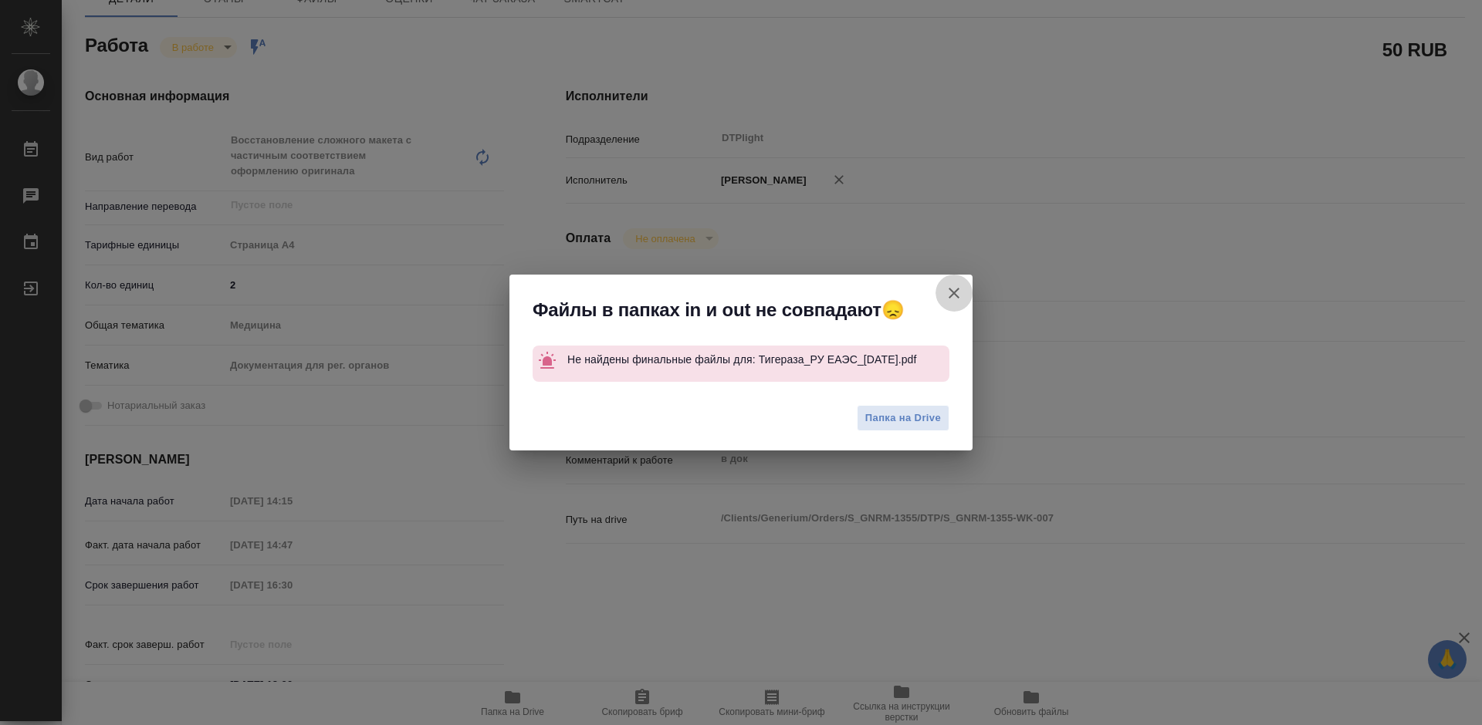
type textarea "x"
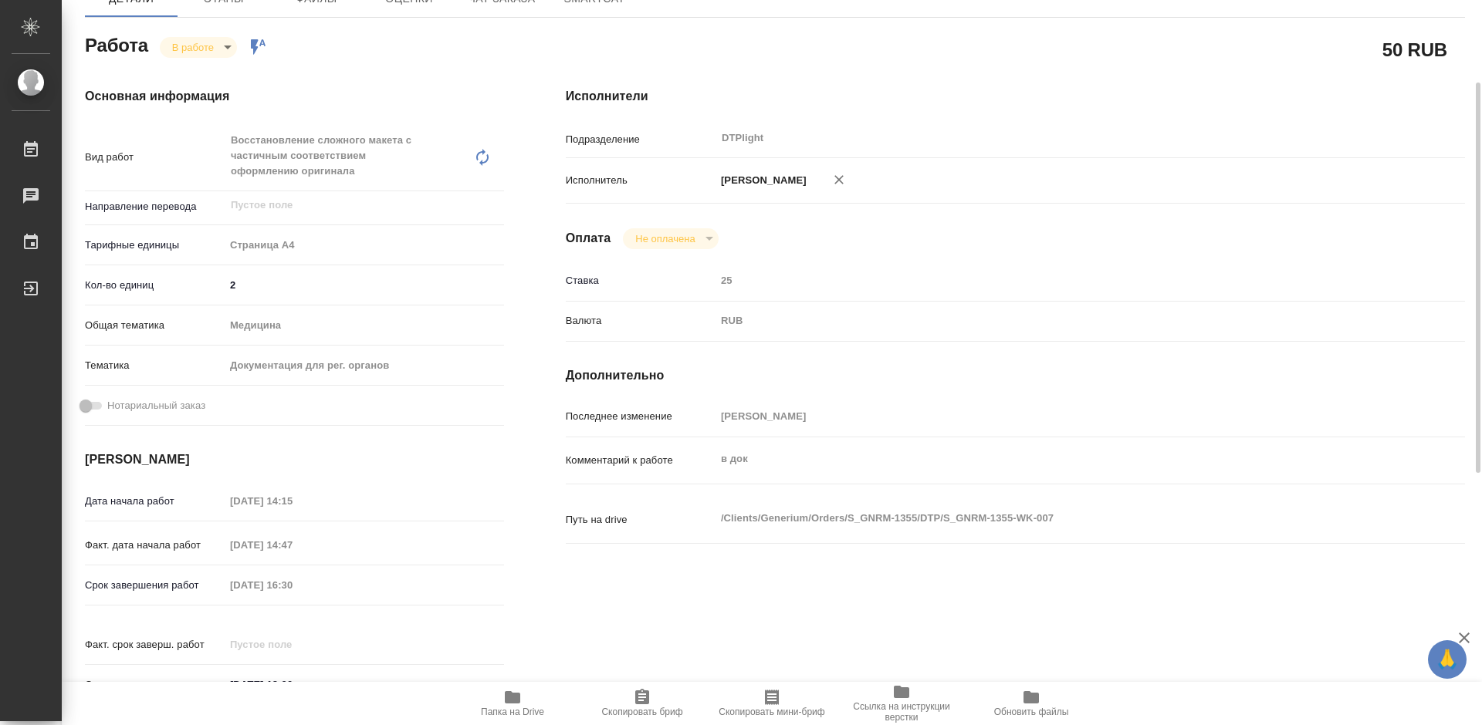
click at [1005, 617] on div "Исполнители Подразделение DTPlight ​ Исполнитель Третьякова Мария Сергеевна Опл…" at bounding box center [1015, 401] width 961 height 690
click at [213, 44] on body "🙏 .cls-1 fill:#fff; AWATERA Tretyakova Mariya Работы 0 Чаты График Выйти S_GNRM…" at bounding box center [741, 362] width 1482 height 725
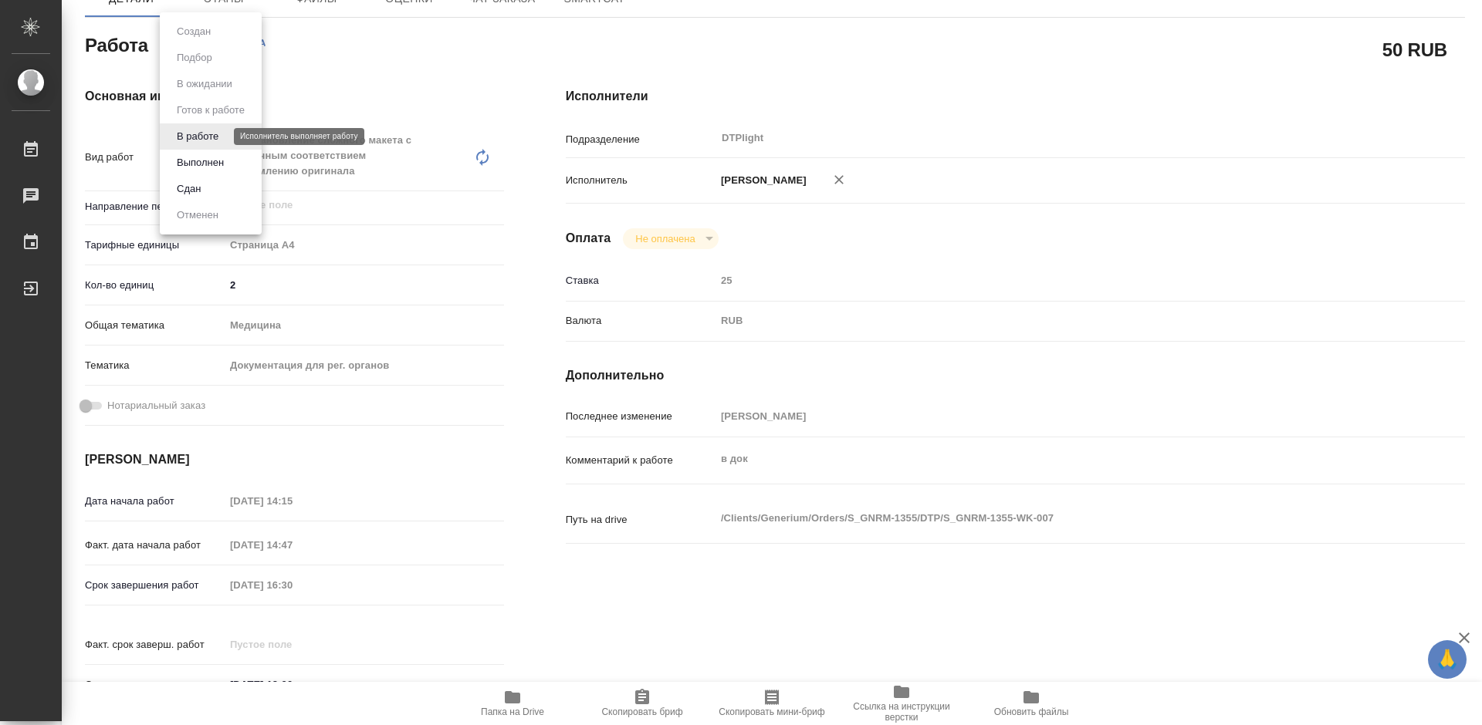
click at [204, 133] on button "В работе" at bounding box center [197, 136] width 51 height 17
click at [211, 49] on body "🙏 .cls-1 fill:#fff; AWATERA Tretyakova Mariya Работы 0 Чаты График Выйти S_GNRM…" at bounding box center [741, 362] width 1482 height 725
click at [203, 161] on button "Выполнен" at bounding box center [200, 162] width 56 height 17
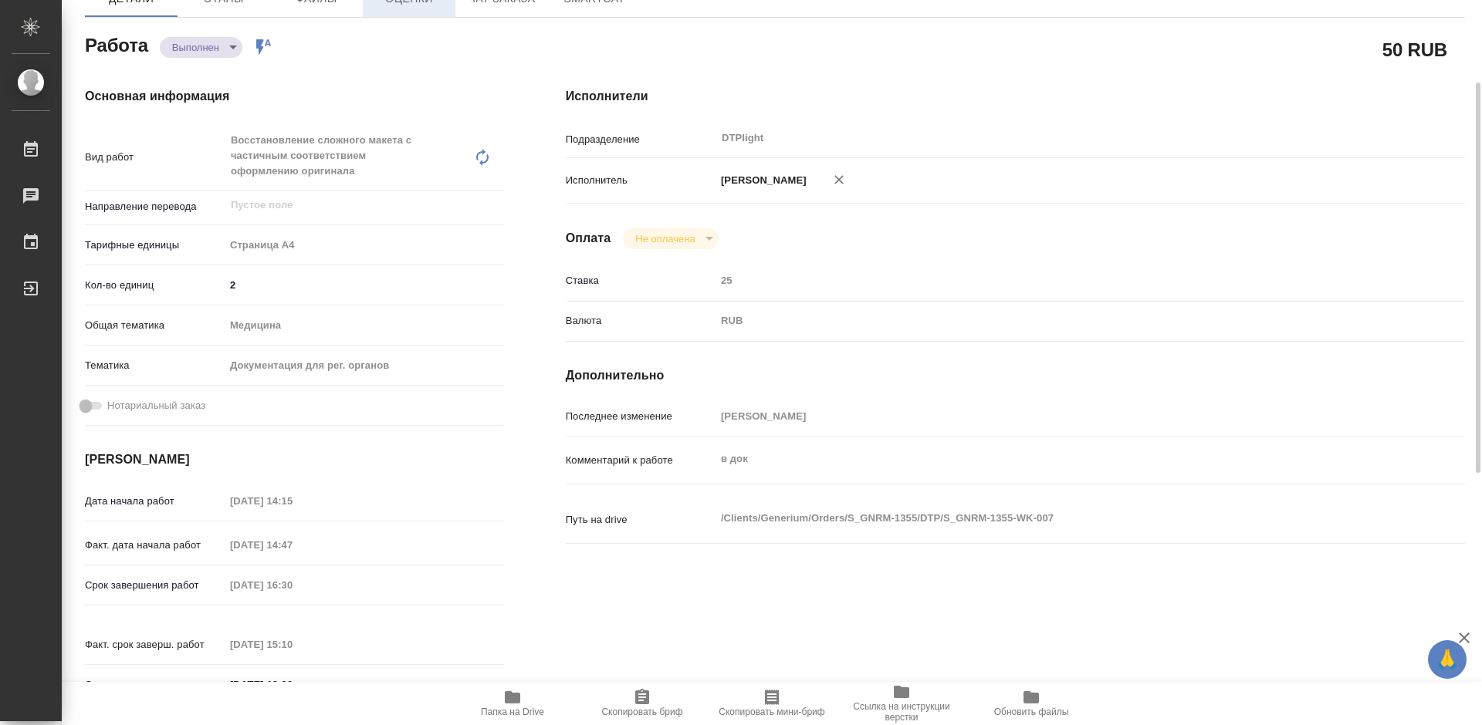
type textarea "x"
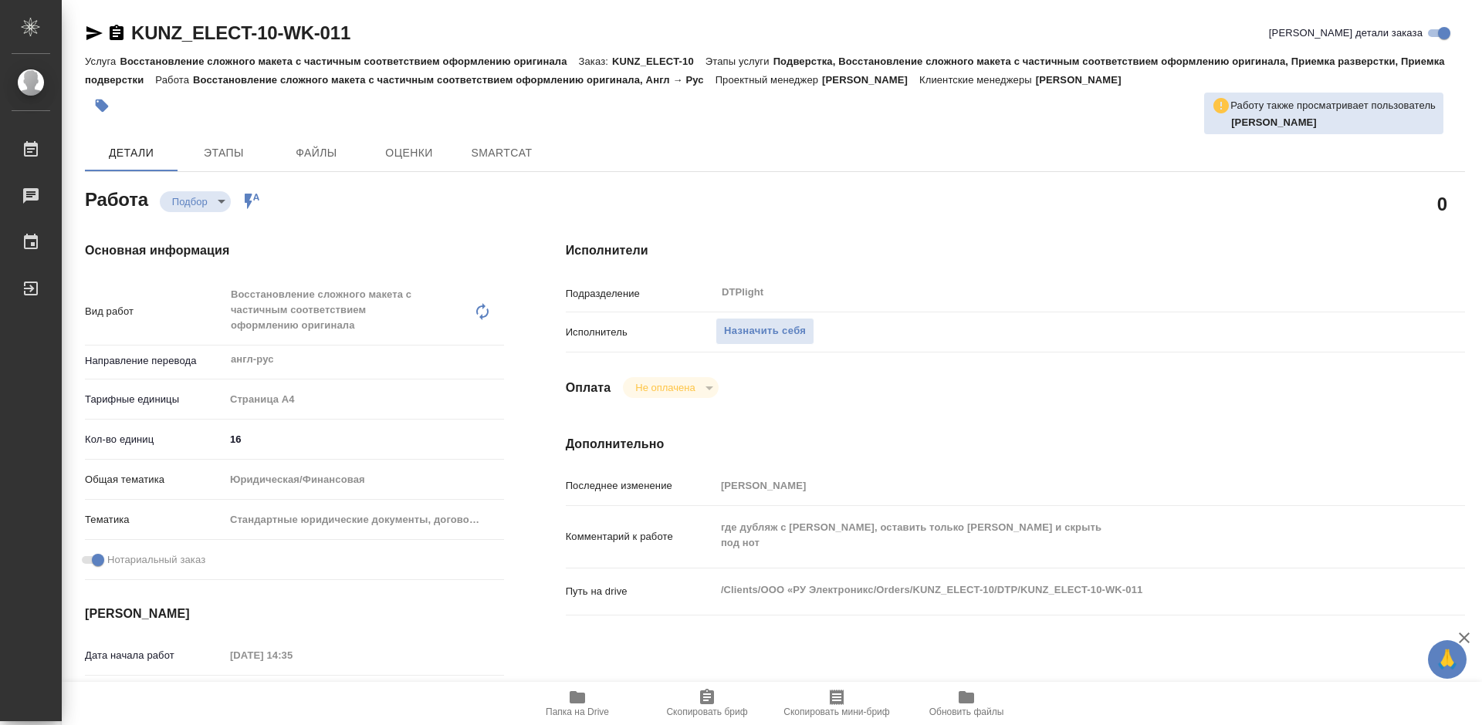
type textarea "x"
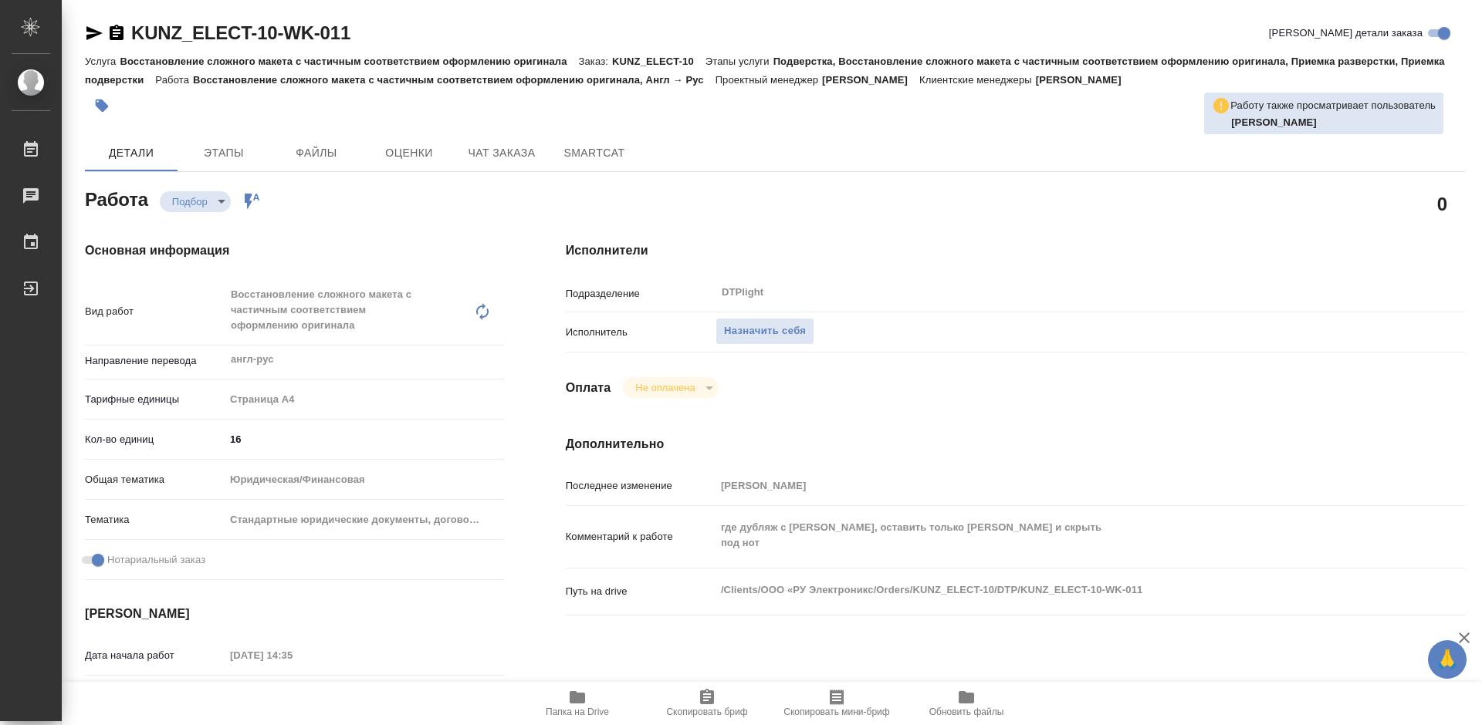
type textarea "x"
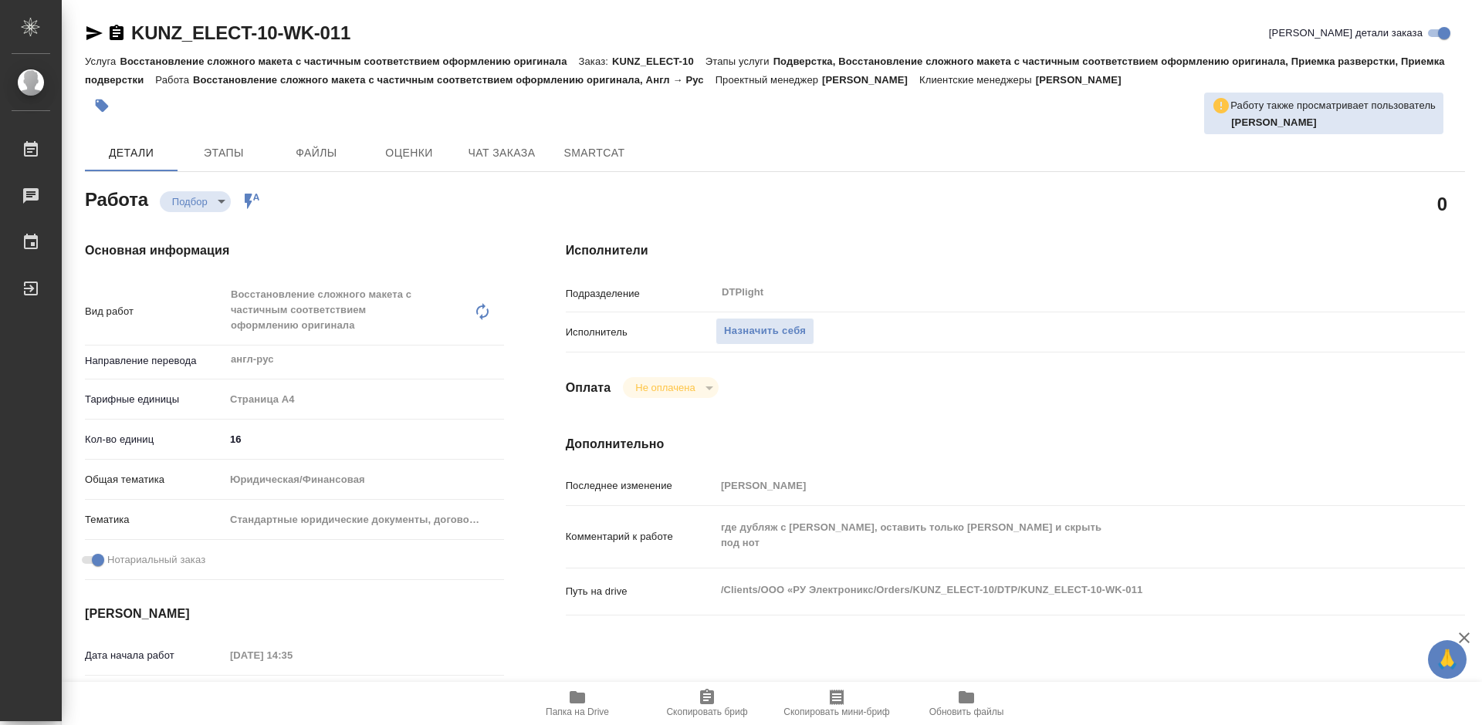
type textarea "x"
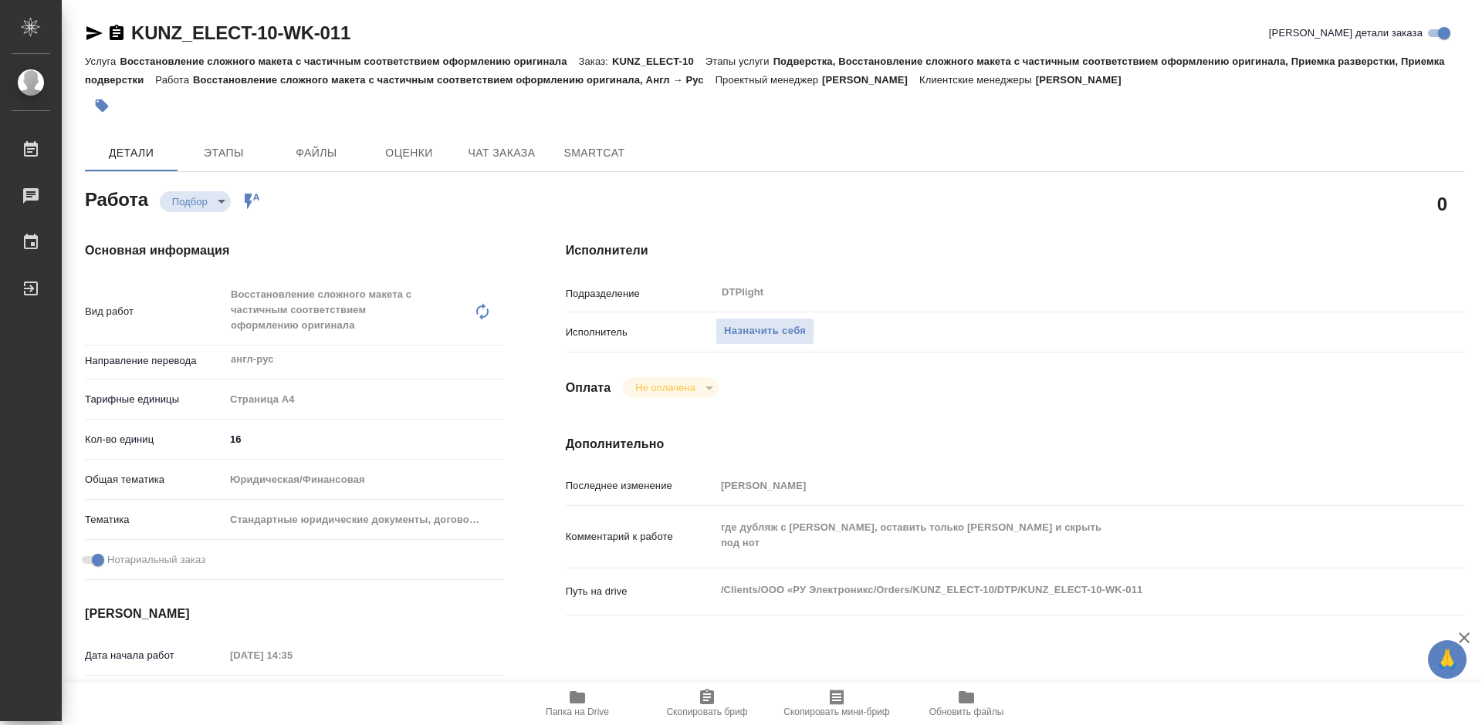
click at [587, 697] on span "Папка на Drive" at bounding box center [577, 702] width 111 height 29
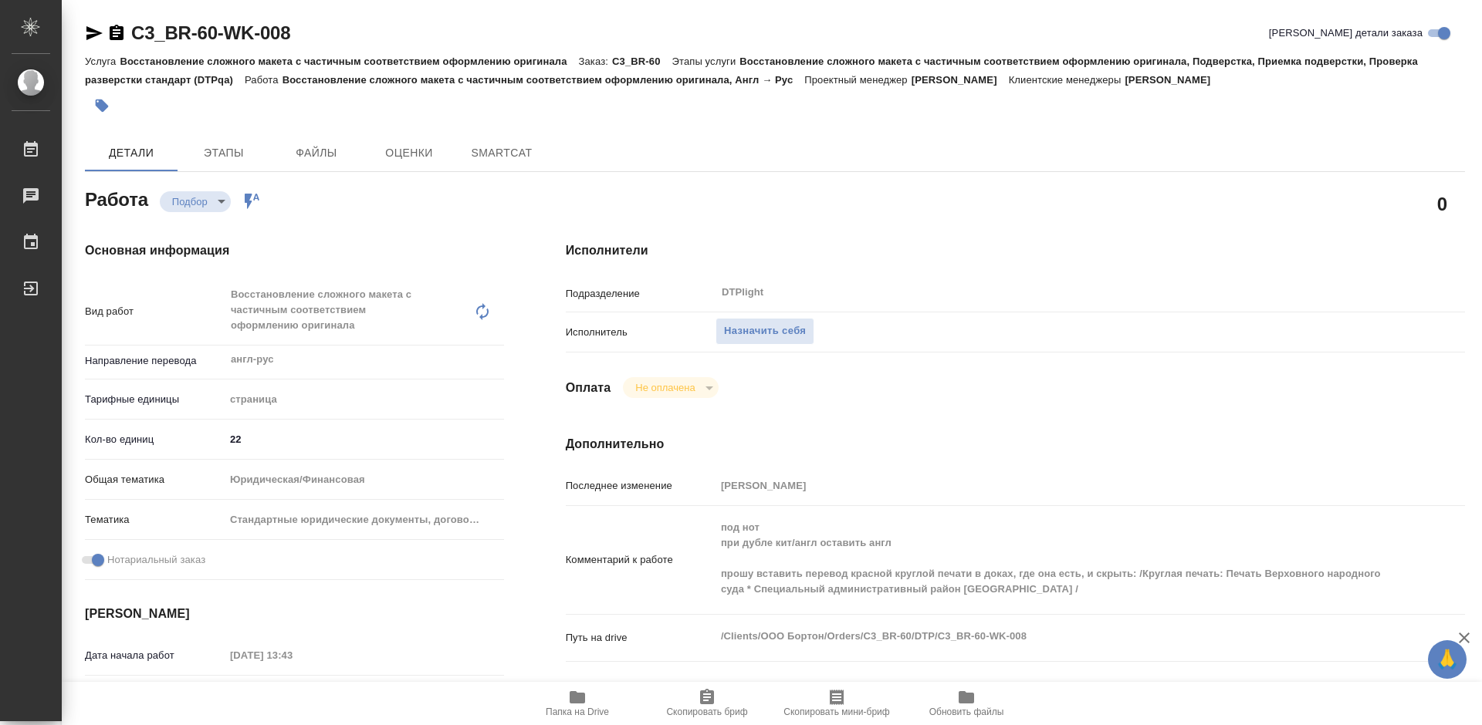
type textarea "x"
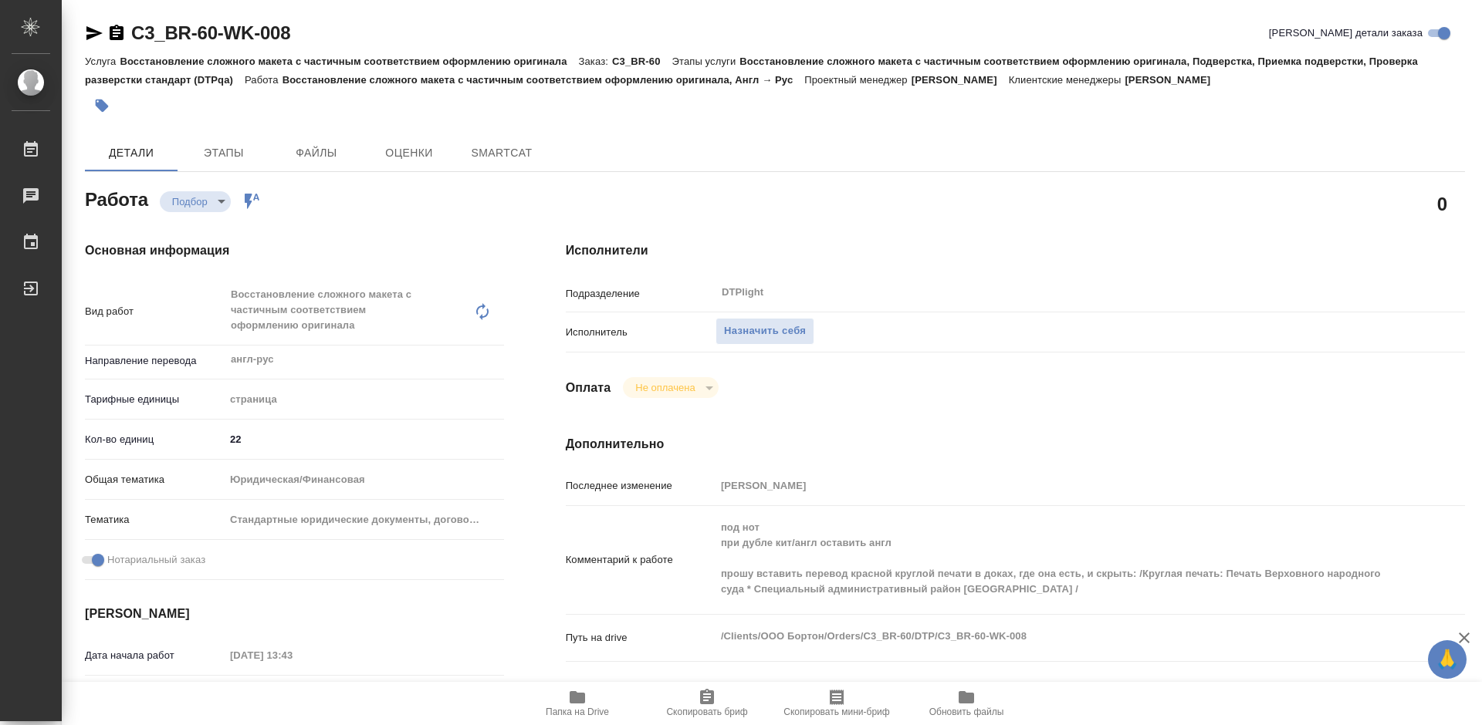
type textarea "x"
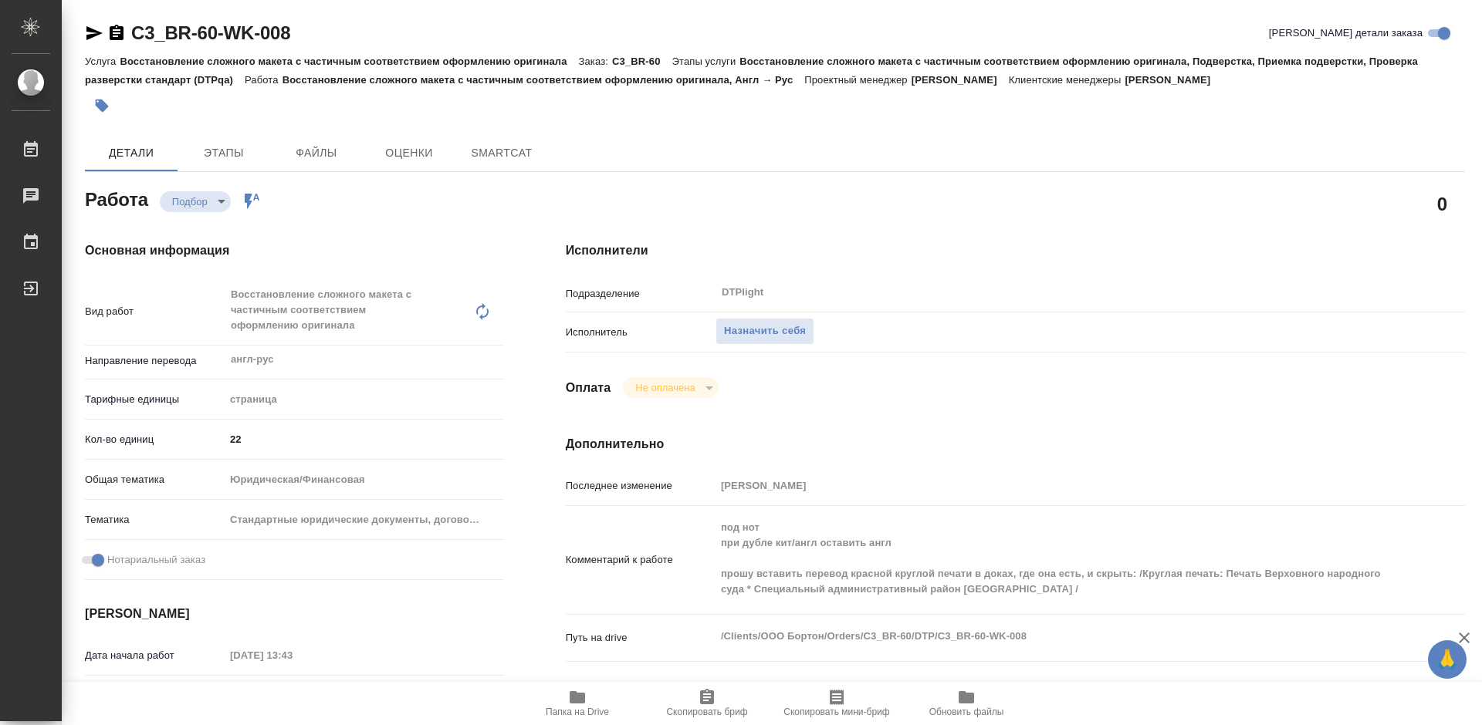
type textarea "x"
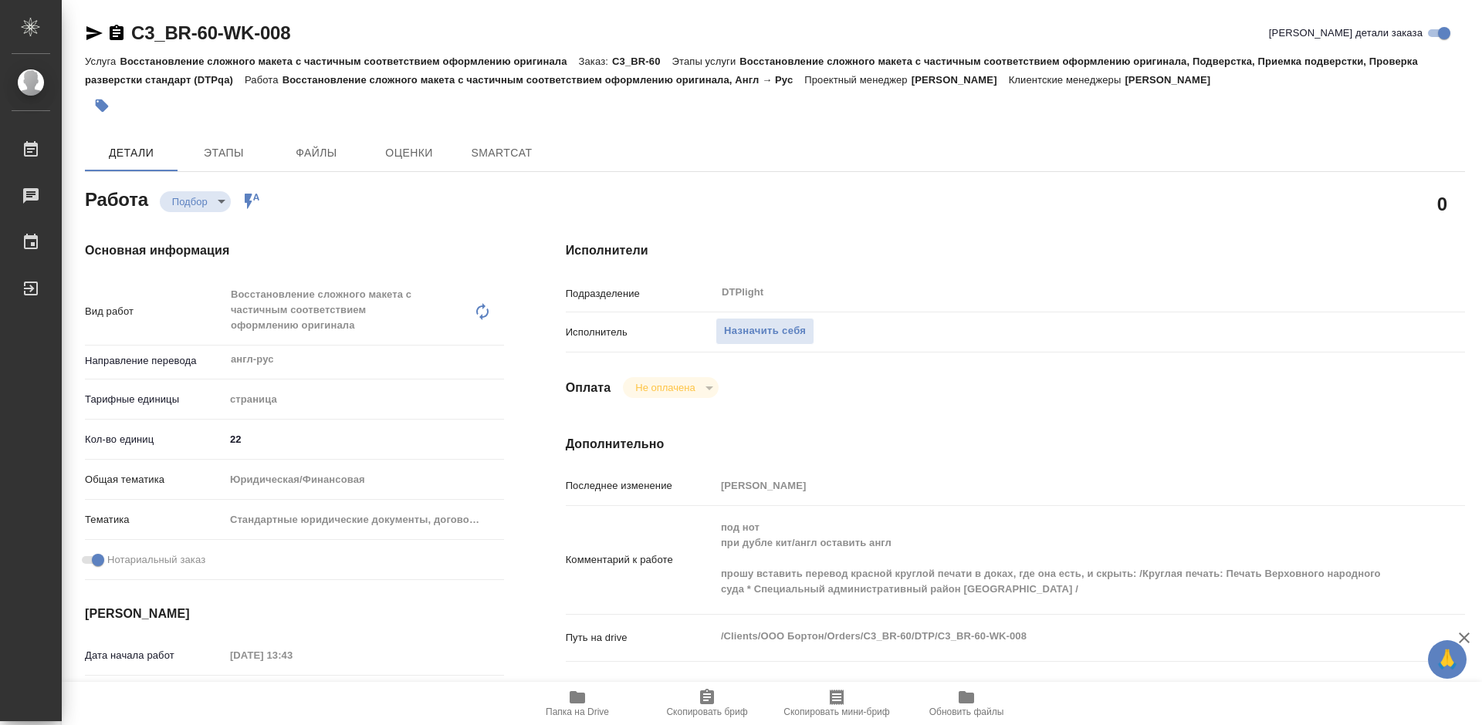
type textarea "x"
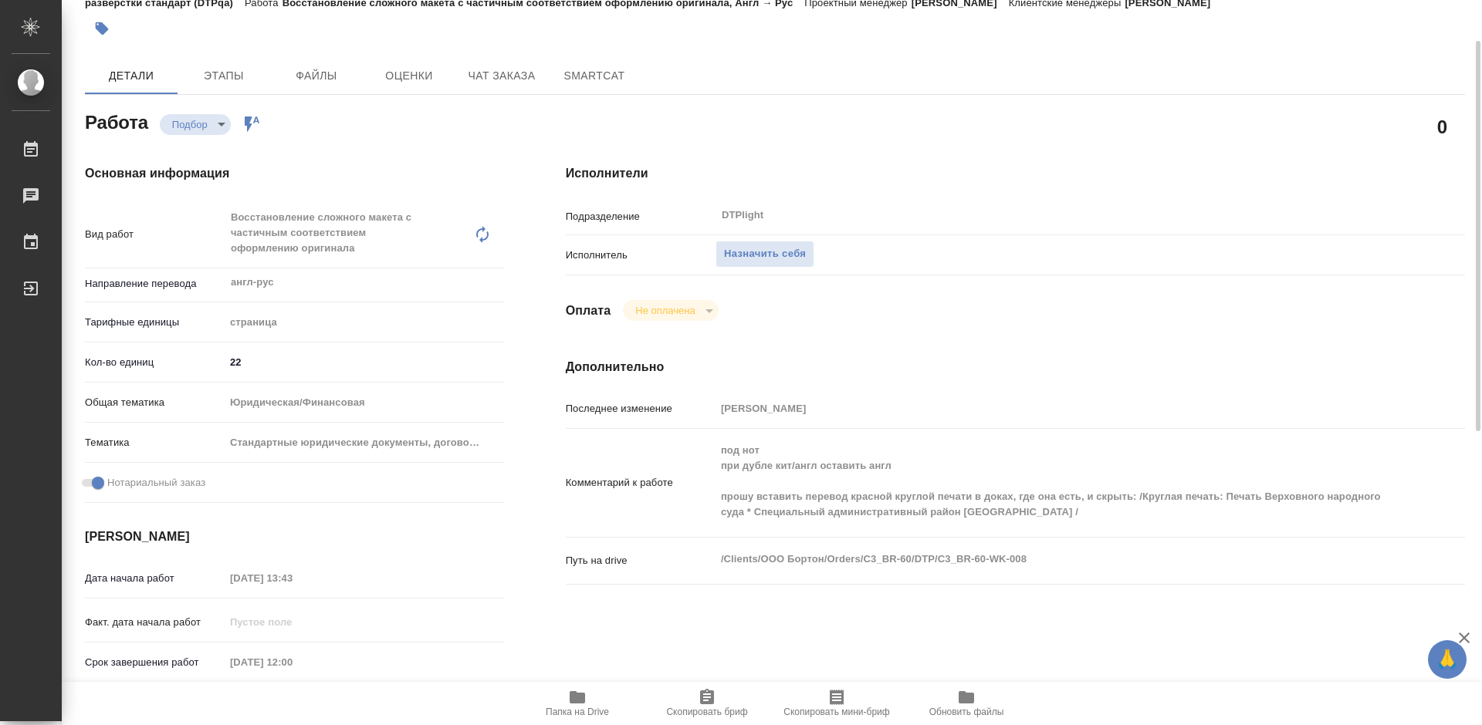
scroll to position [154, 0]
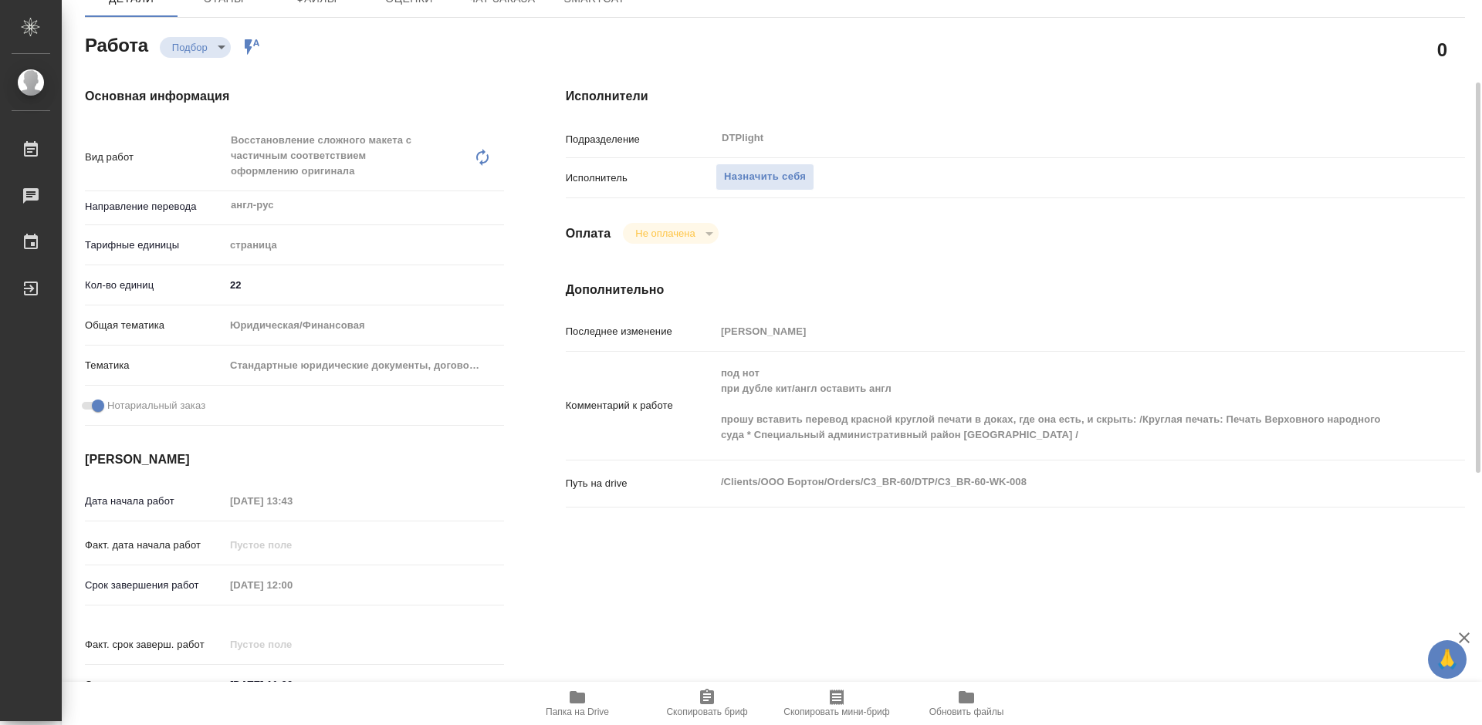
type textarea "x"
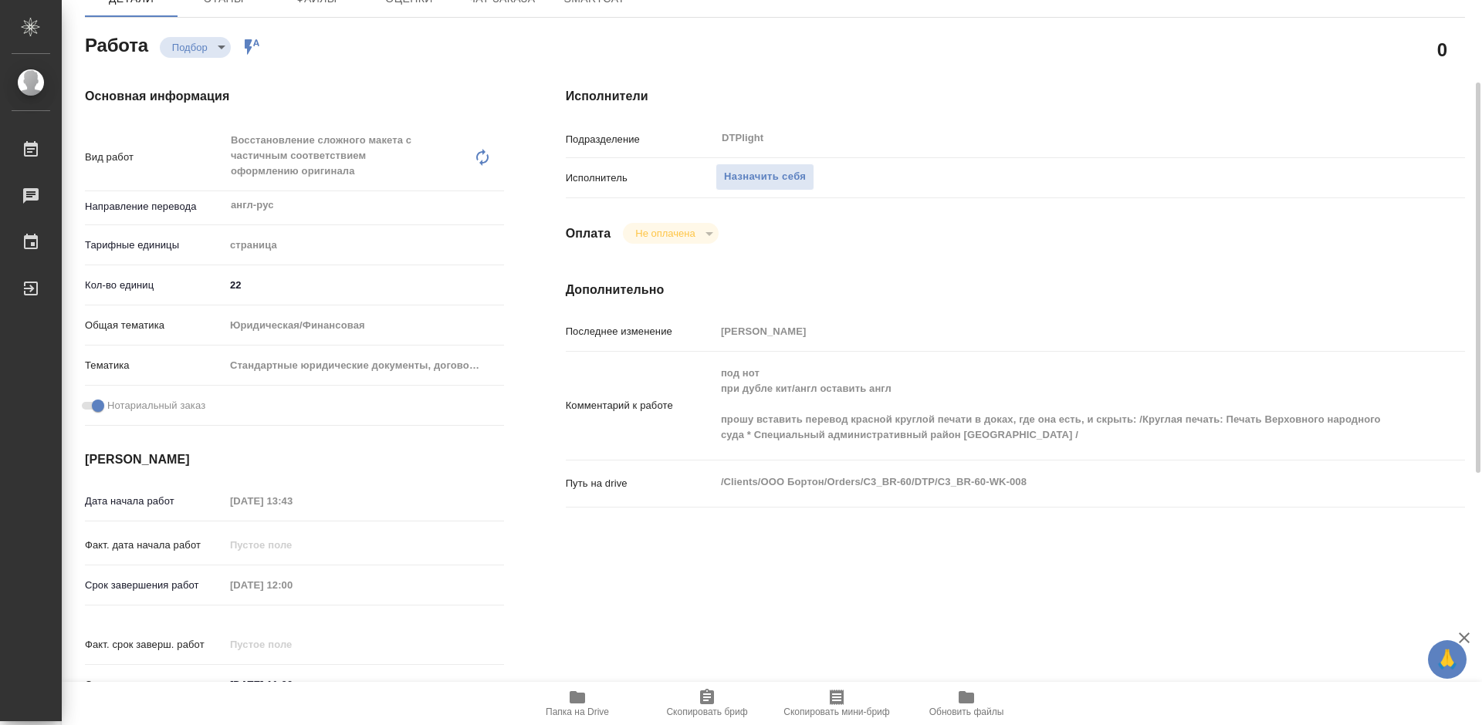
type textarea "x"
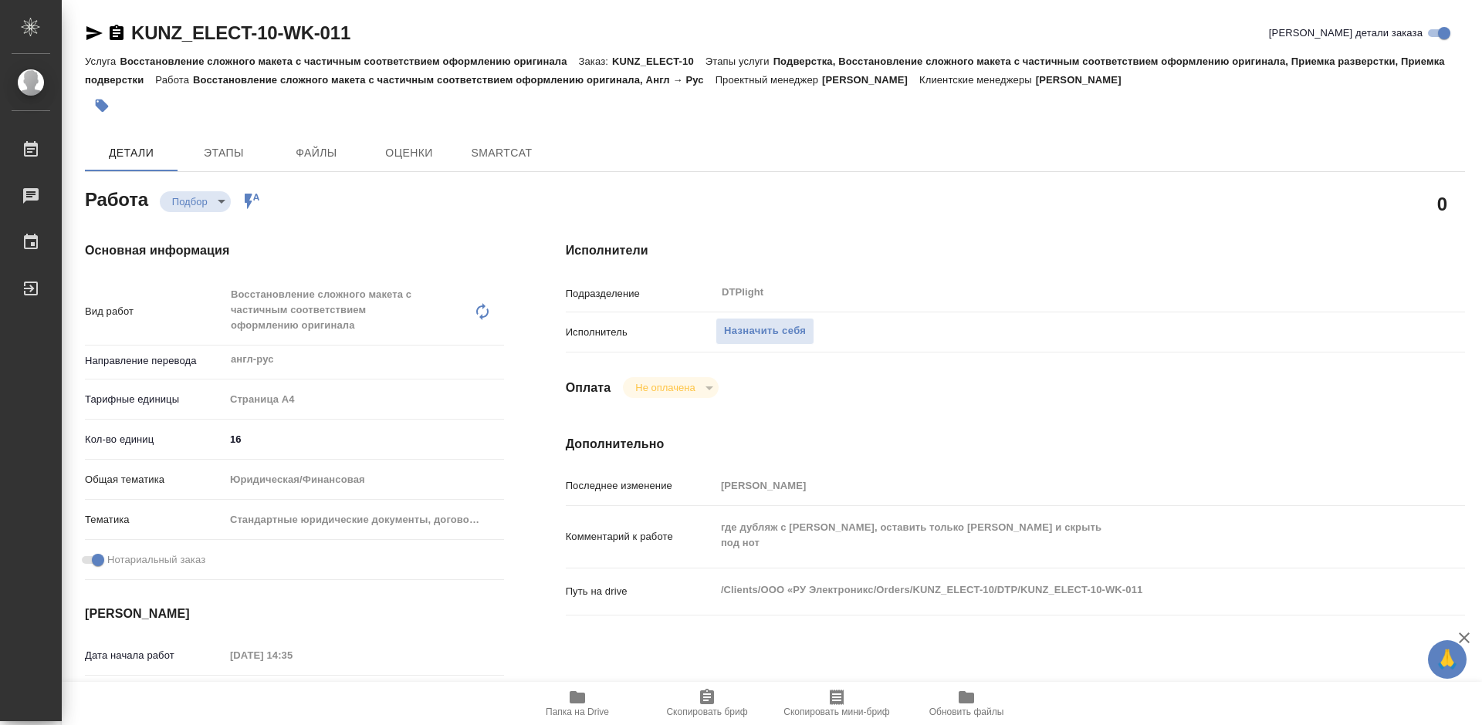
type textarea "x"
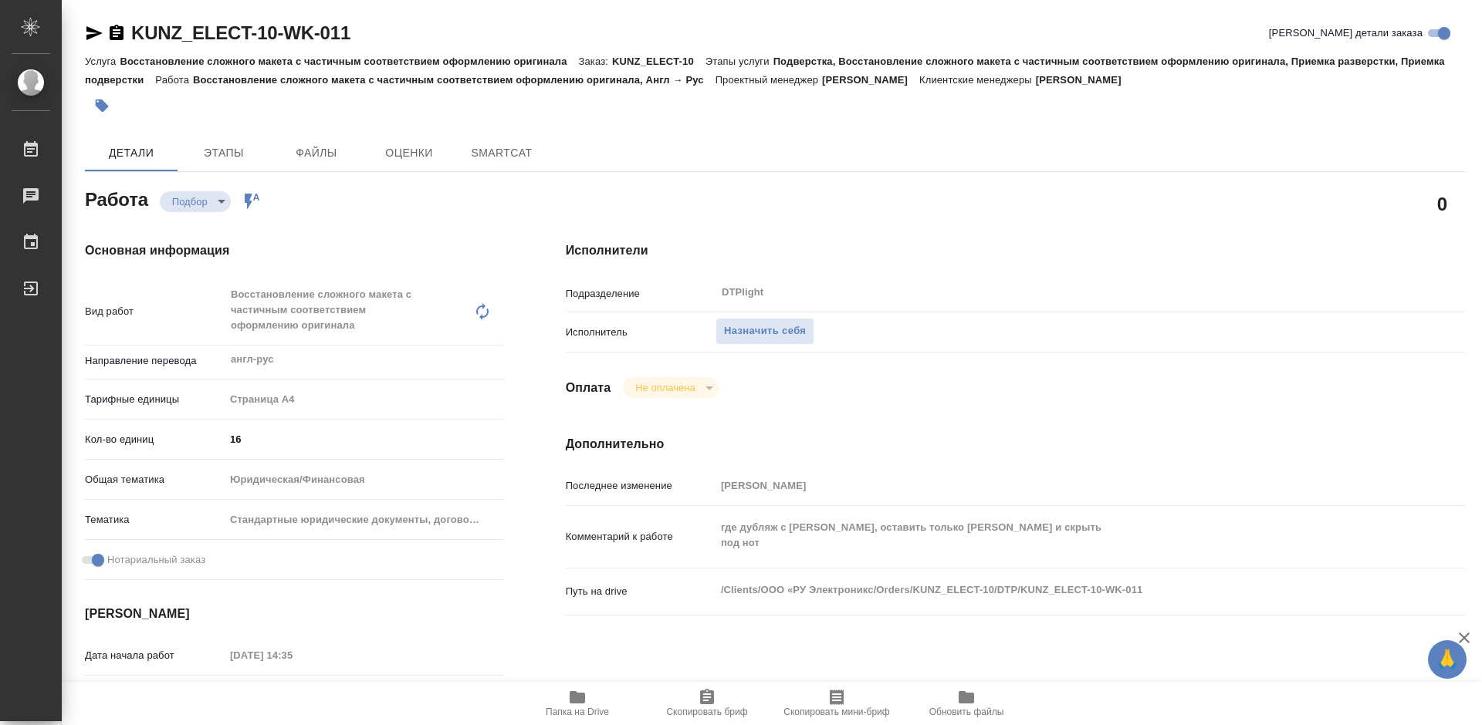
type textarea "x"
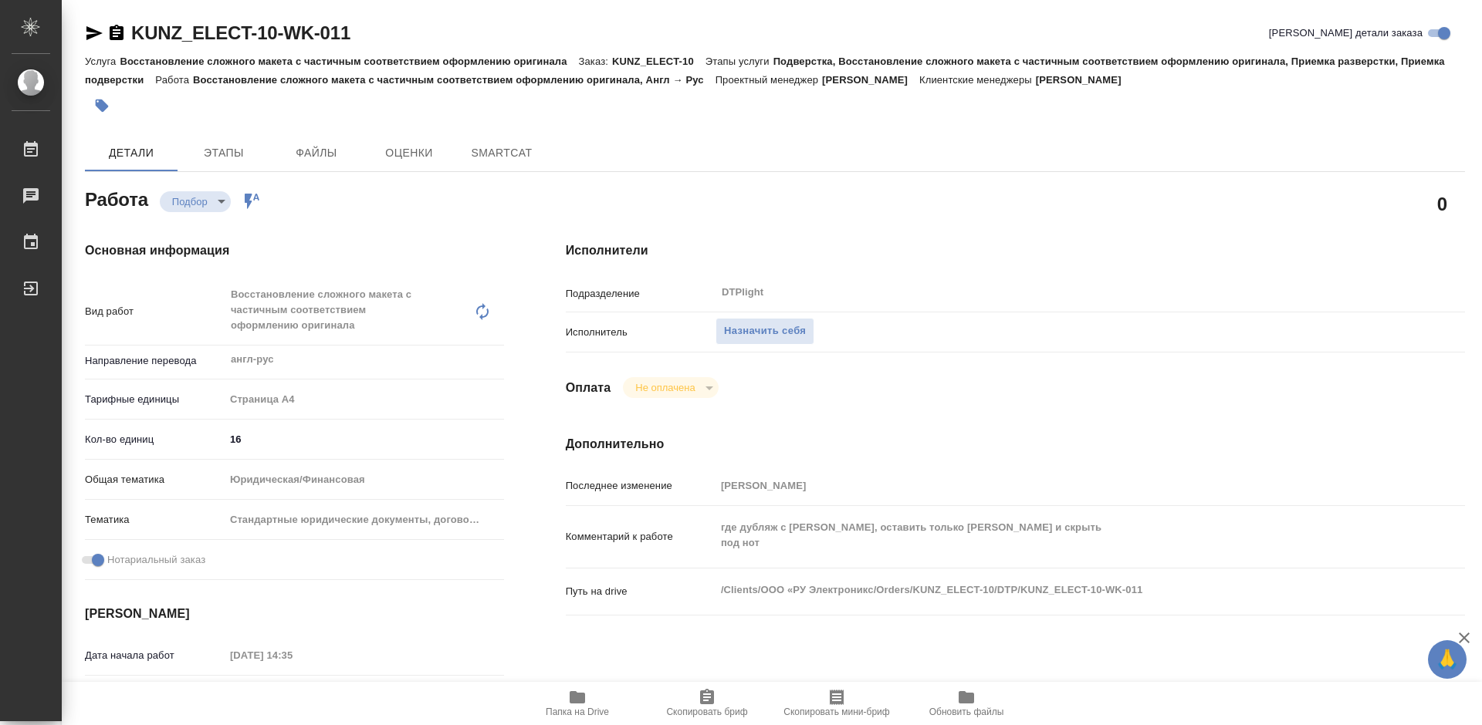
type textarea "x"
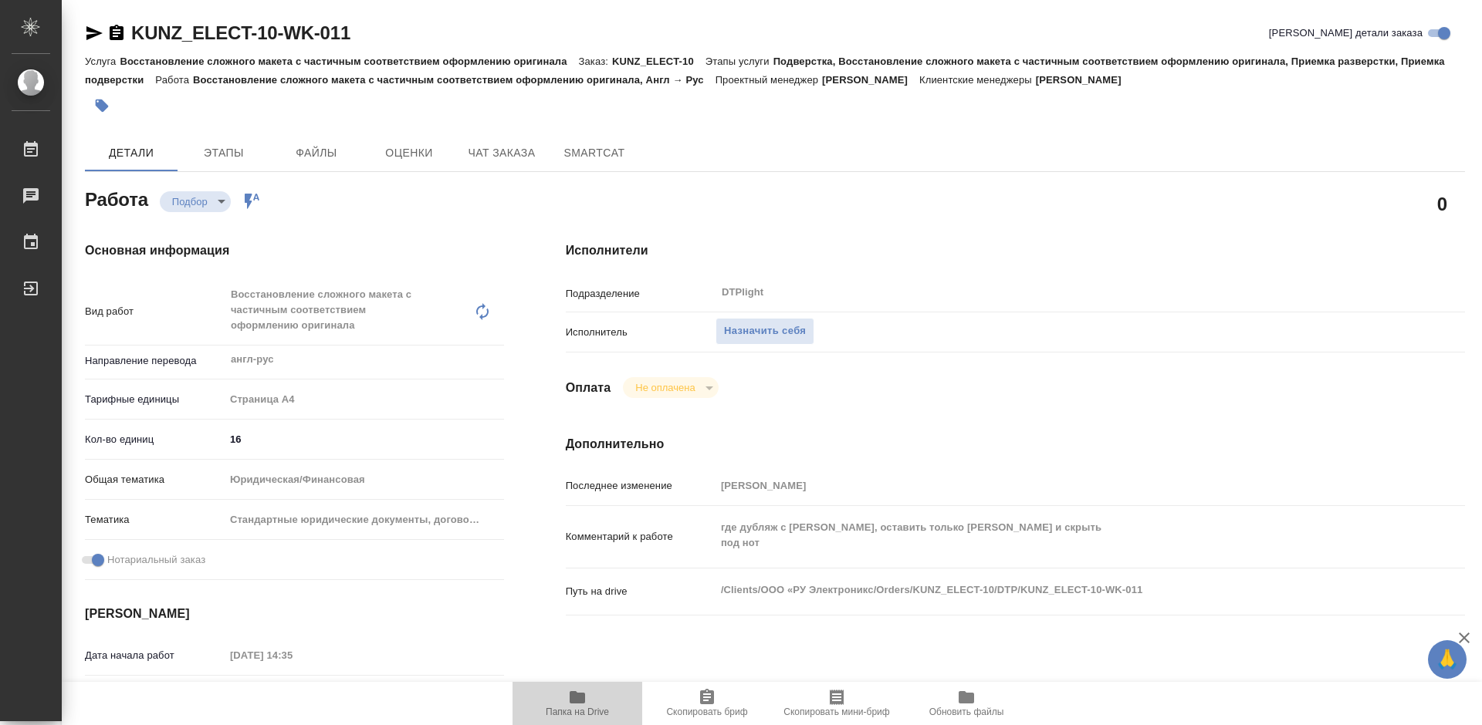
click at [577, 707] on span "Папка на Drive" at bounding box center [577, 712] width 63 height 11
type textarea "x"
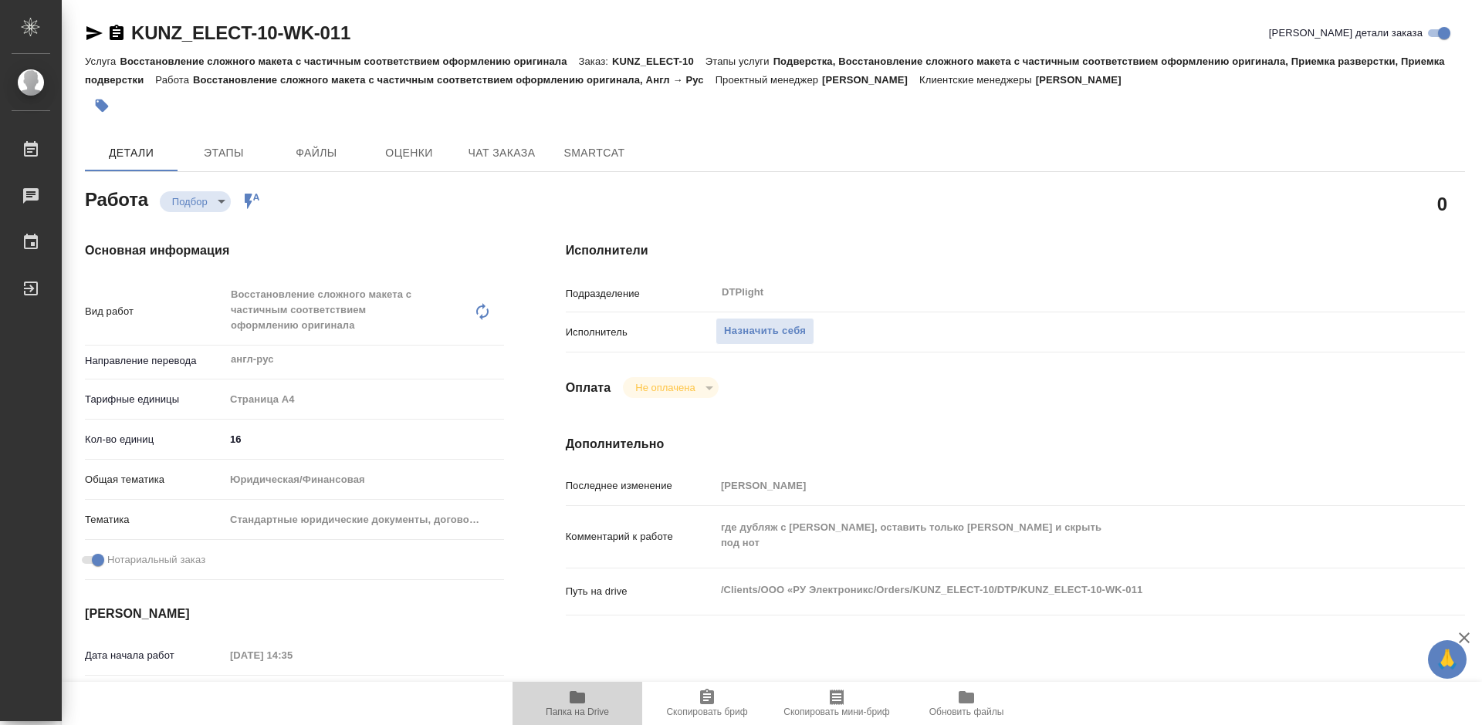
type textarea "x"
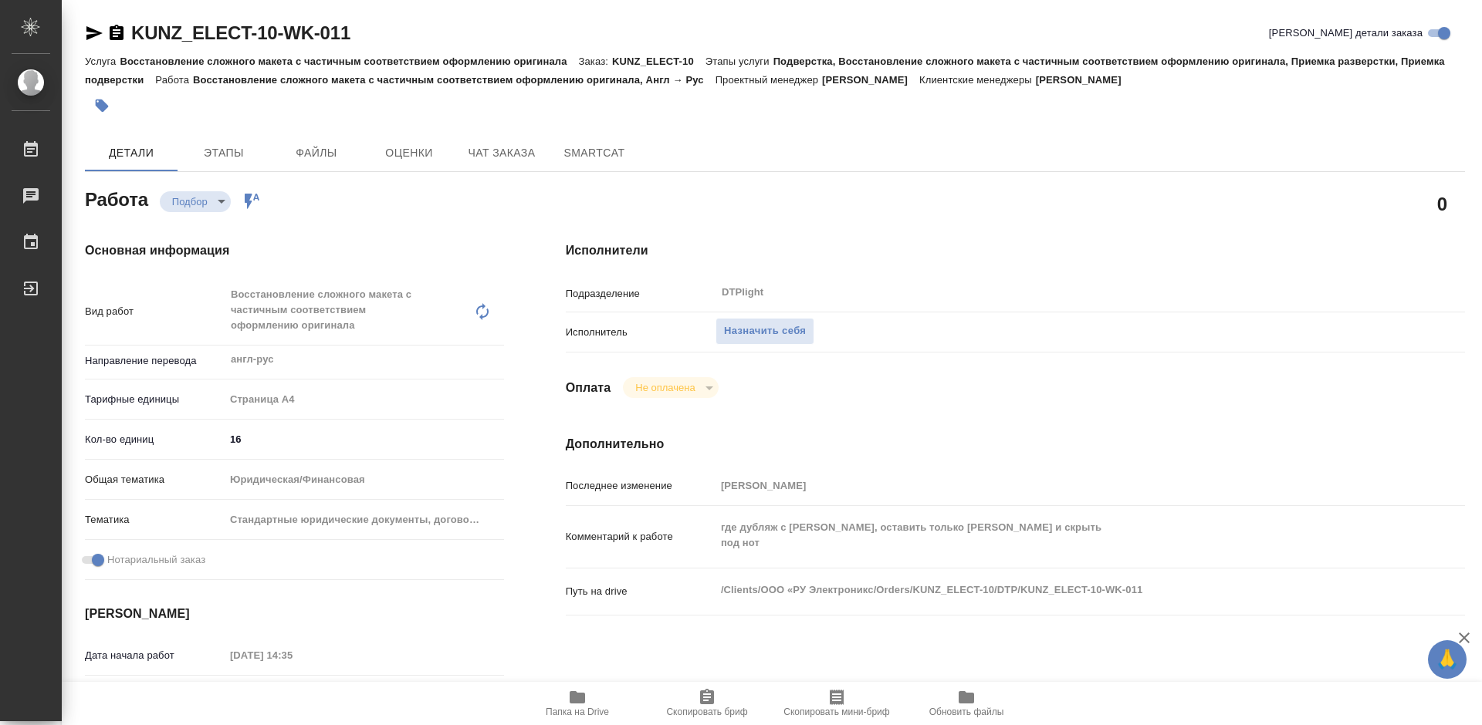
type textarea "x"
click at [743, 327] on span "Назначить себя" at bounding box center [765, 332] width 82 height 18
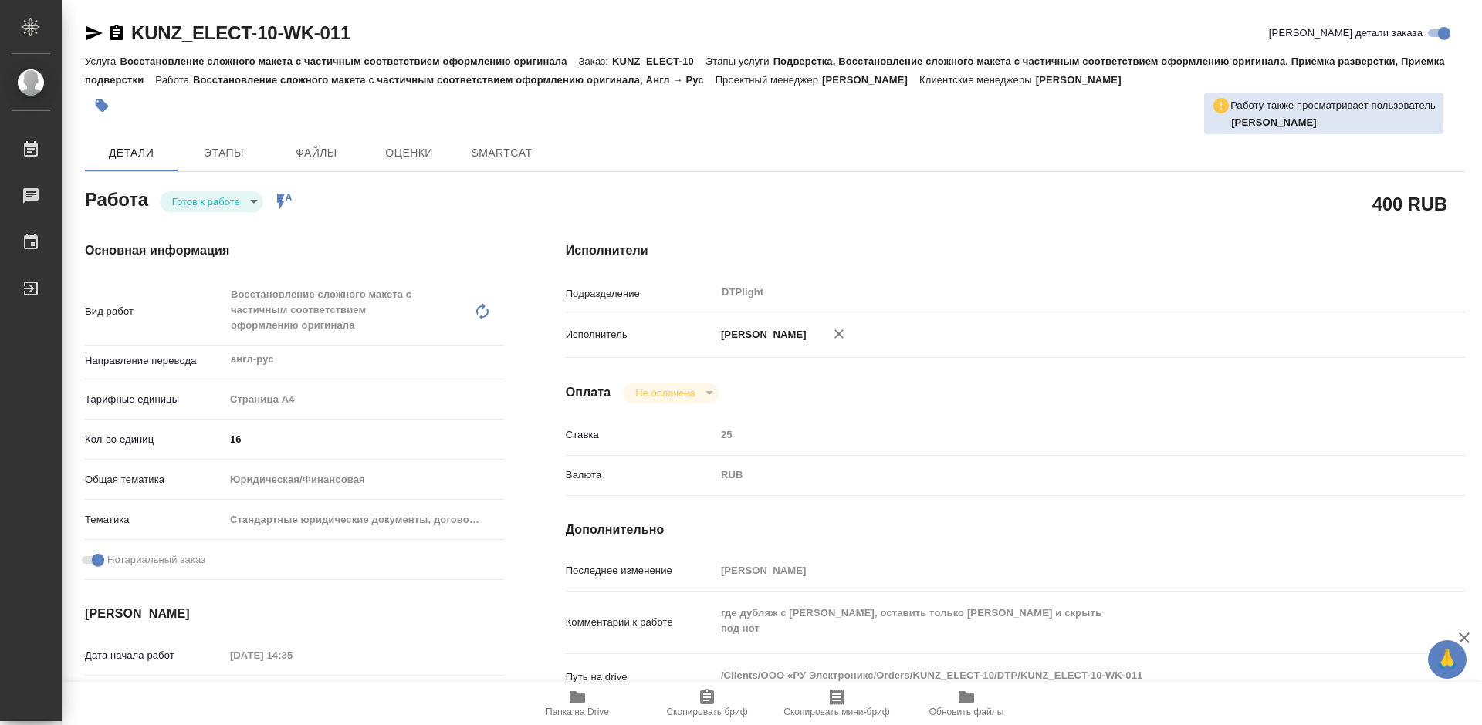
type textarea "x"
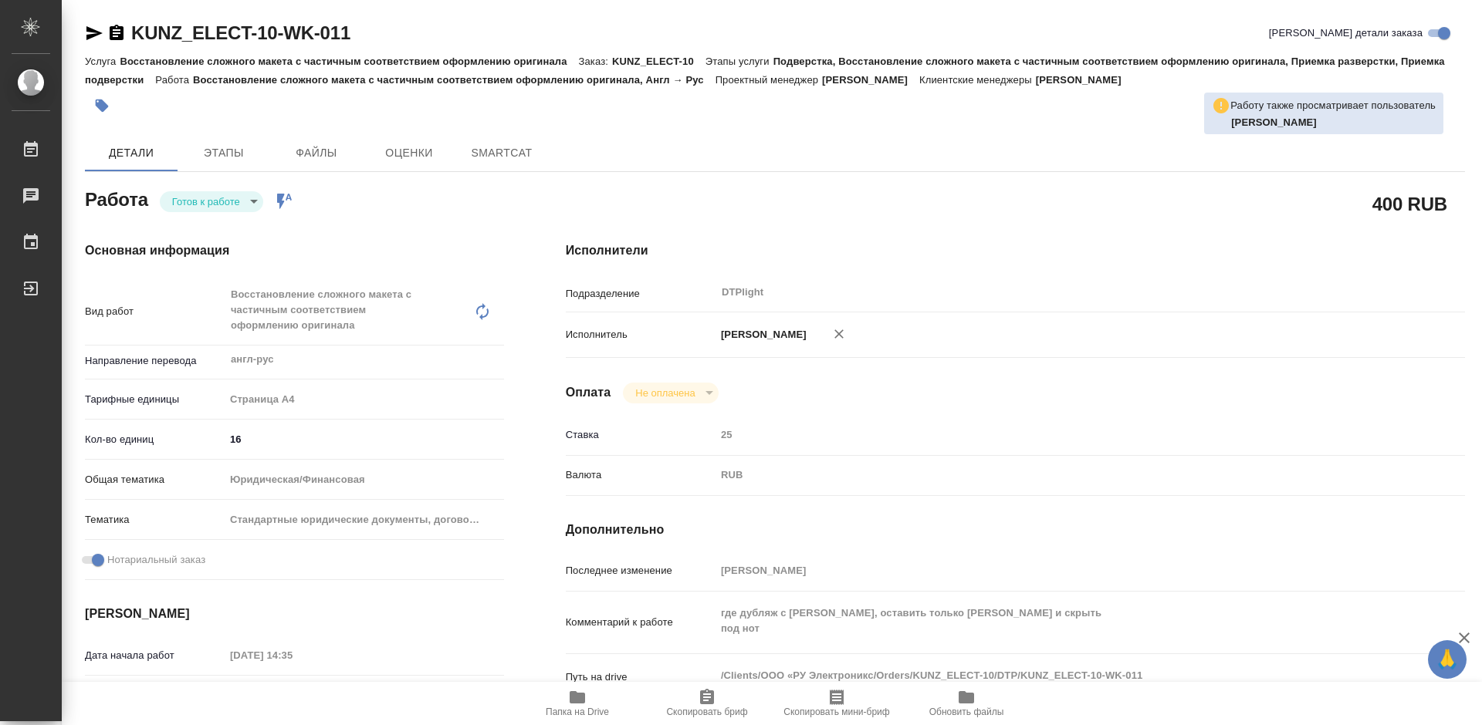
type textarea "x"
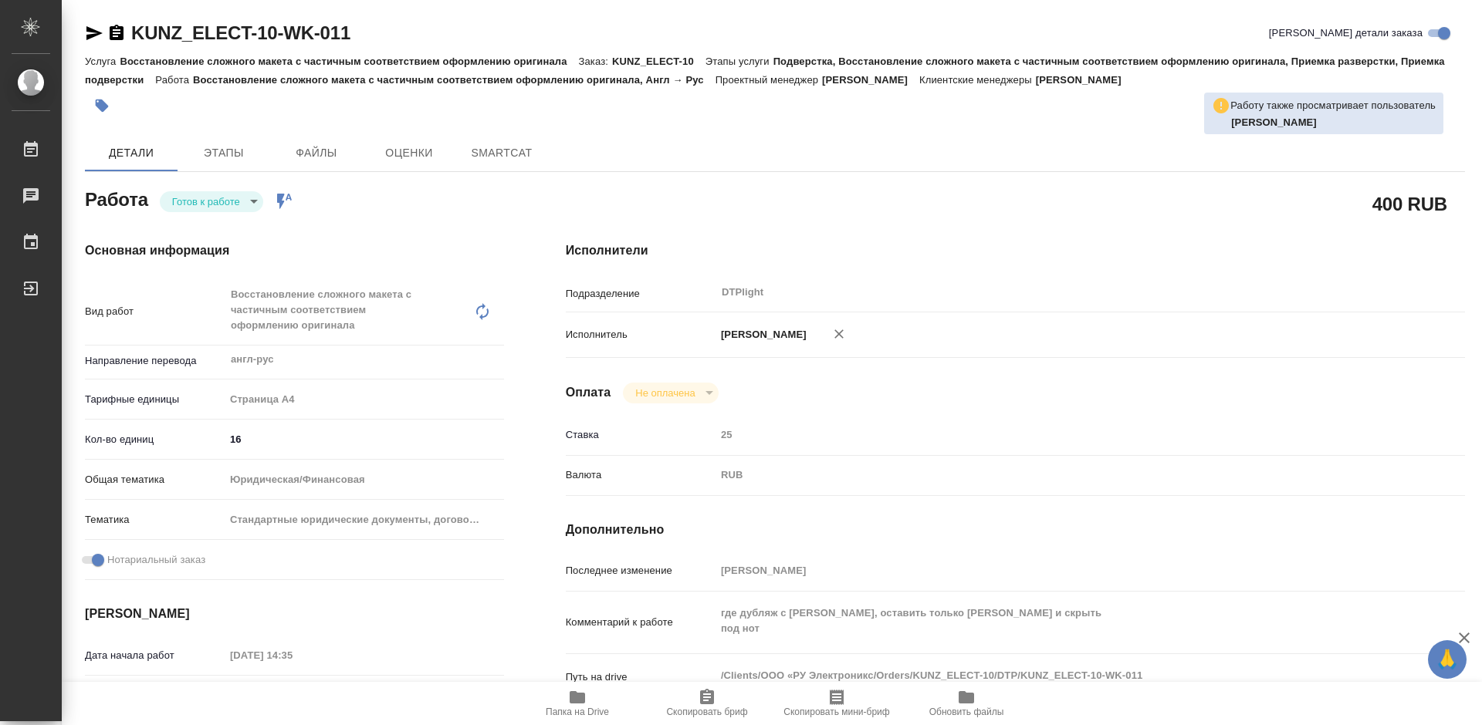
type textarea "x"
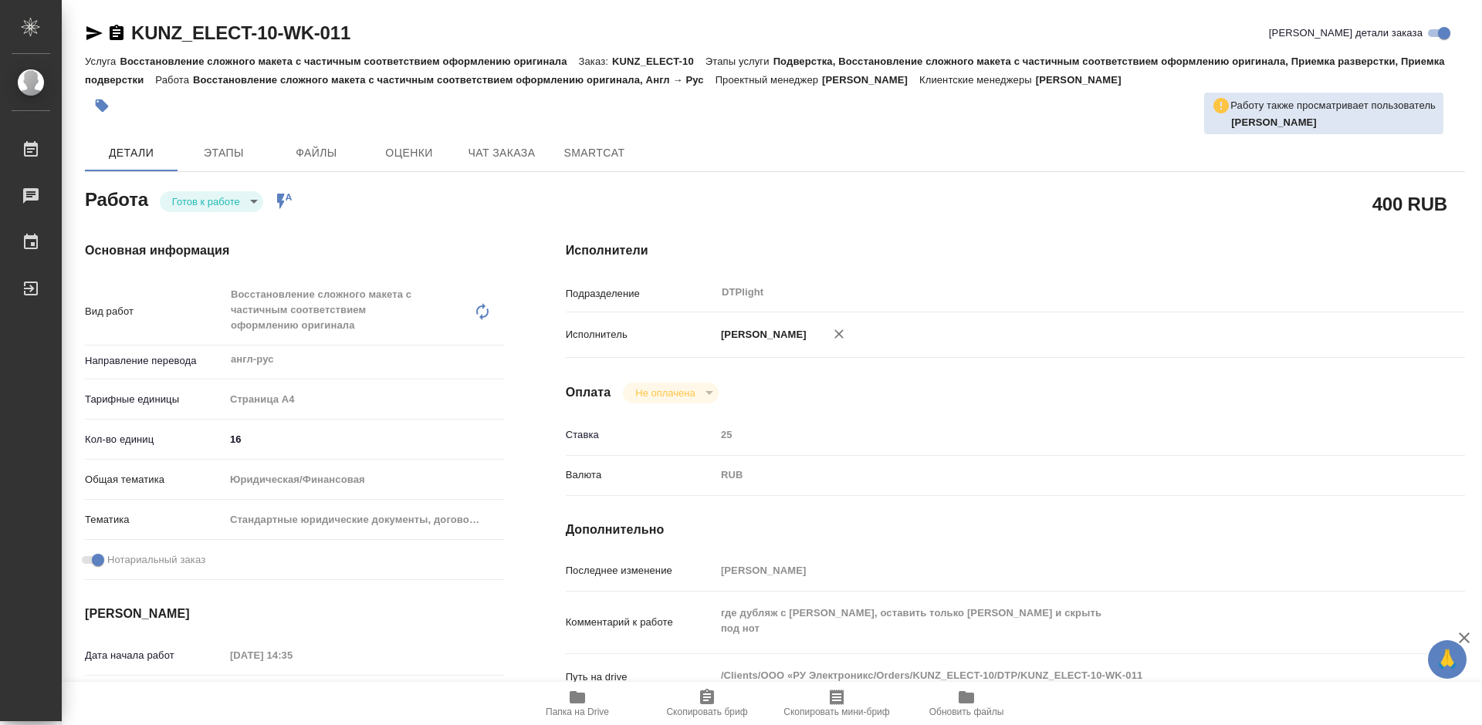
type textarea "x"
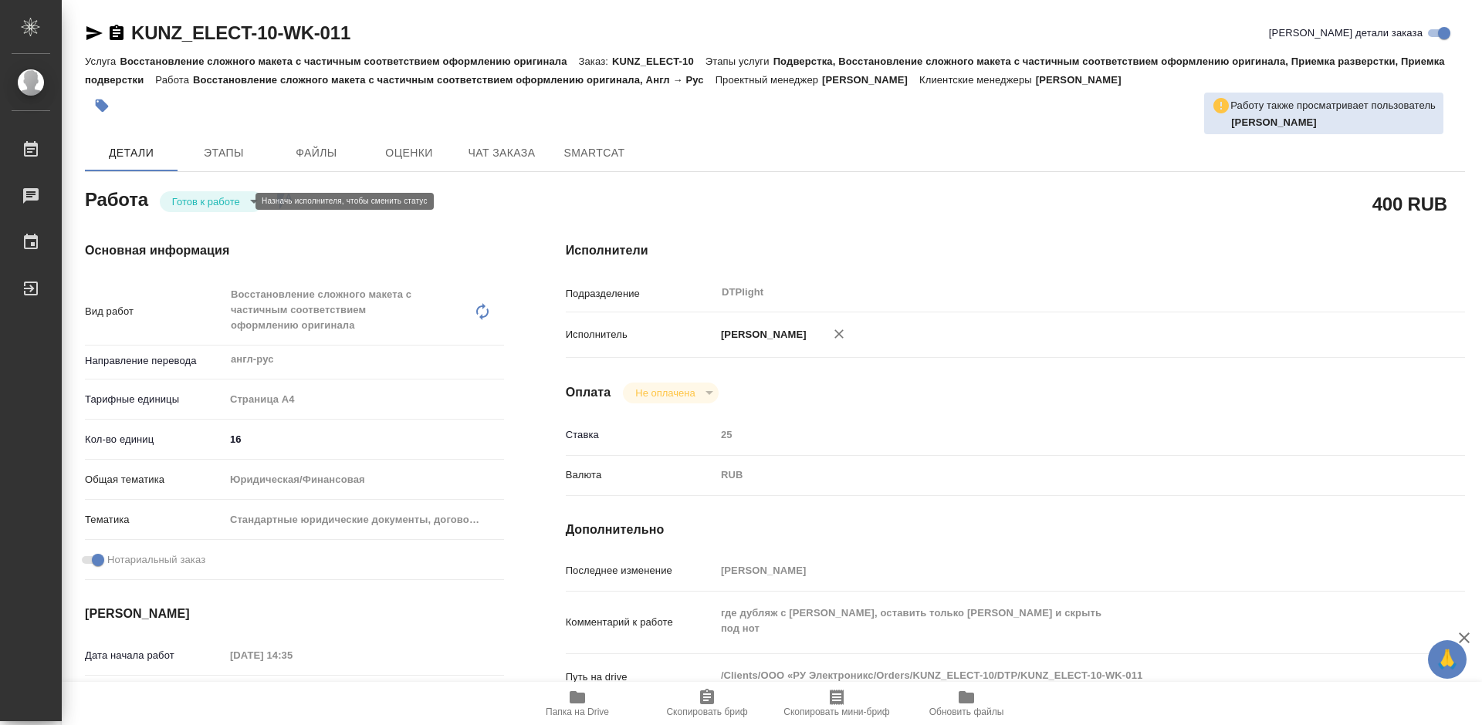
type textarea "x"
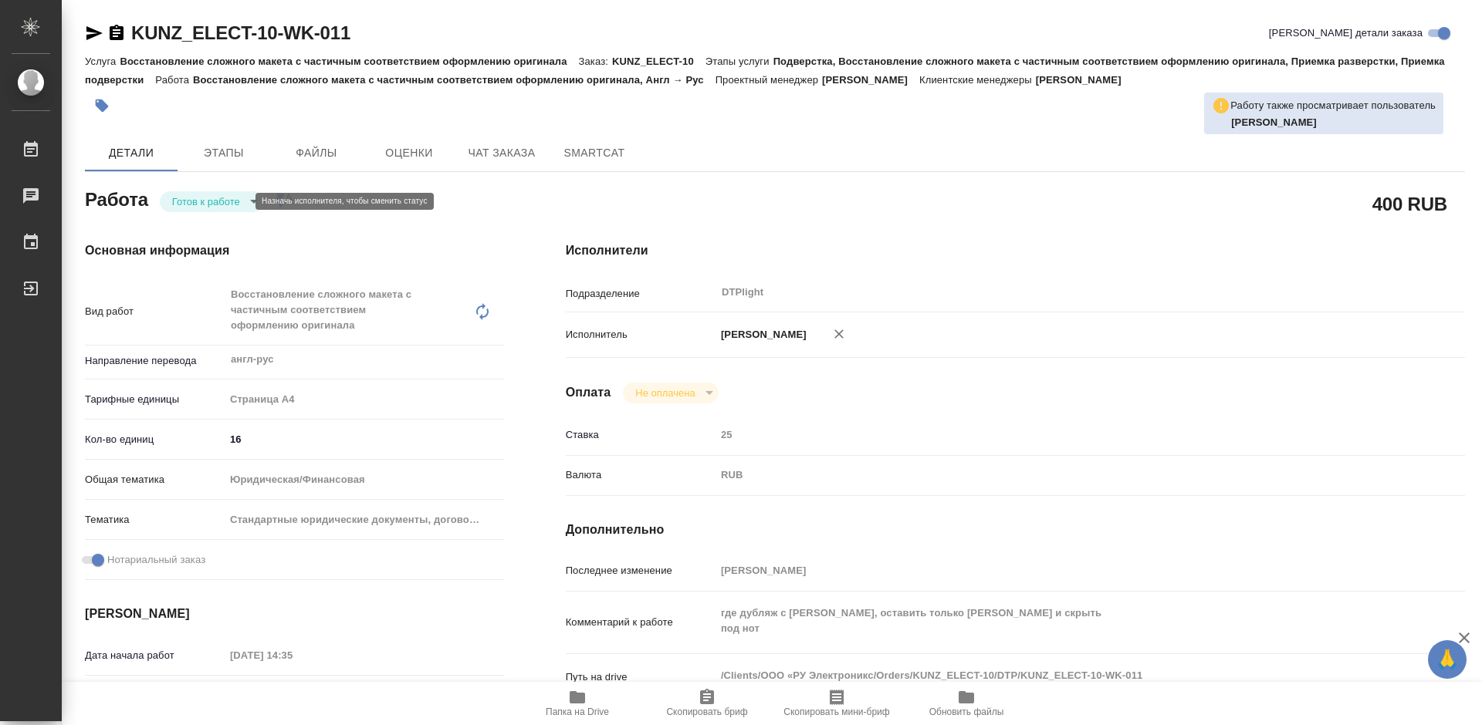
click at [213, 200] on body "🙏 .cls-1 fill:#fff; AWATERA Tretyakova Mariya Работы Чаты График Выйти KUNZ_ELE…" at bounding box center [741, 362] width 1482 height 725
click at [215, 202] on button "В работе" at bounding box center [197, 201] width 51 height 17
type textarea "x"
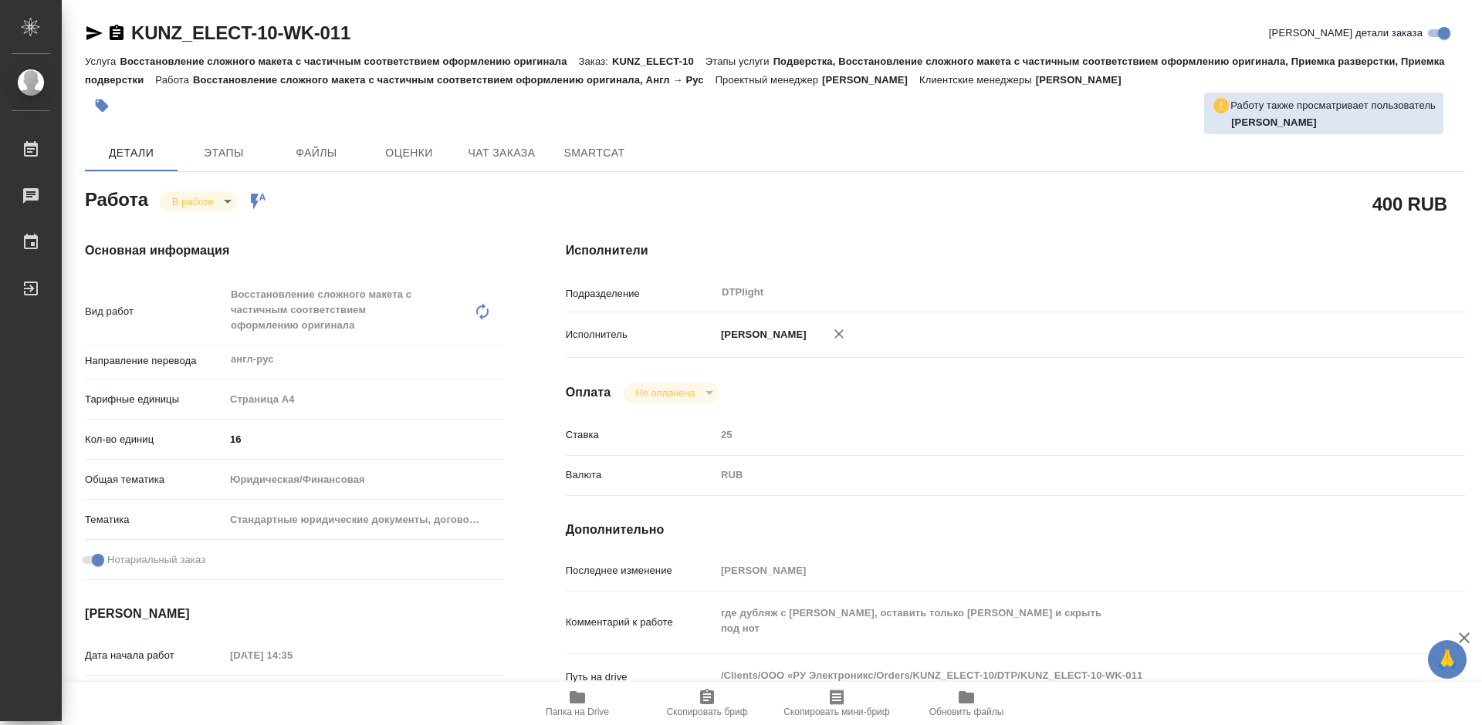
type textarea "x"
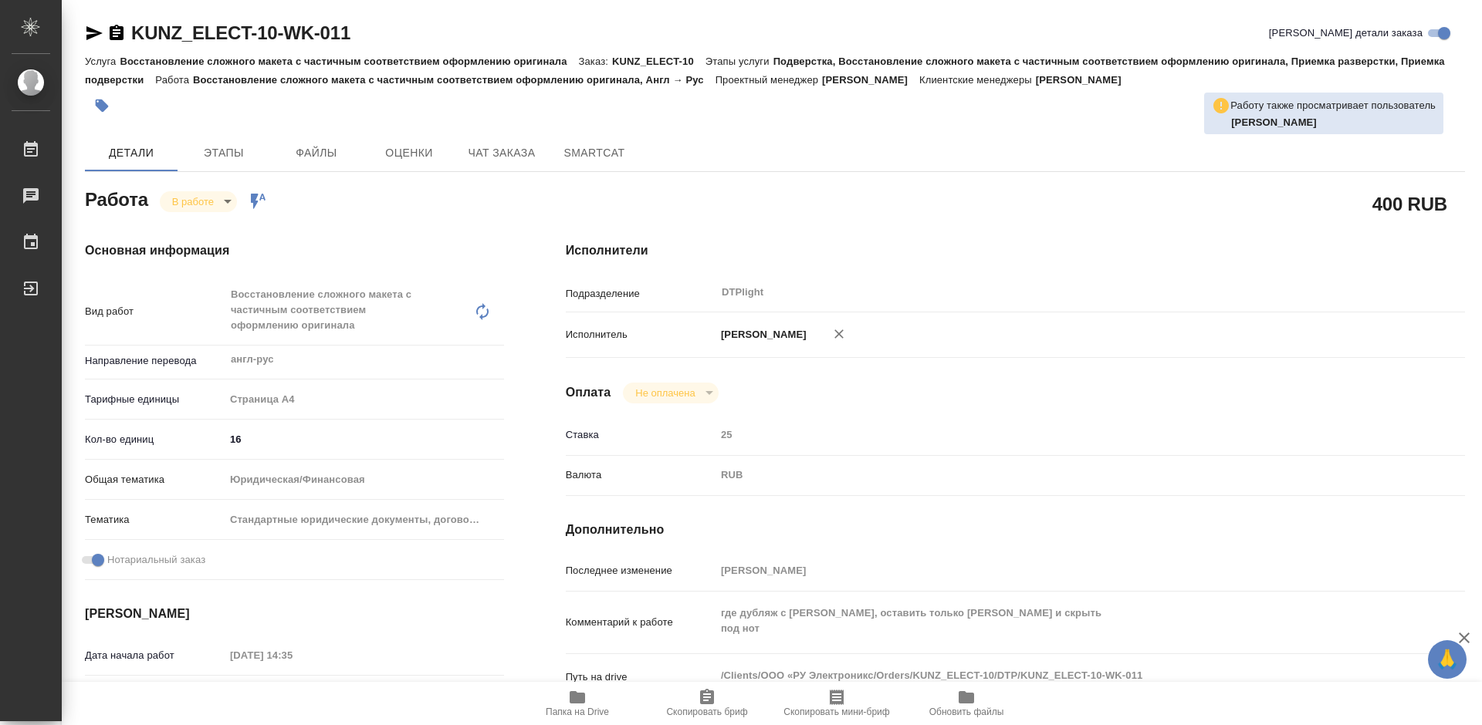
type textarea "x"
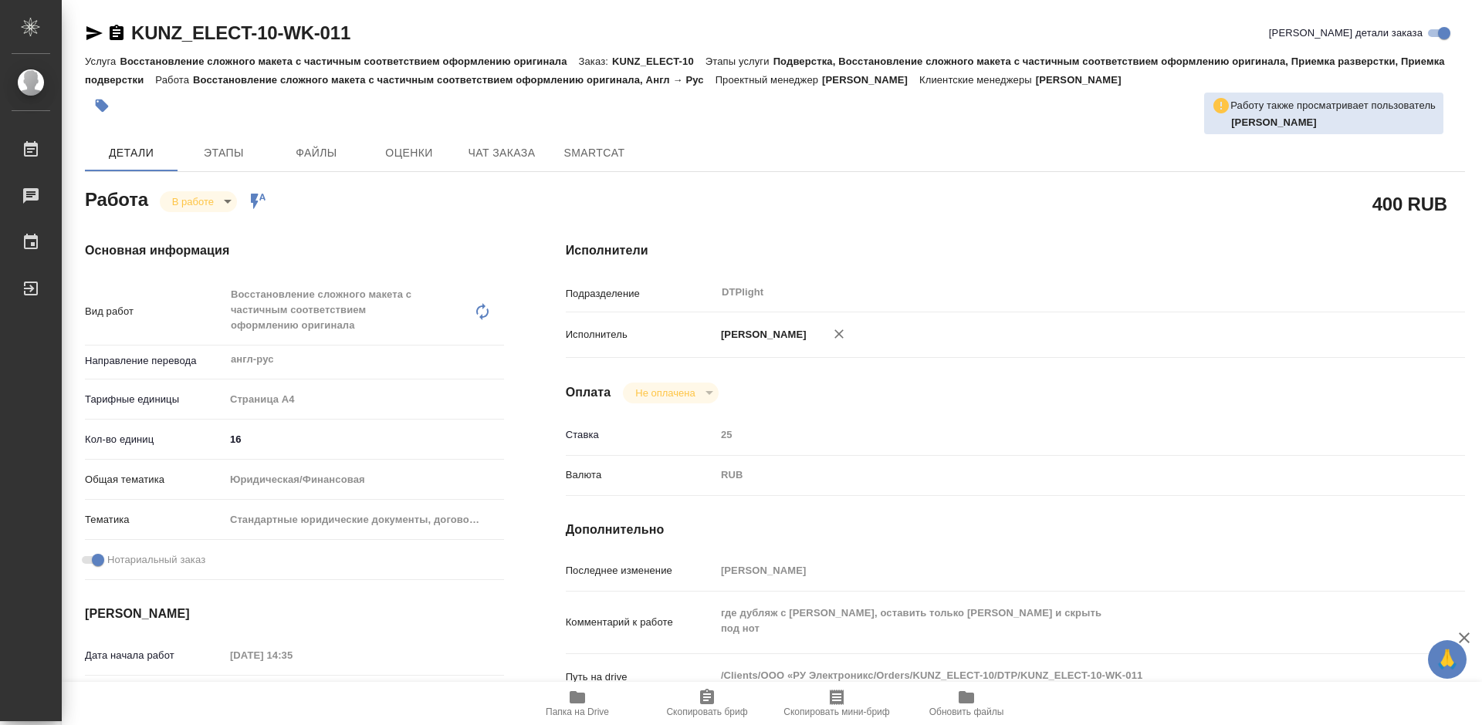
type textarea "x"
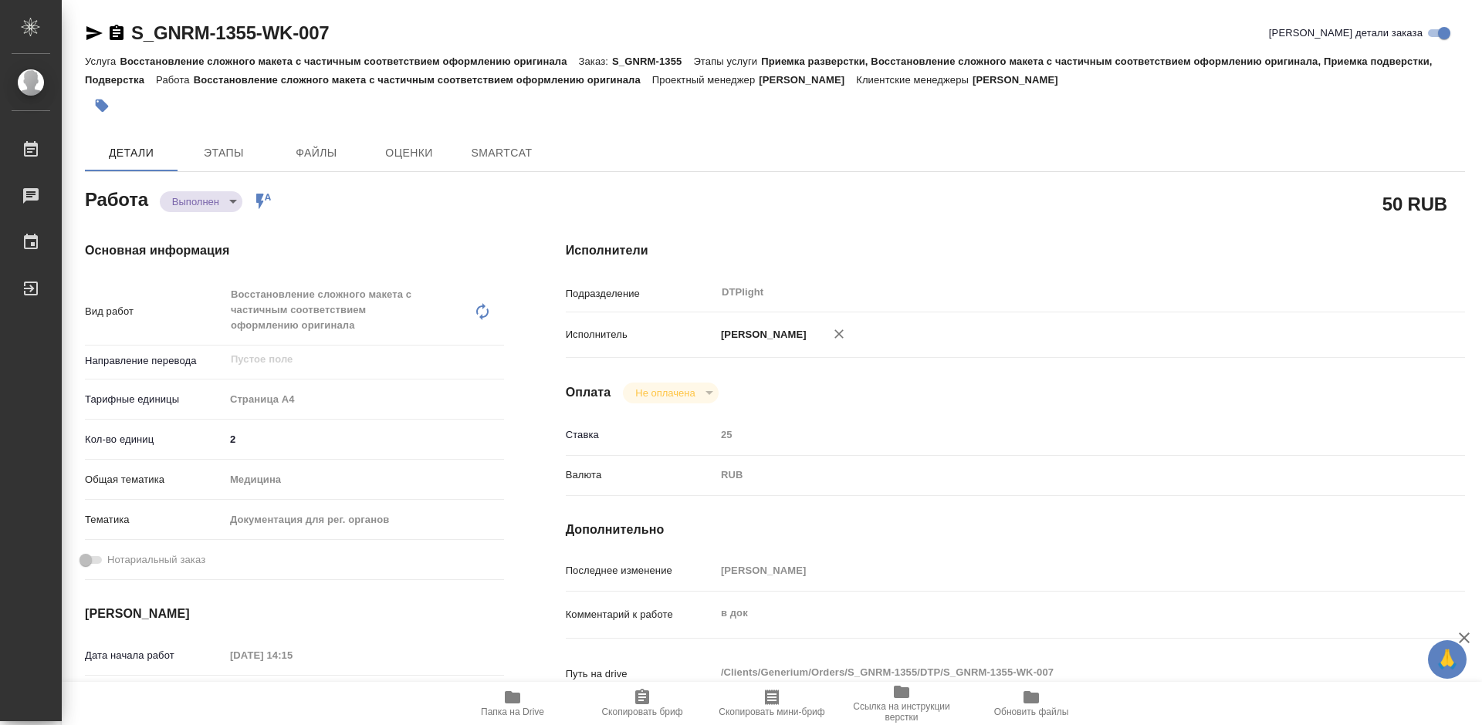
type textarea "x"
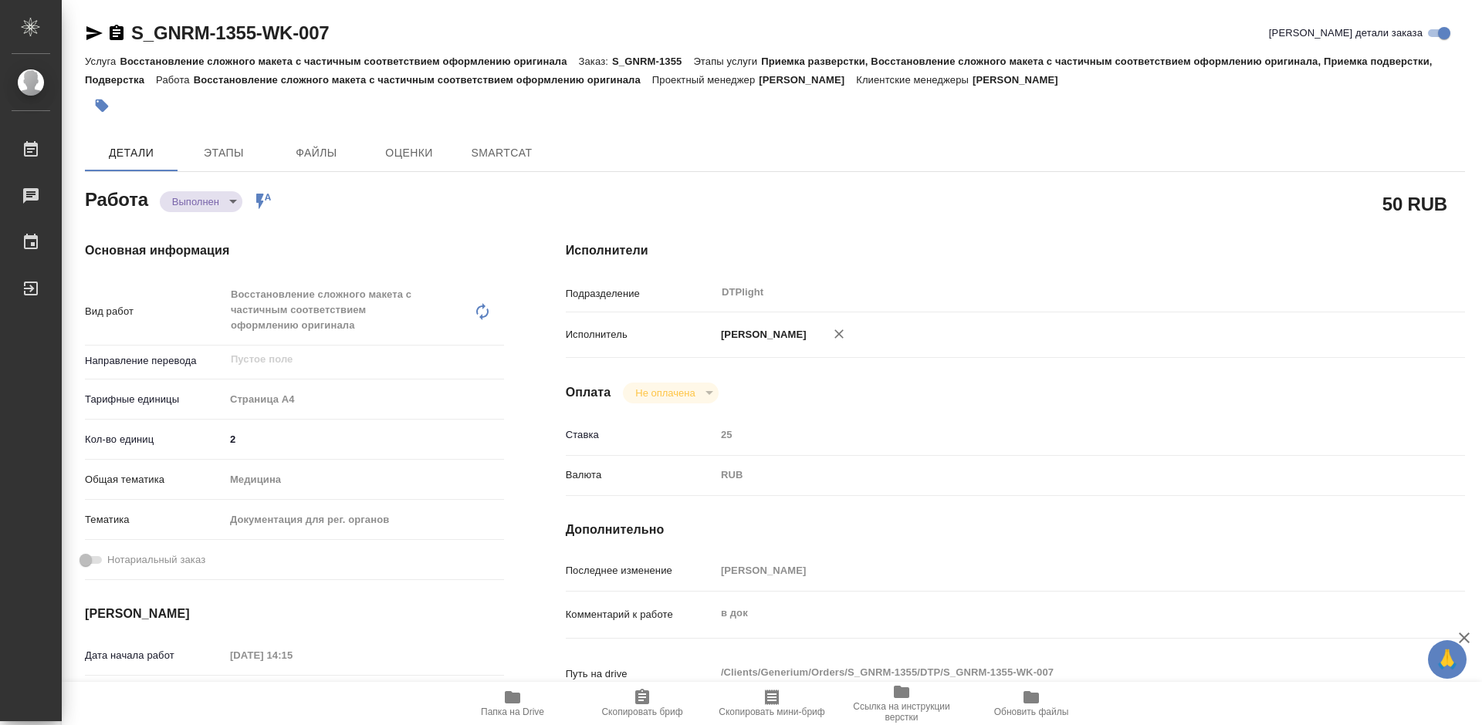
type textarea "x"
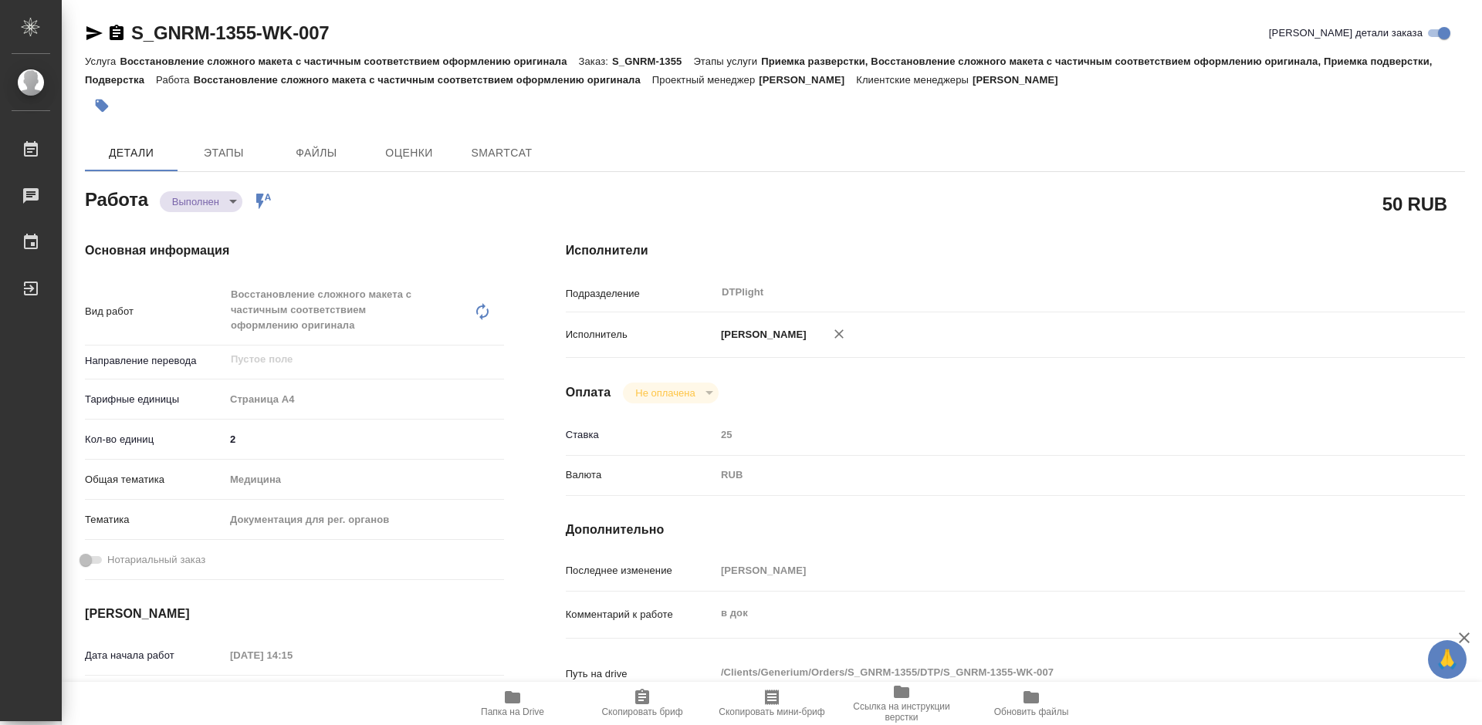
type textarea "x"
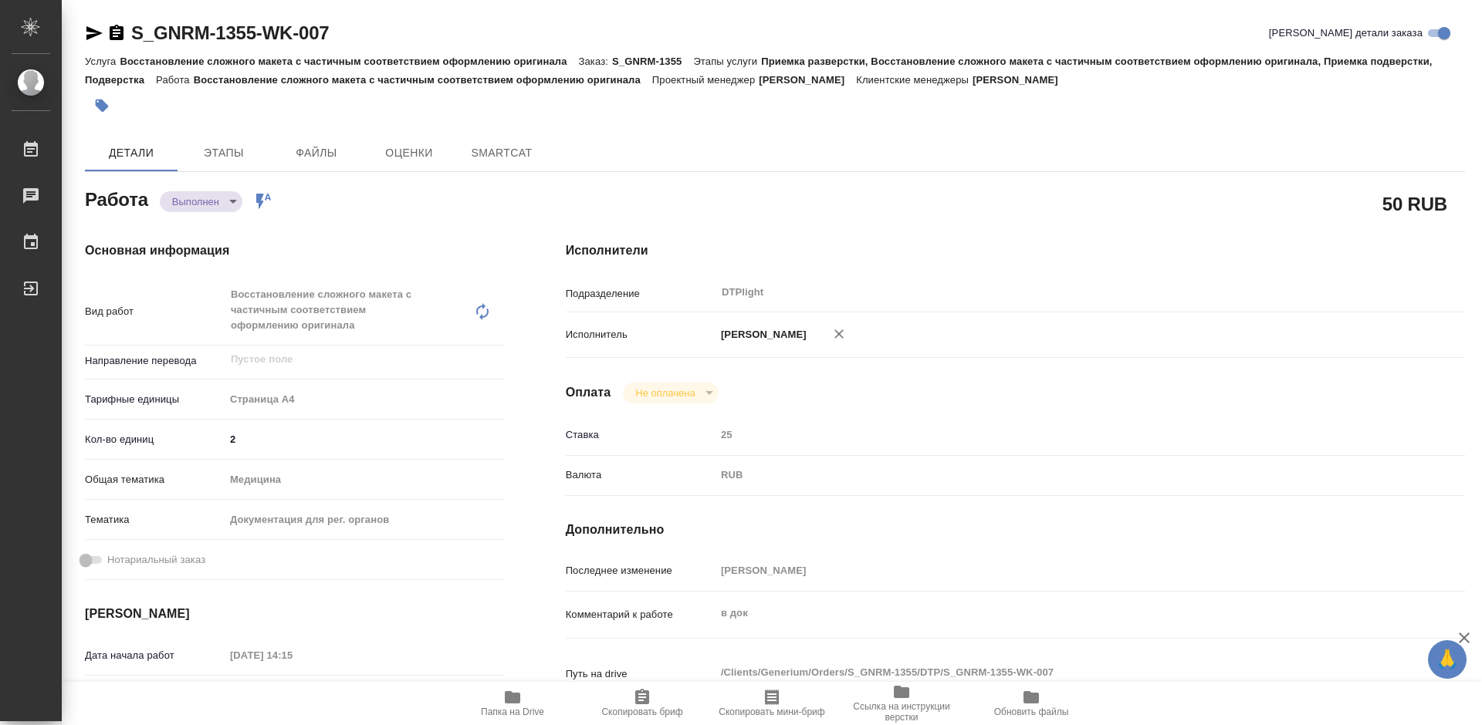
type textarea "x"
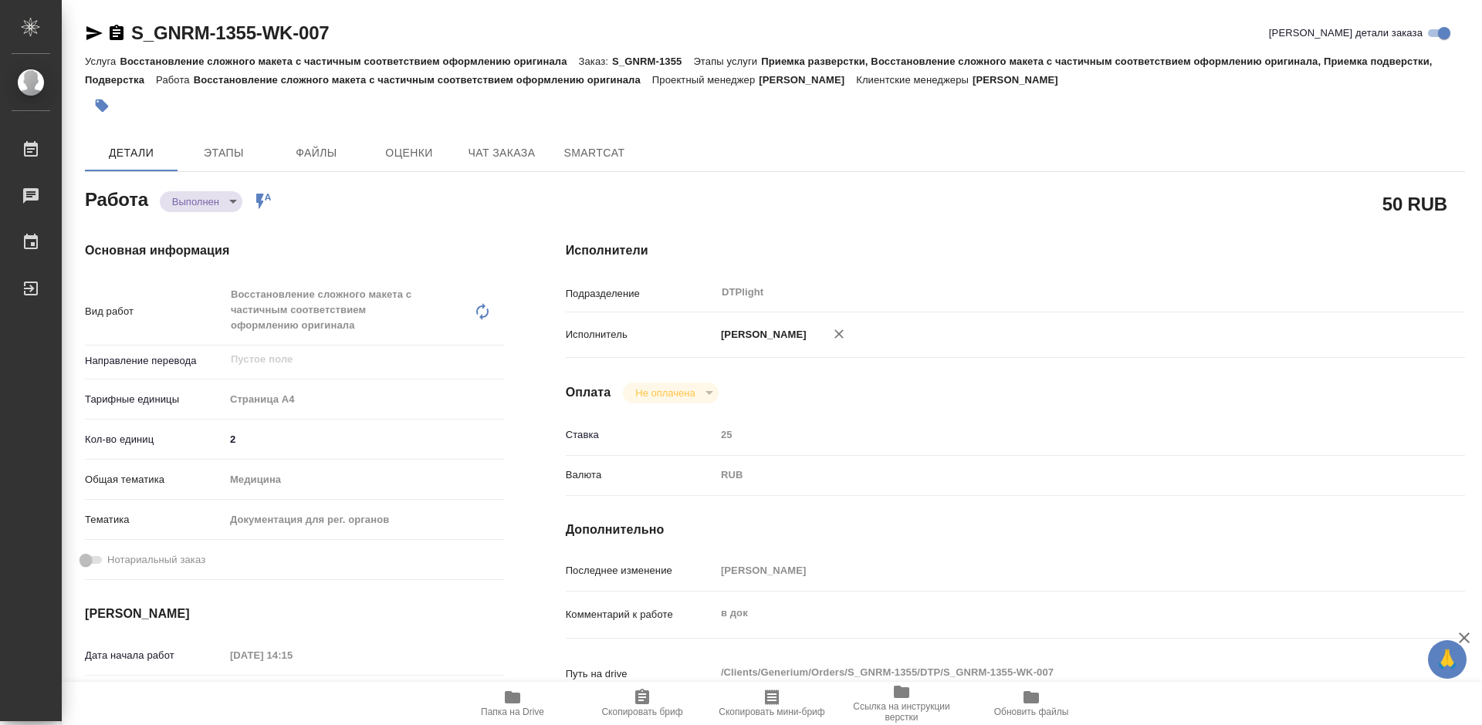
type textarea "x"
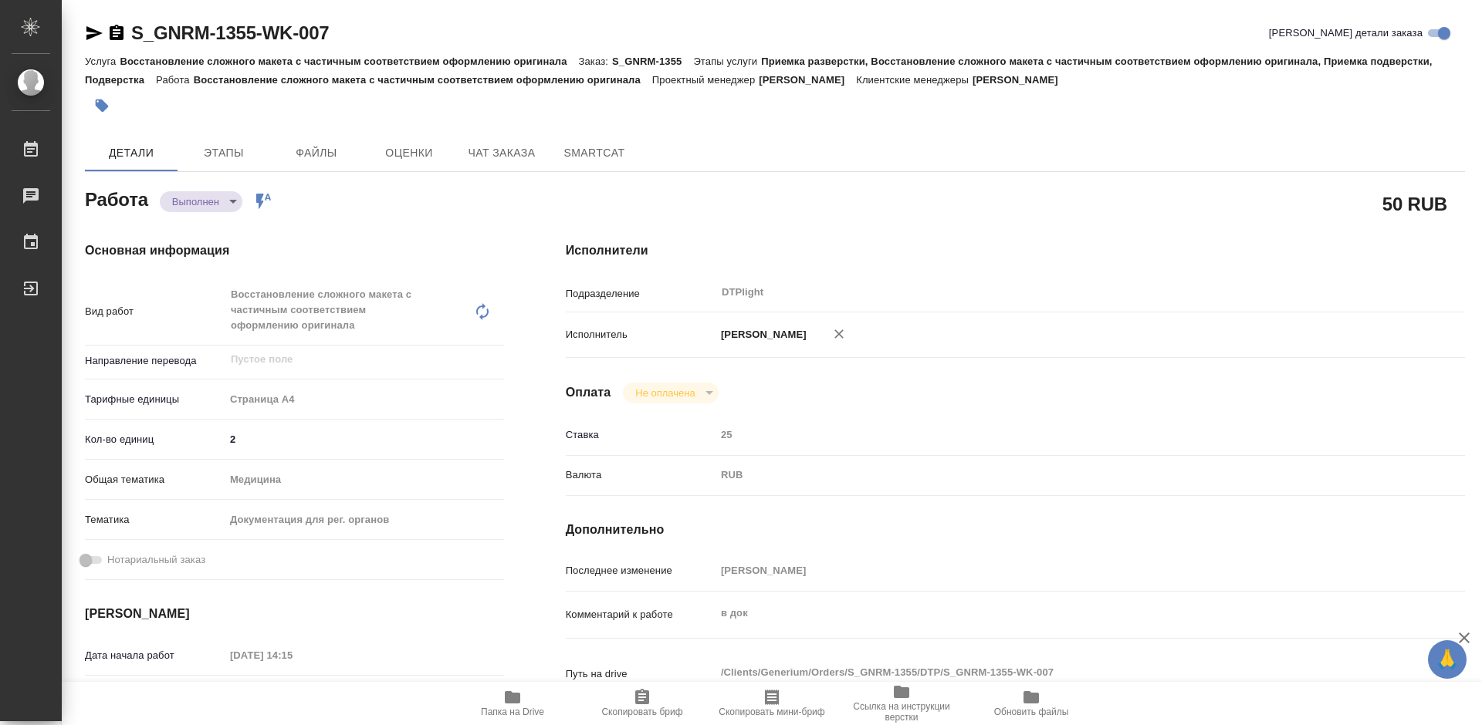
type textarea "x"
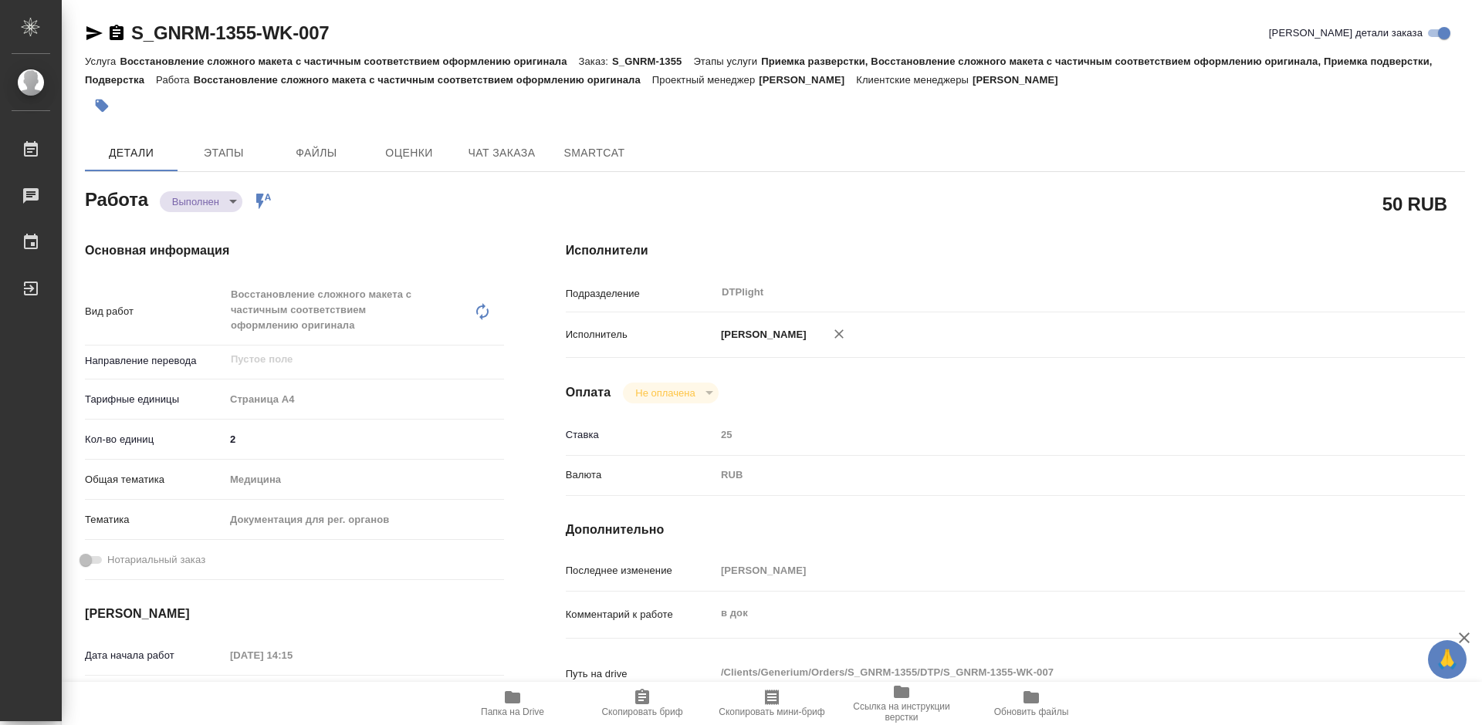
scroll to position [309, 0]
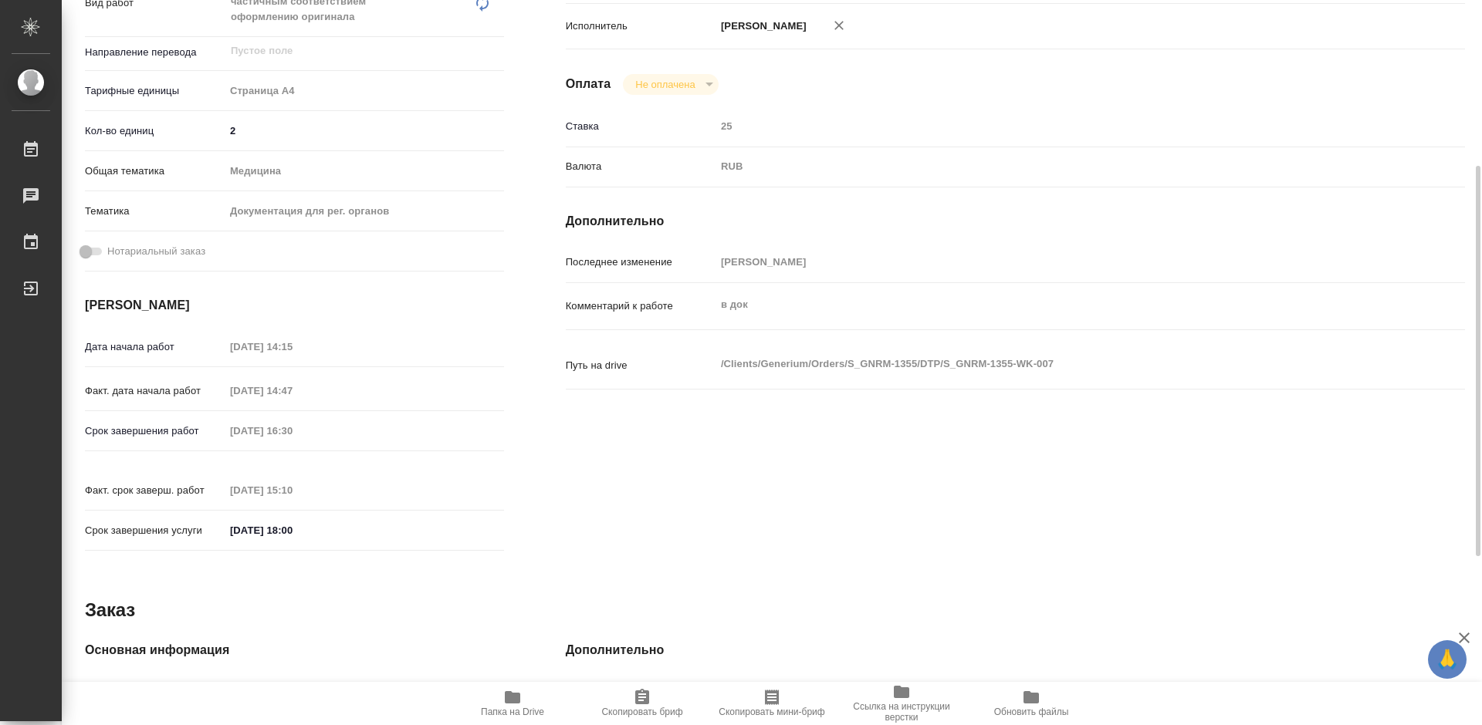
click at [527, 698] on span "Папка на Drive" at bounding box center [512, 702] width 111 height 29
